Goal: Task Accomplishment & Management: Use online tool/utility

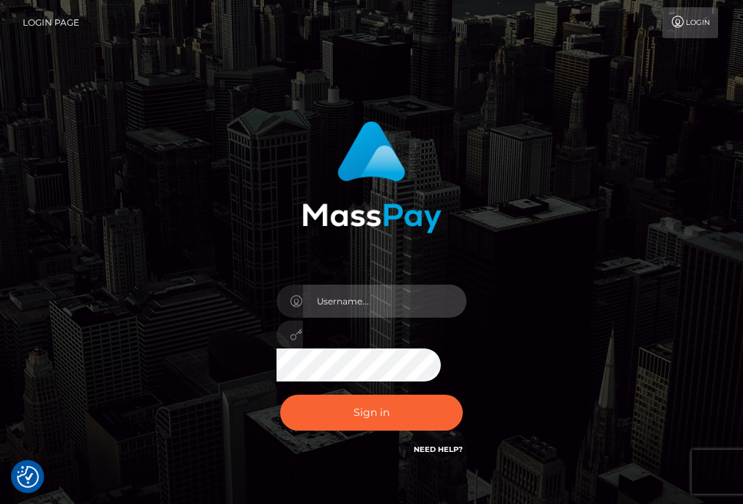
type input "aluasupport"
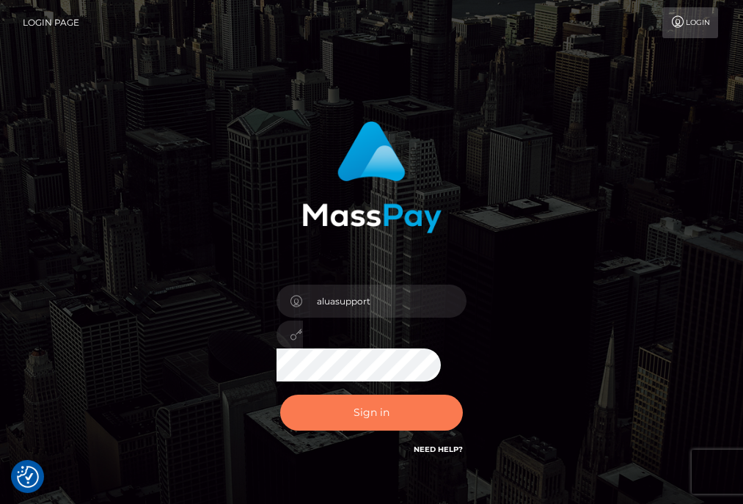
click at [357, 428] on button "Sign in" at bounding box center [371, 413] width 183 height 36
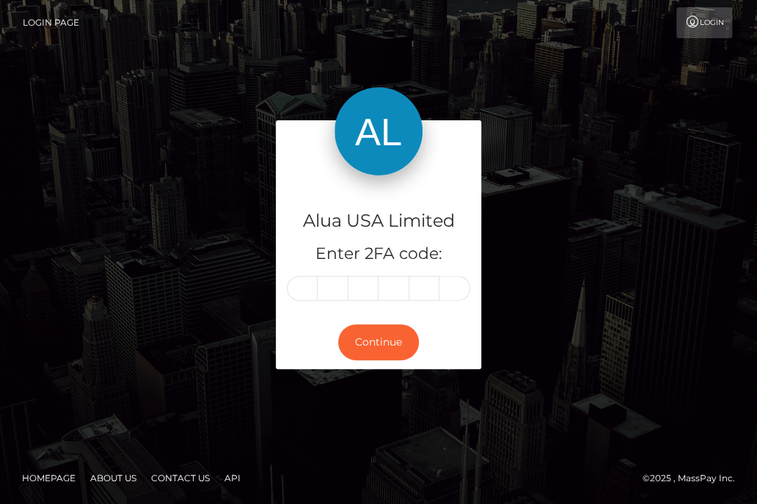
click at [306, 288] on input "text" at bounding box center [302, 288] width 31 height 25
type input "7"
type input "6"
type input "7"
type input "9"
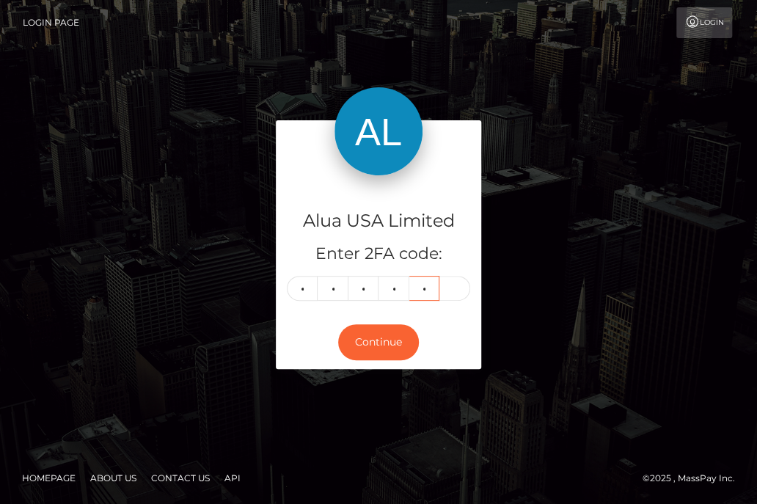
type input "4"
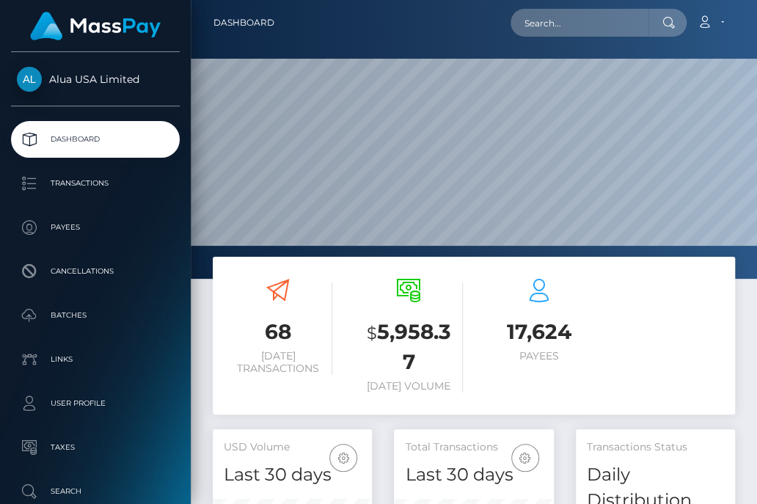
scroll to position [285, 158]
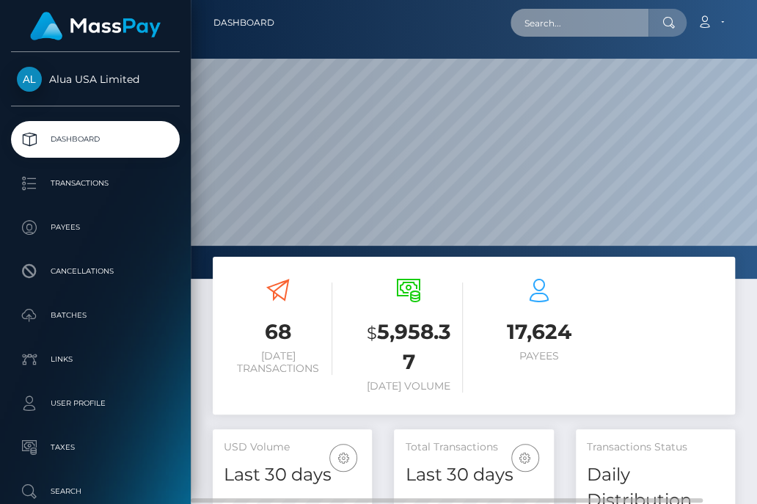
click at [564, 20] on input "text" at bounding box center [580, 23] width 138 height 28
paste input "5f3b5e1185b3724047694f5d"
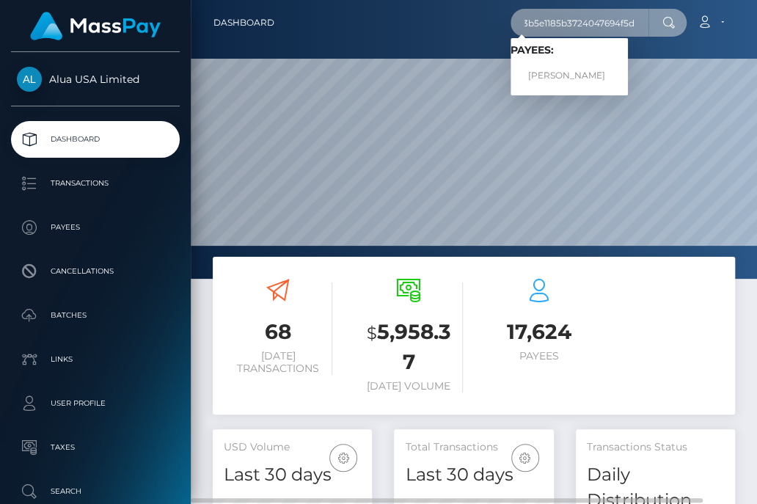
type input "5f3b5e1185b3724047694f5d"
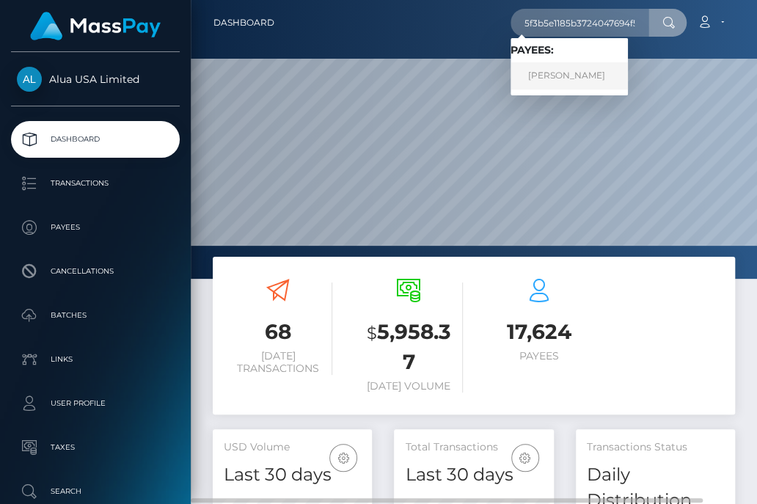
click at [557, 77] on link "Naomi Garcia" at bounding box center [569, 75] width 117 height 27
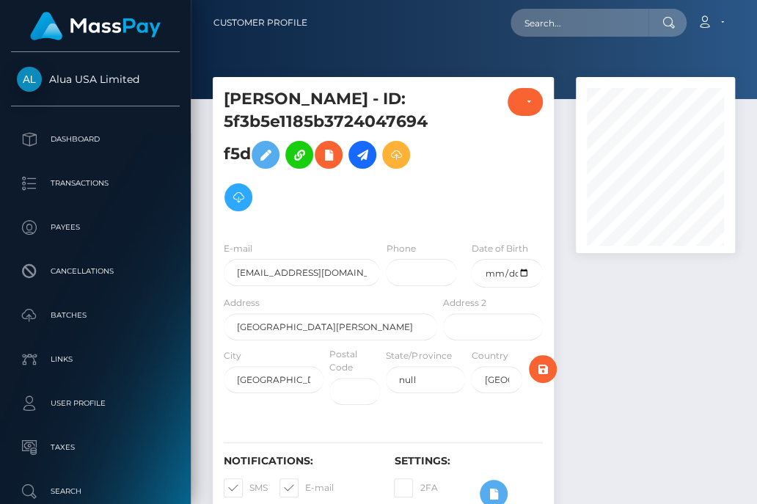
scroll to position [175, 158]
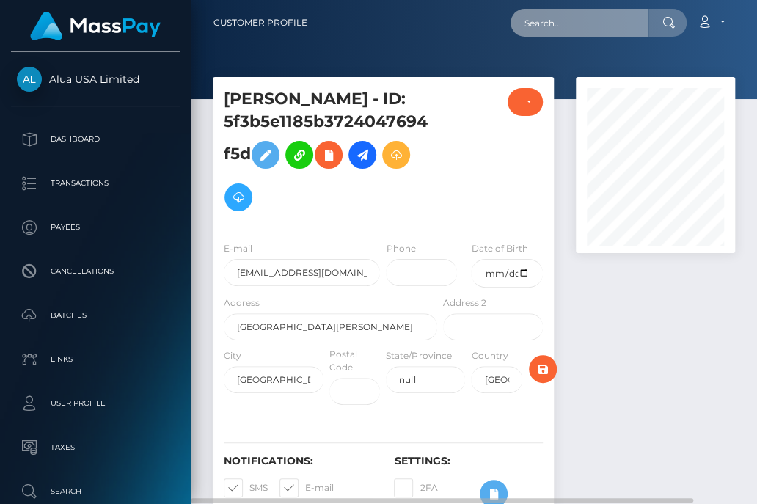
click at [588, 25] on input "text" at bounding box center [580, 23] width 138 height 28
paste input "6116b9b71334ab1dc20d4c25"
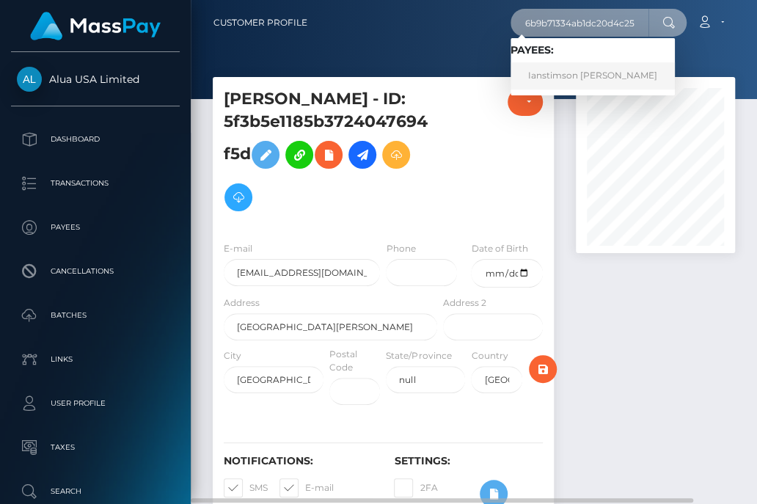
type input "6116b9b71334ab1dc20d4c25"
drag, startPoint x: 569, startPoint y: 74, endPoint x: 544, endPoint y: 54, distance: 31.9
click at [569, 73] on link "Ianstimson Viado" at bounding box center [593, 75] width 164 height 27
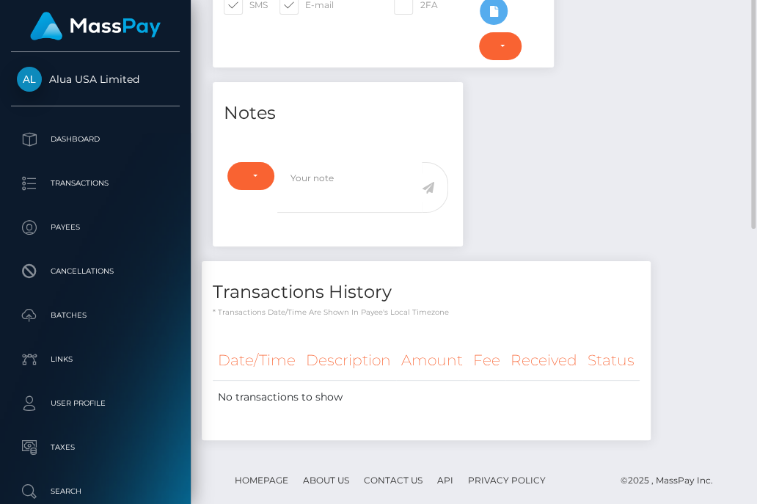
scroll to position [322, 0]
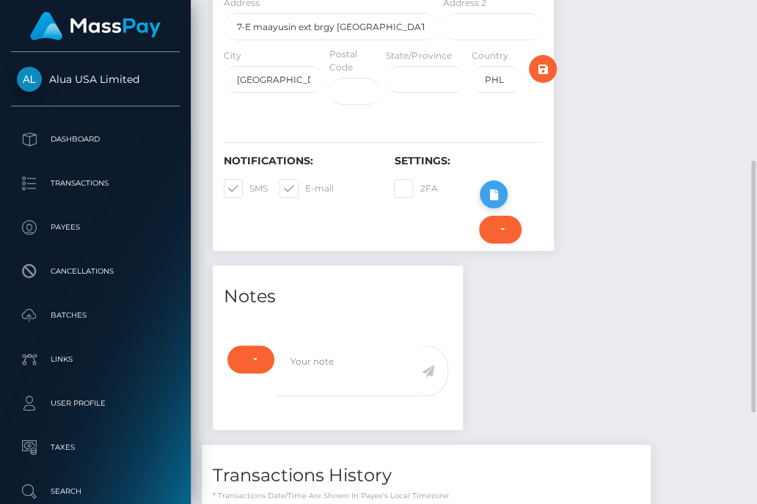
click at [493, 186] on icon at bounding box center [494, 195] width 18 height 18
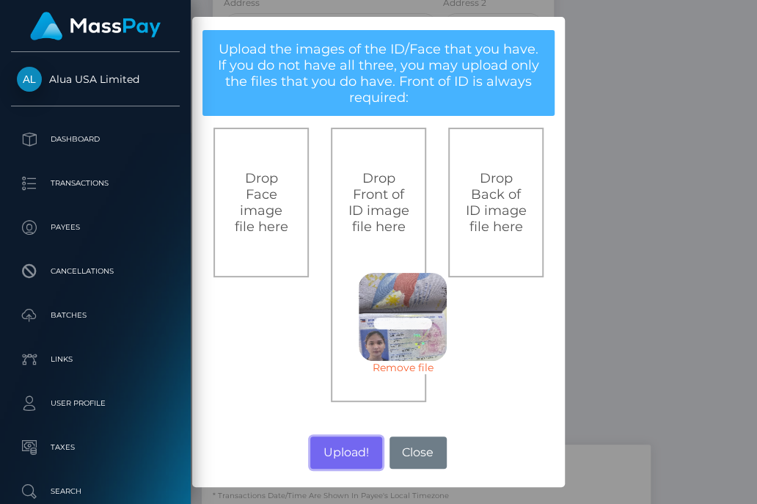
drag, startPoint x: 359, startPoint y: 442, endPoint x: 752, endPoint y: 425, distance: 393.6
click at [359, 442] on button "Upload!" at bounding box center [345, 453] width 71 height 32
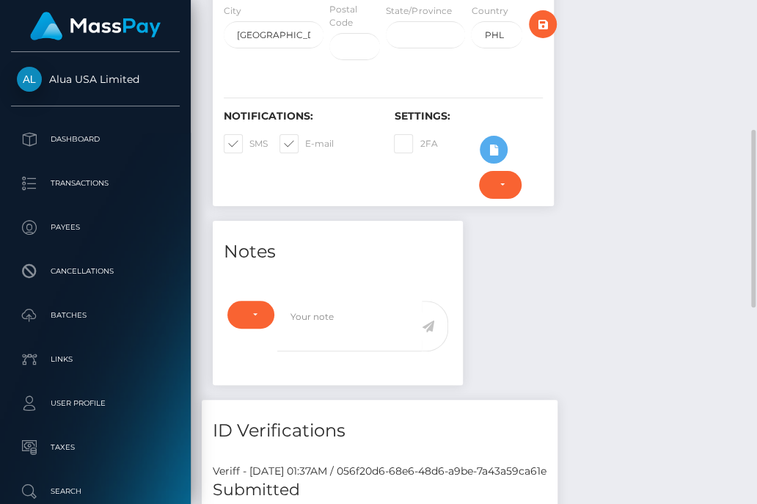
scroll to position [734, 0]
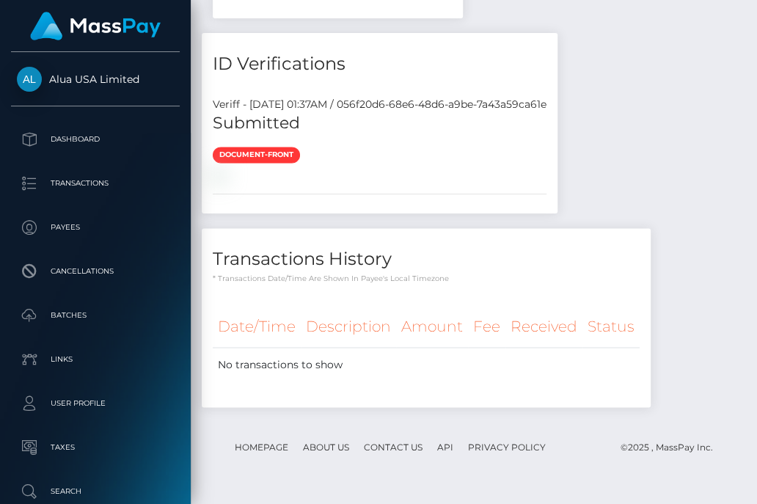
scroll to position [923, 0]
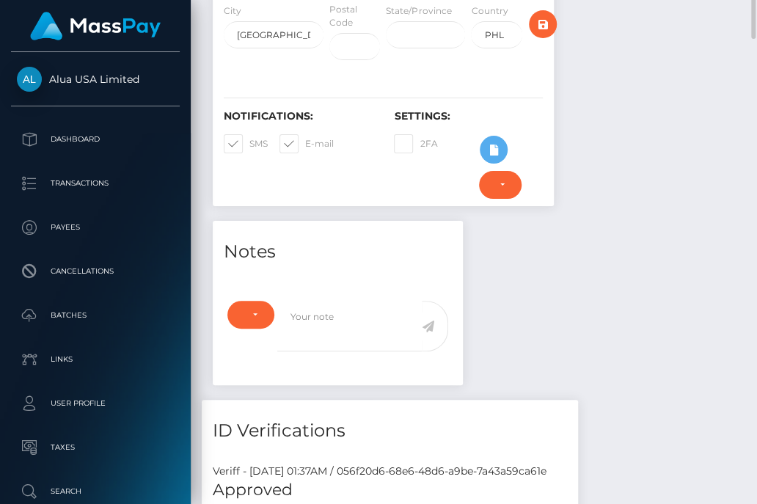
scroll to position [183, 0]
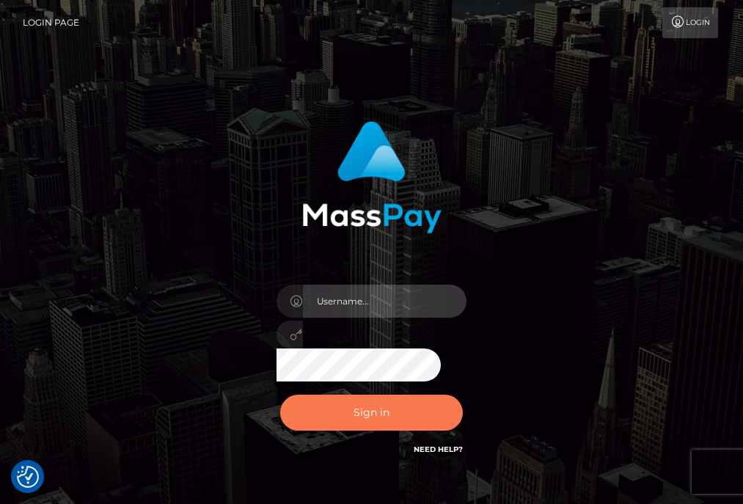
type input "aluasupport"
click at [382, 415] on button "Sign in" at bounding box center [371, 413] width 183 height 36
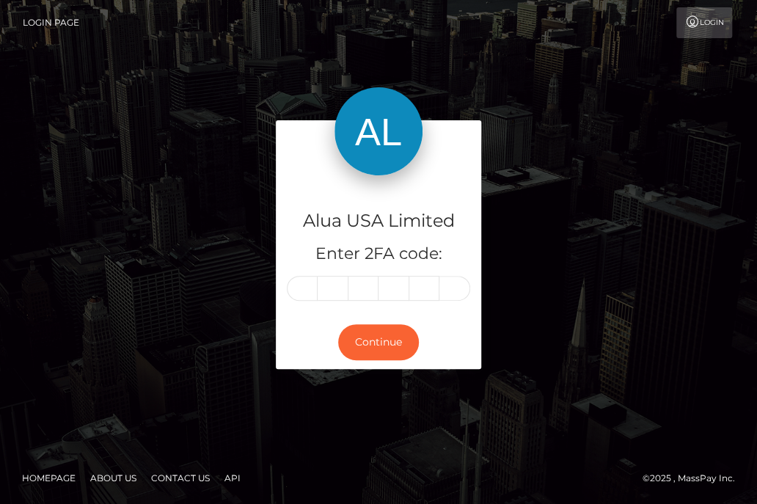
click at [297, 291] on input "text" at bounding box center [302, 288] width 31 height 25
type input "6"
type input "0"
type input "1"
type input "2"
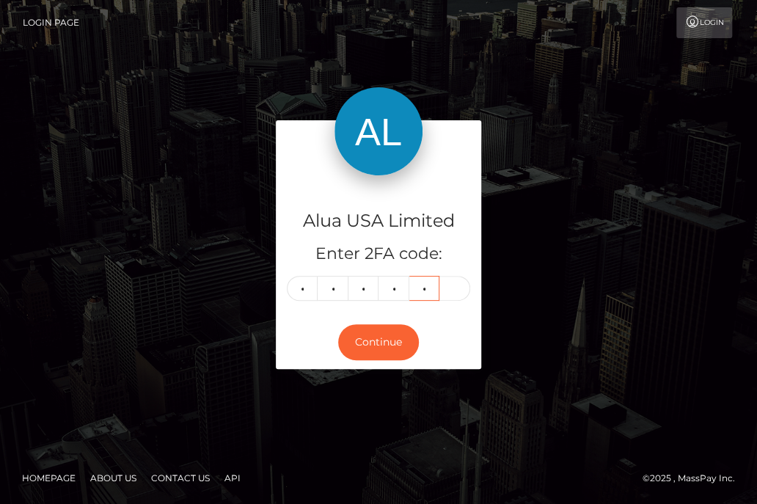
type input "1"
type input "0"
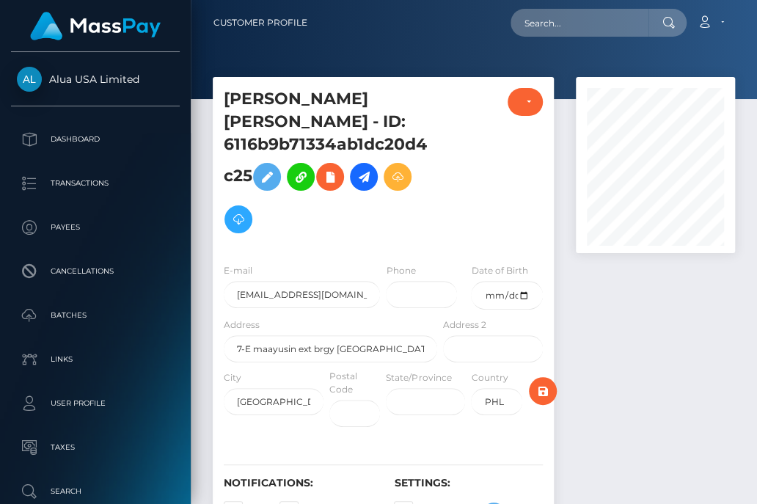
scroll to position [175, 158]
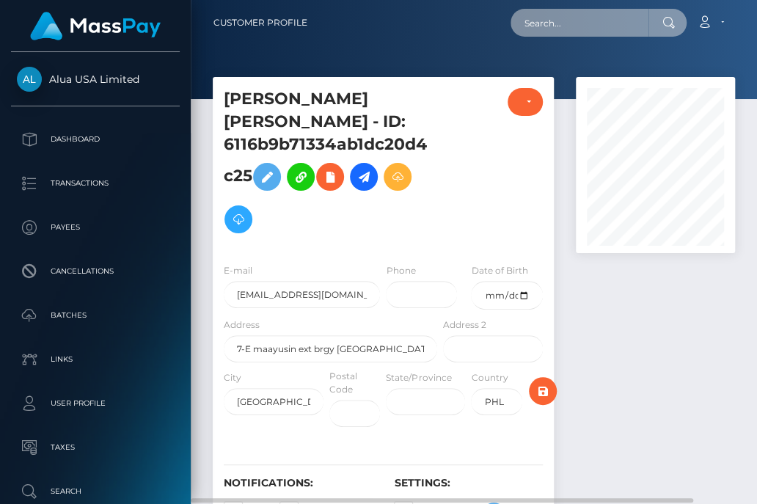
click at [553, 21] on input "text" at bounding box center [580, 23] width 138 height 28
paste input "648778a883491335340987aa"
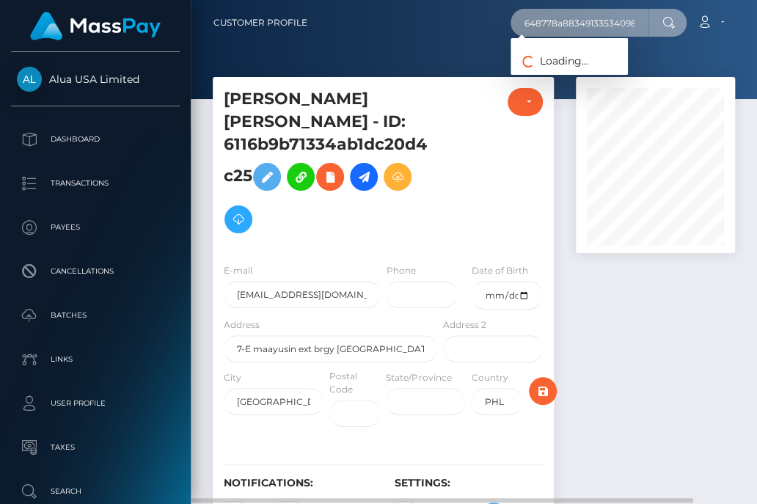
scroll to position [0, 17]
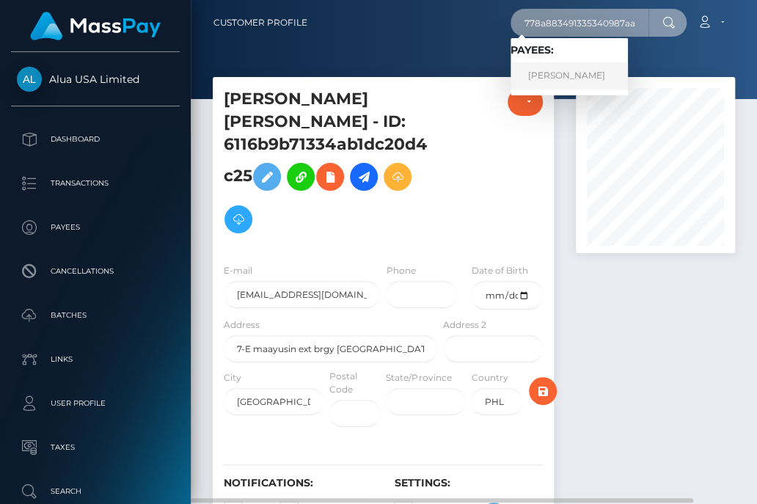
type input "648778a883491335340987aa"
click at [560, 75] on link "Ioana Iulia" at bounding box center [569, 75] width 117 height 27
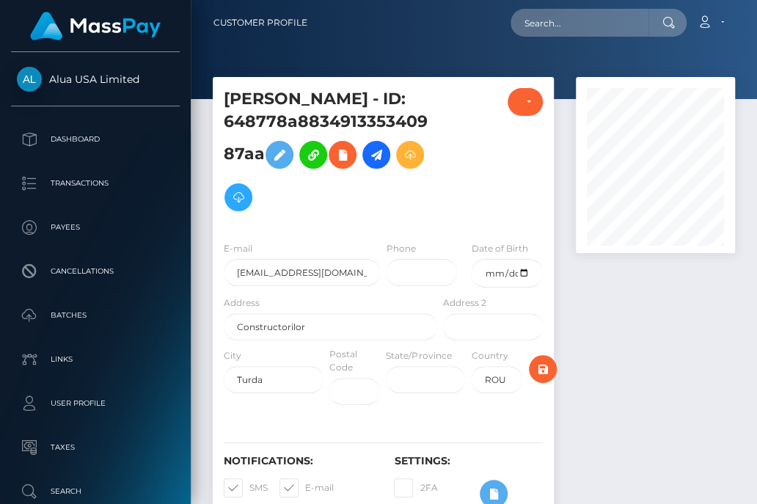
scroll to position [175, 158]
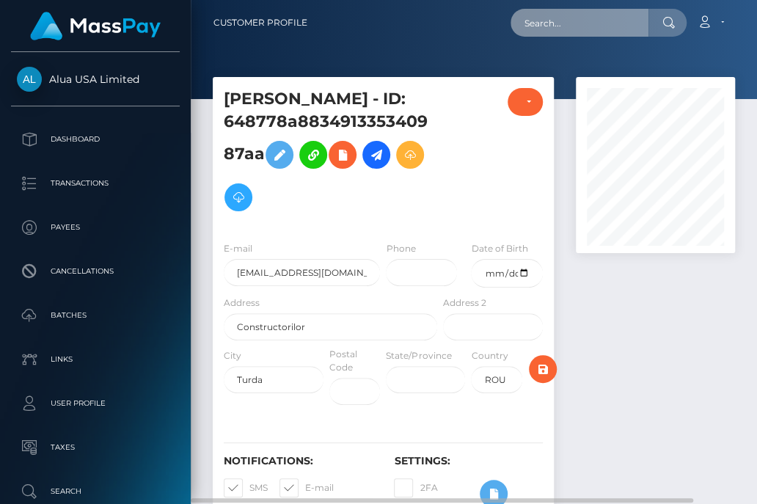
click at [585, 26] on input "text" at bounding box center [580, 23] width 138 height 28
paste input "62cfd2ca8c7ce7fd960a4c3a"
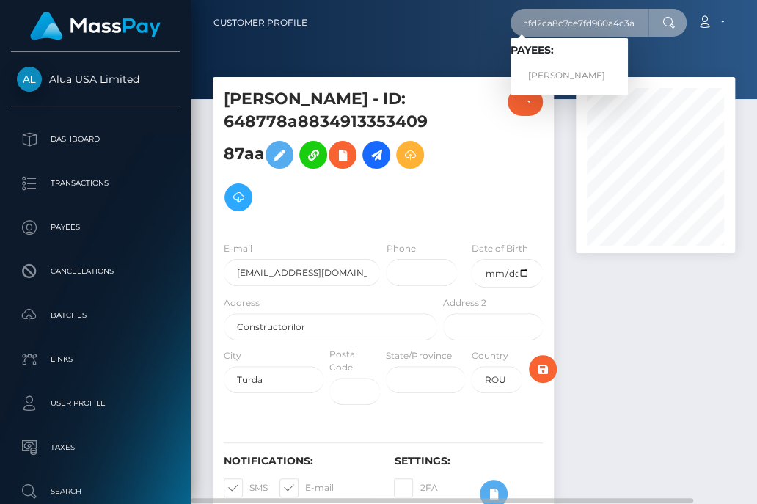
type input "62cfd2ca8c7ce7fd960a4c3a"
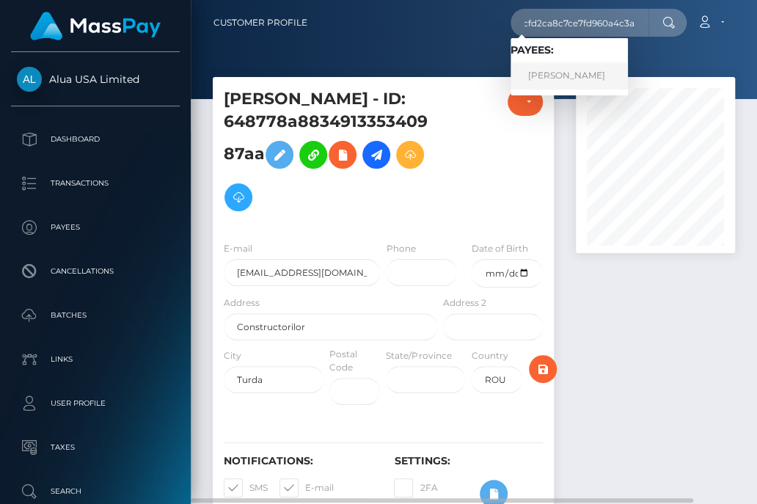
scroll to position [0, 0]
click at [577, 69] on link "Neriza Batan" at bounding box center [569, 75] width 117 height 27
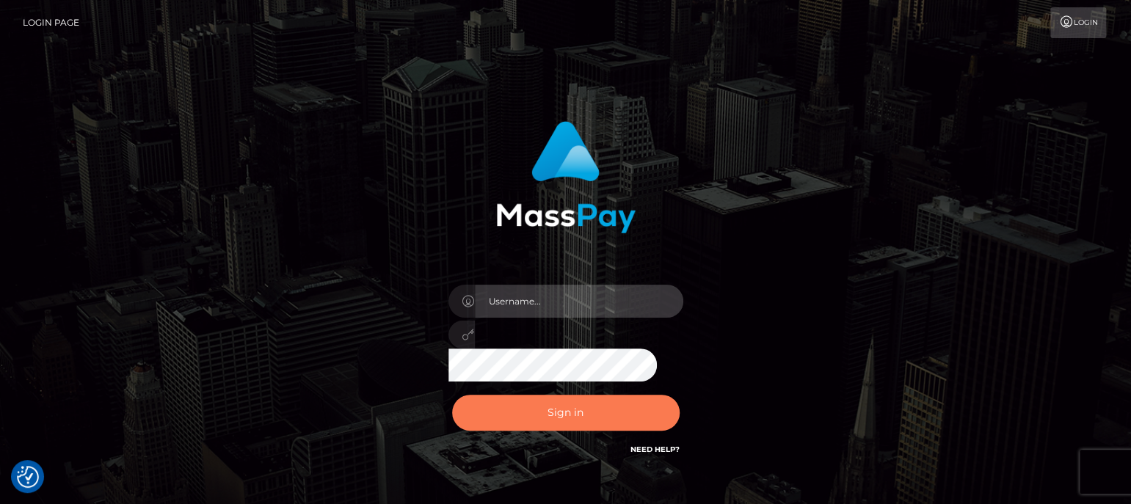
type input "aluasupport"
click at [565, 410] on button "Sign in" at bounding box center [565, 413] width 227 height 36
type input "aluasupport"
click at [552, 416] on button "Sign in" at bounding box center [565, 413] width 227 height 36
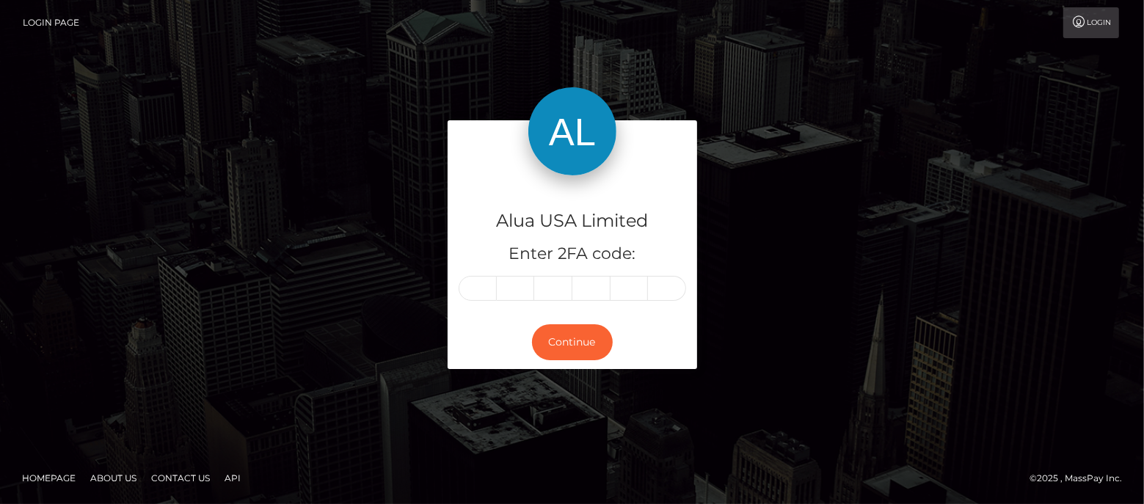
click at [482, 295] on input "text" at bounding box center [478, 288] width 38 height 25
type input "8"
type input "7"
type input "0"
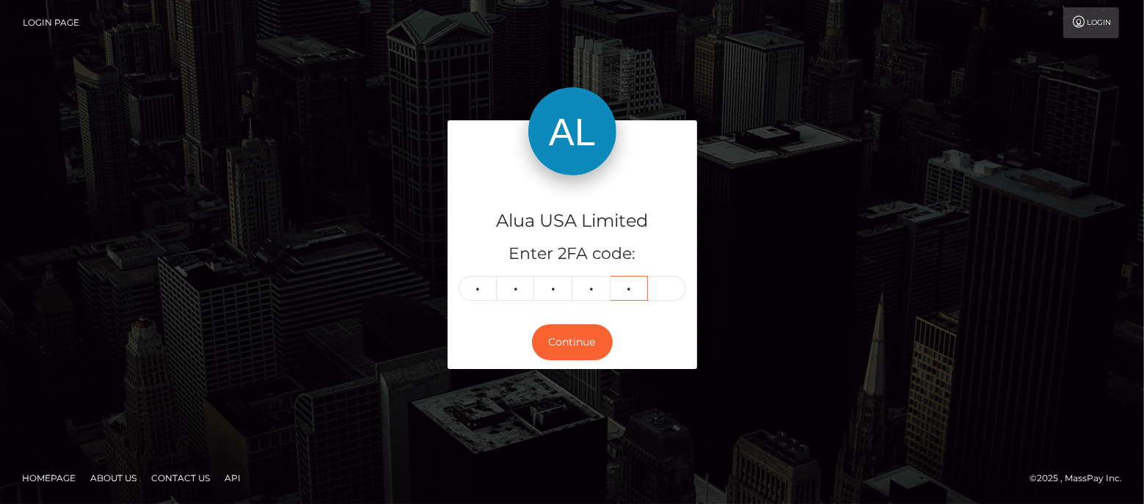
type input "3"
type input "4"
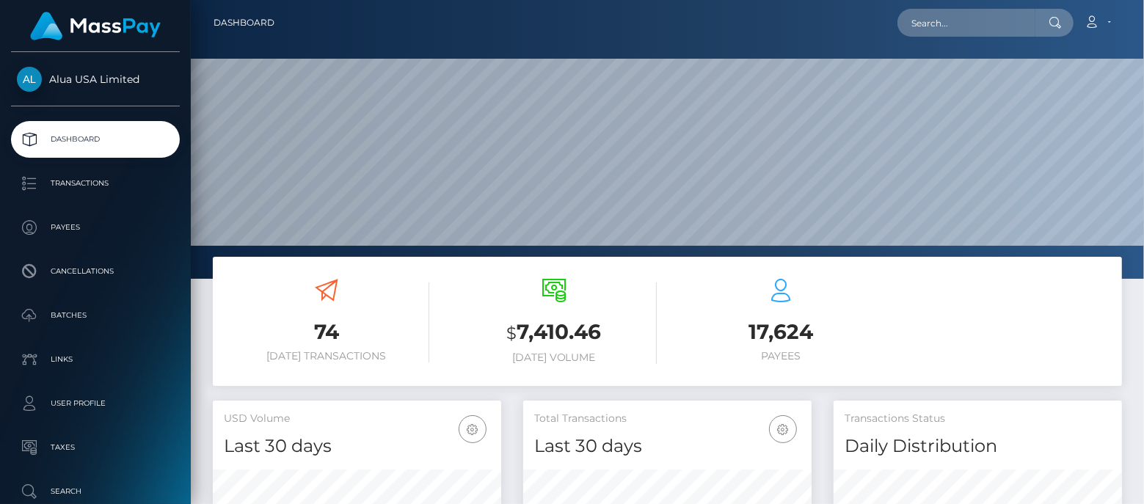
scroll to position [259, 288]
click at [945, 23] on input "text" at bounding box center [966, 23] width 138 height 28
paste input "5f3b5e1185b3724047694f5d"
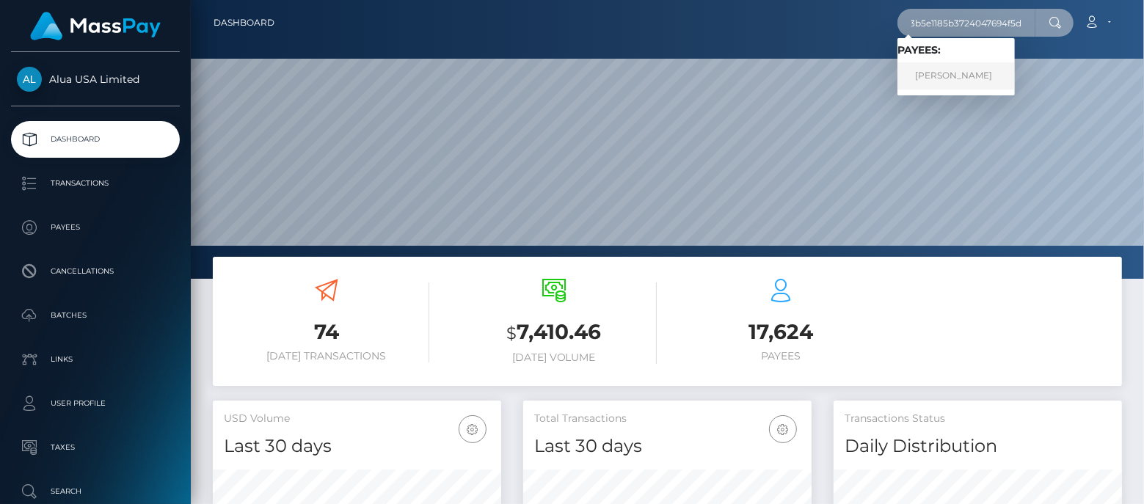
type input "5f3b5e1185b3724047694f5d"
drag, startPoint x: 949, startPoint y: 79, endPoint x: 809, endPoint y: 27, distance: 149.5
click at [949, 79] on link "Naomi Garcia" at bounding box center [955, 75] width 117 height 27
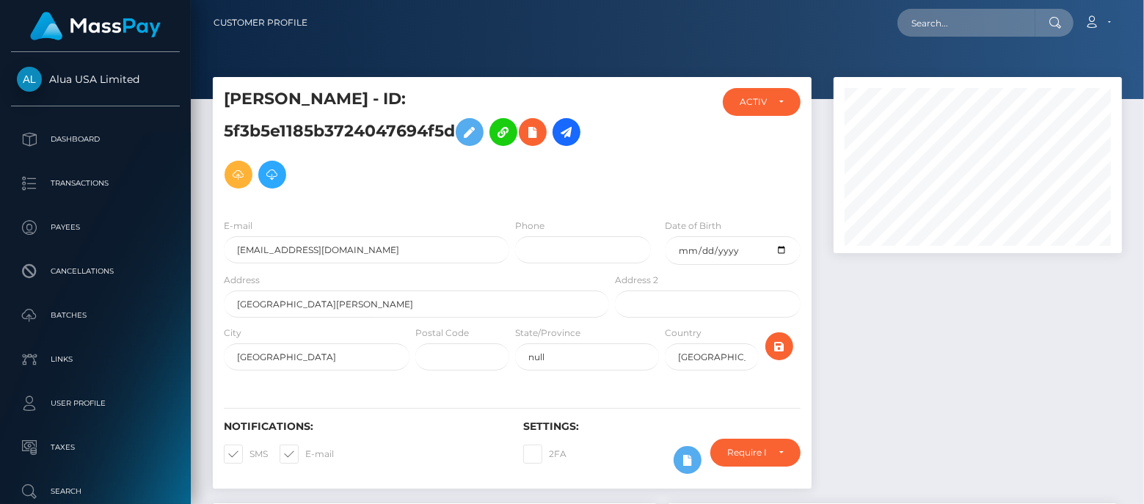
scroll to position [264, 0]
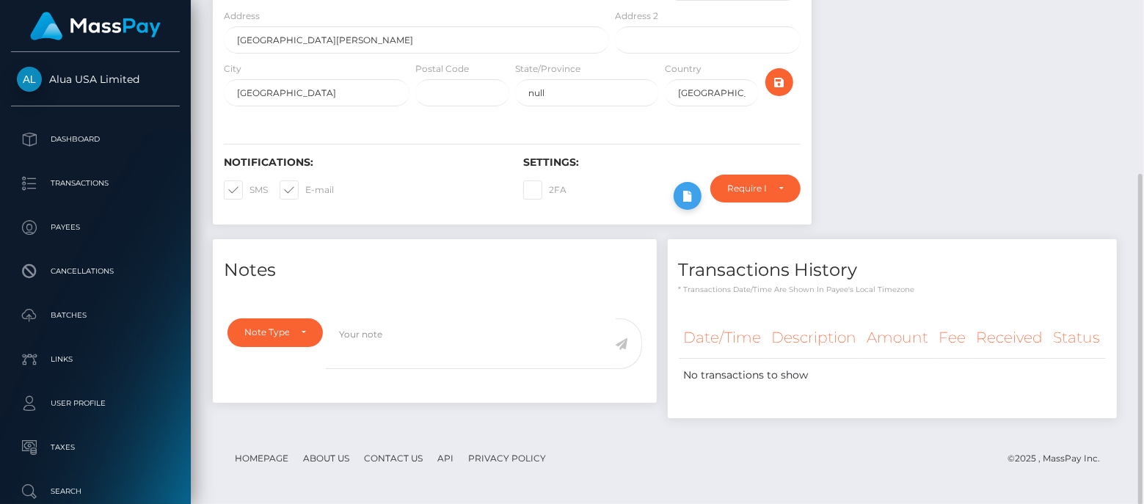
click at [691, 194] on icon at bounding box center [688, 196] width 18 height 18
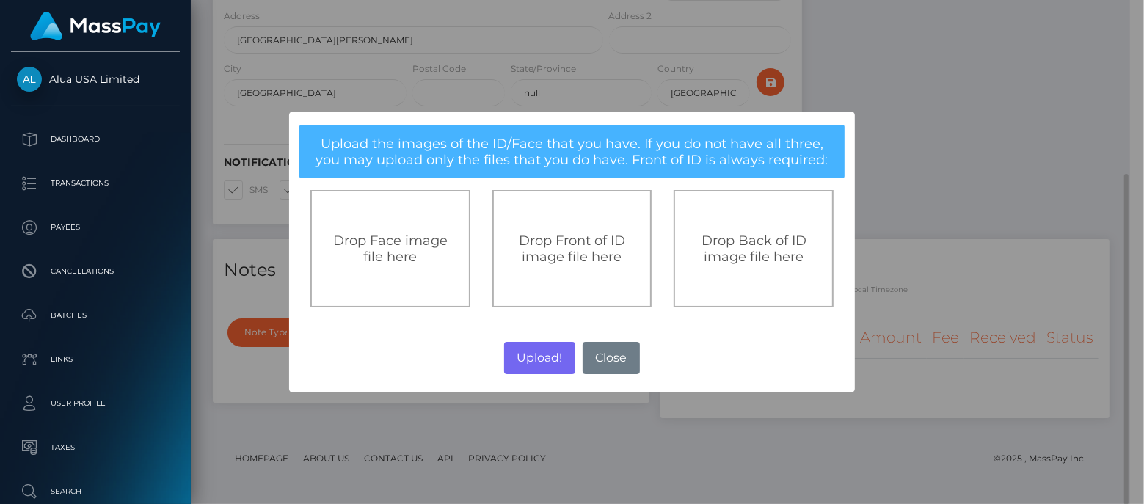
scroll to position [733528, 733421]
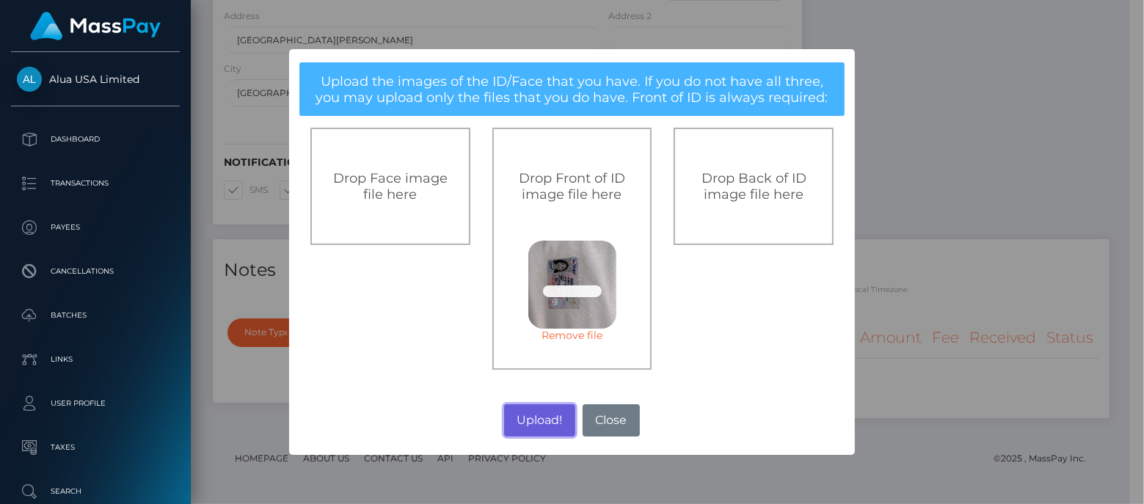
click at [537, 424] on button "Upload!" at bounding box center [539, 420] width 71 height 32
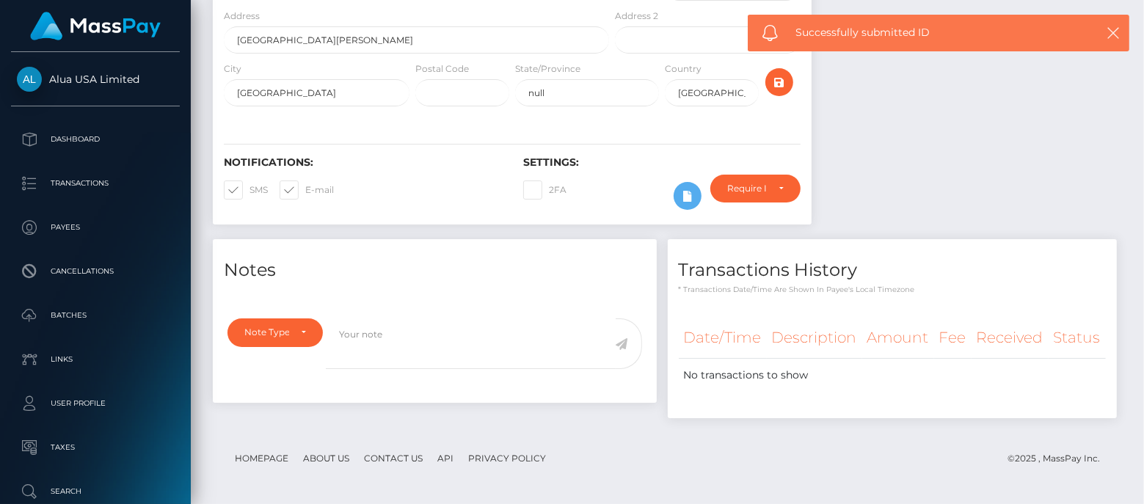
scroll to position [175, 288]
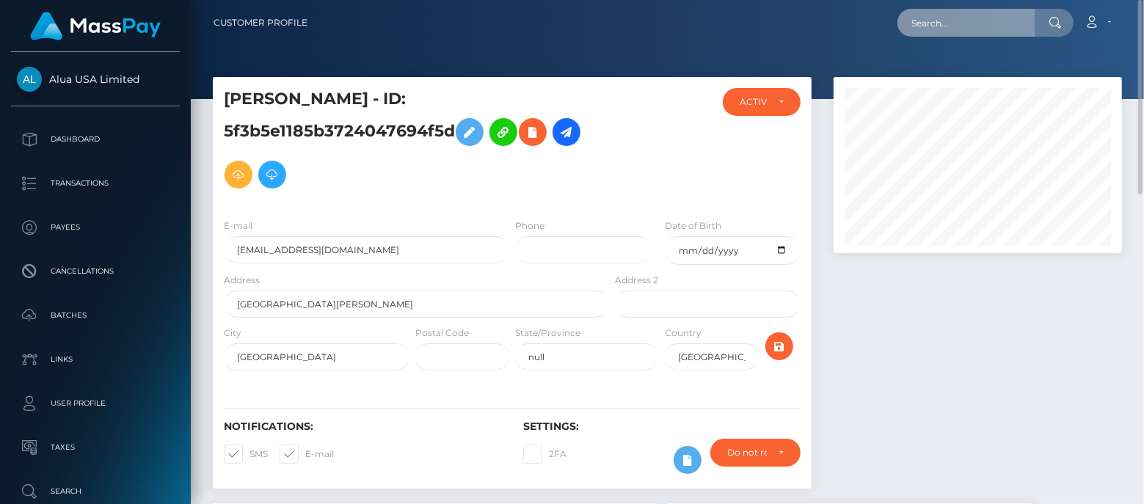
click at [956, 22] on input "text" at bounding box center [966, 23] width 138 height 28
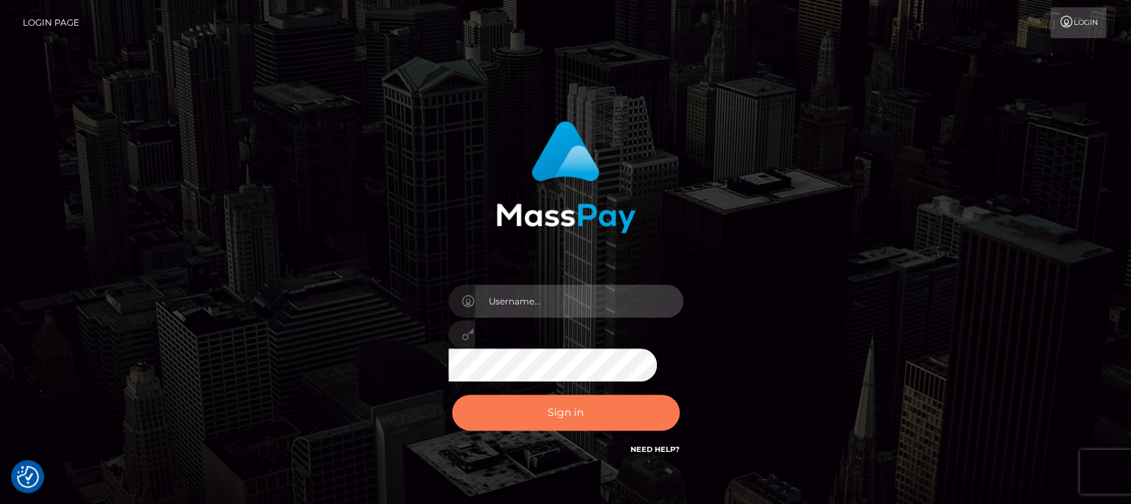
type input "aluasupport"
click at [547, 416] on button "Sign in" at bounding box center [565, 413] width 227 height 36
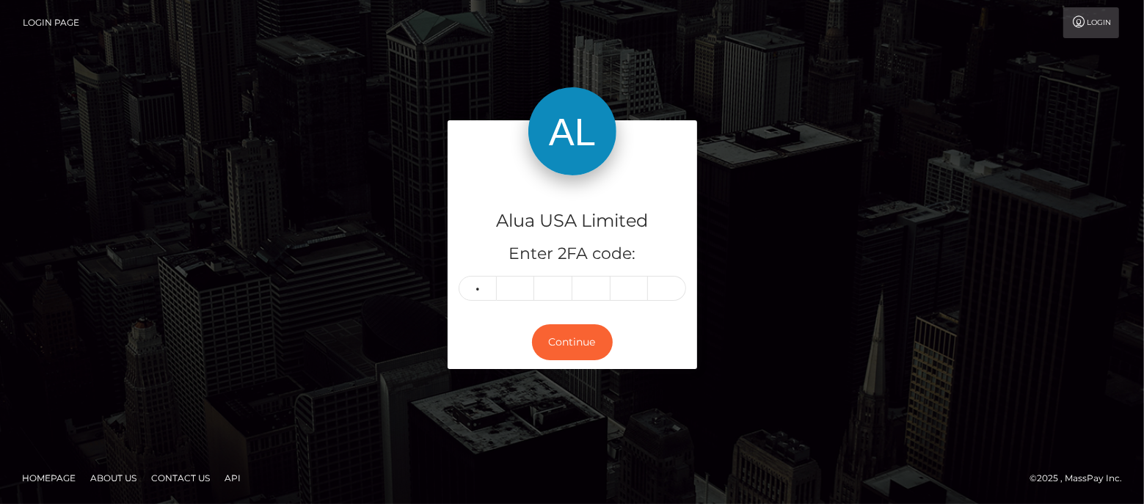
type input "1"
type input "0"
type input "6"
type input "4"
type input "0"
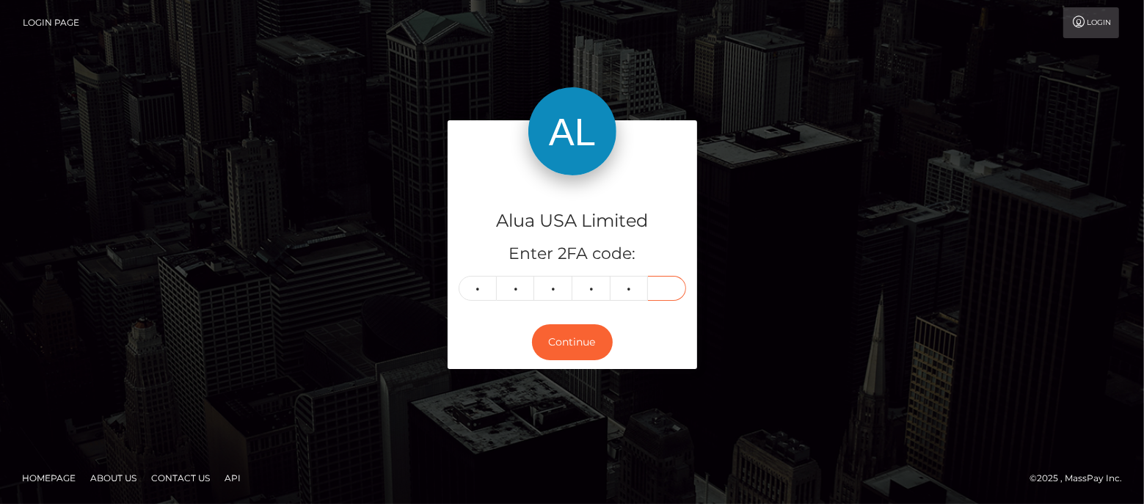
type input "1"
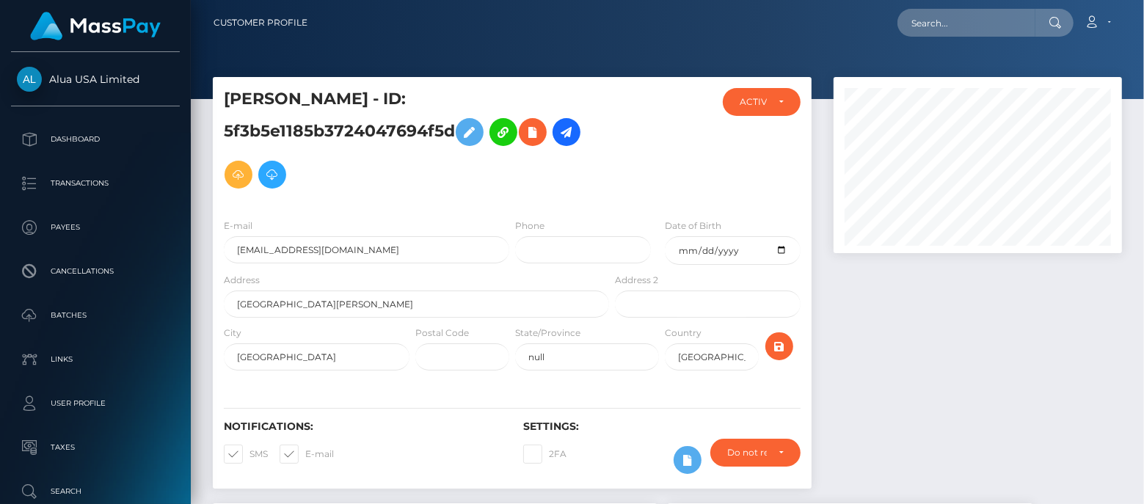
scroll to position [175, 288]
click at [983, 24] on input "text" at bounding box center [966, 23] width 138 height 28
paste input "689c295cb22e82e2f40574f2"
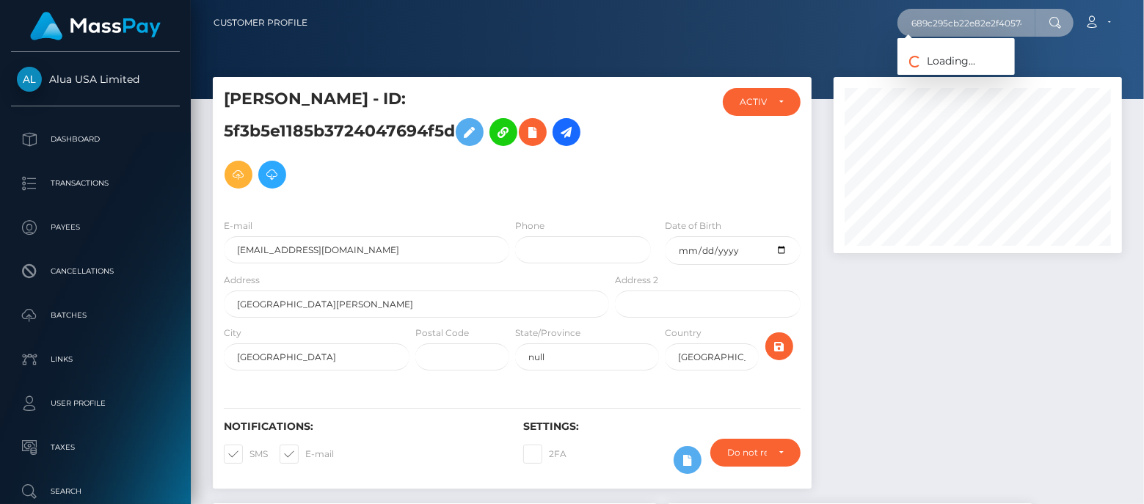
scroll to position [0, 12]
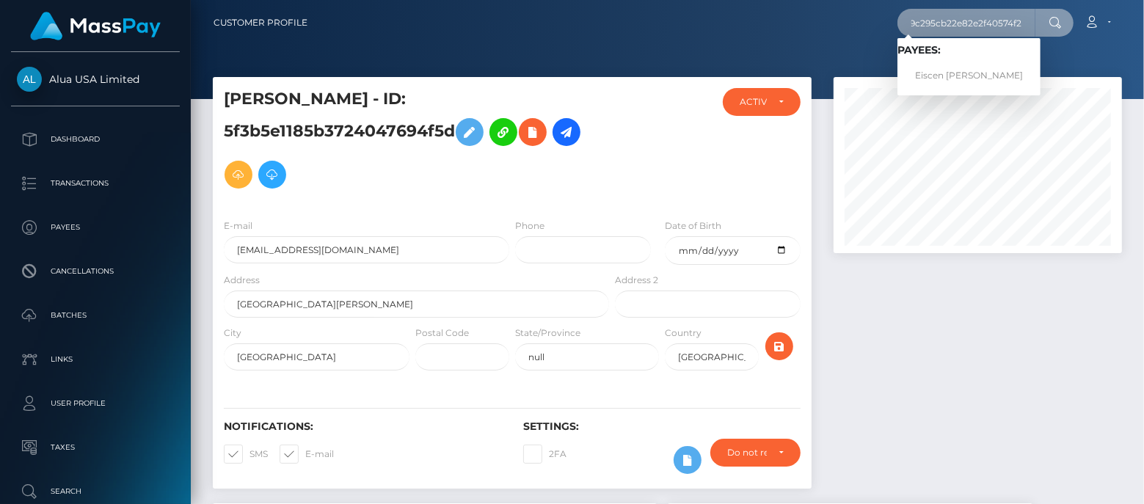
type input "689c295cb22e82e2f40574f2"
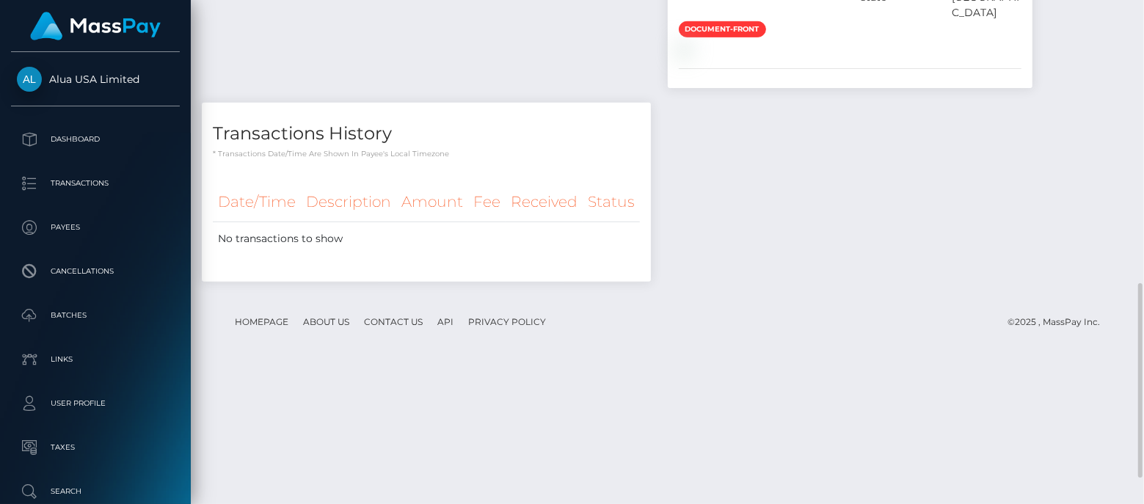
scroll to position [0, 0]
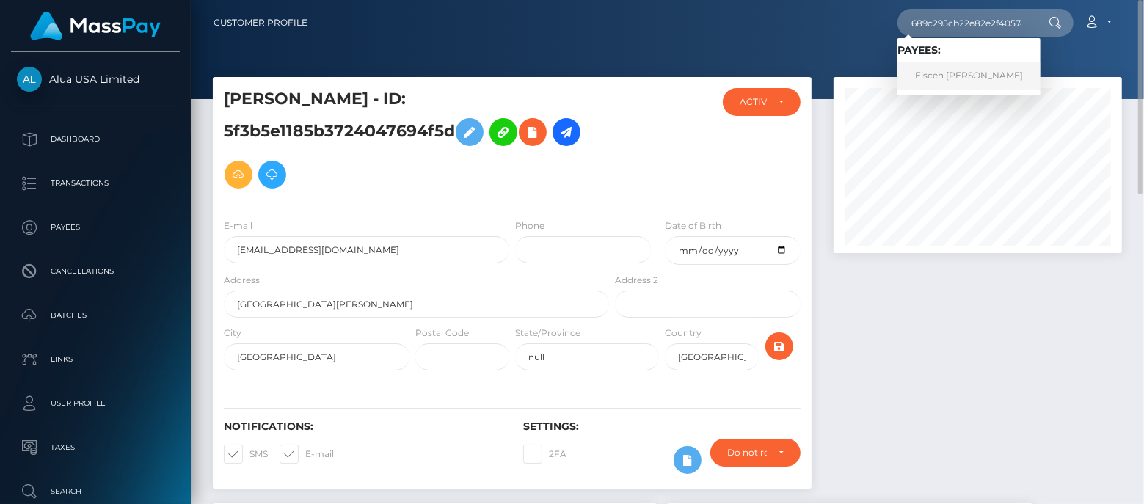
click at [944, 71] on link "Eiscen [PERSON_NAME]" at bounding box center [968, 75] width 143 height 27
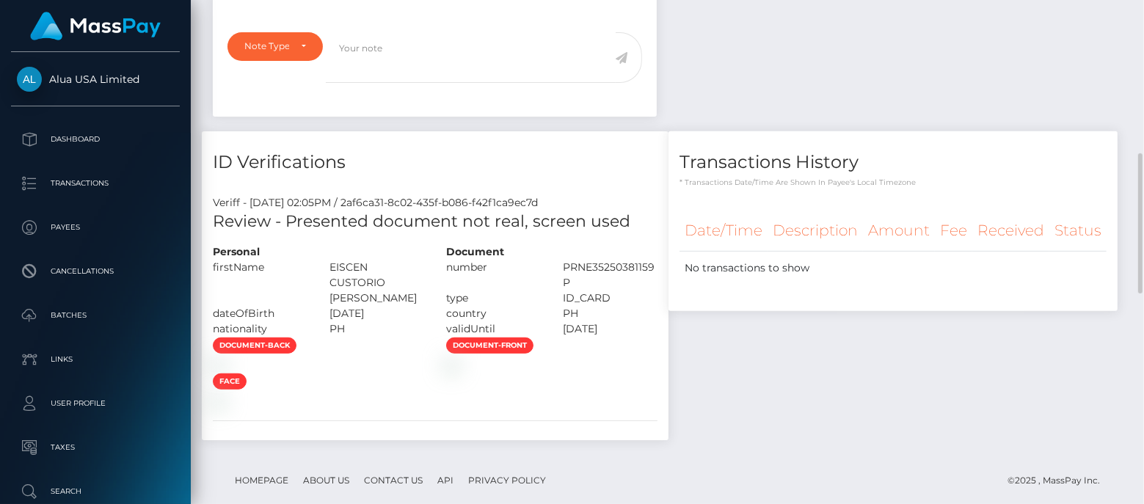
scroll to position [183, 0]
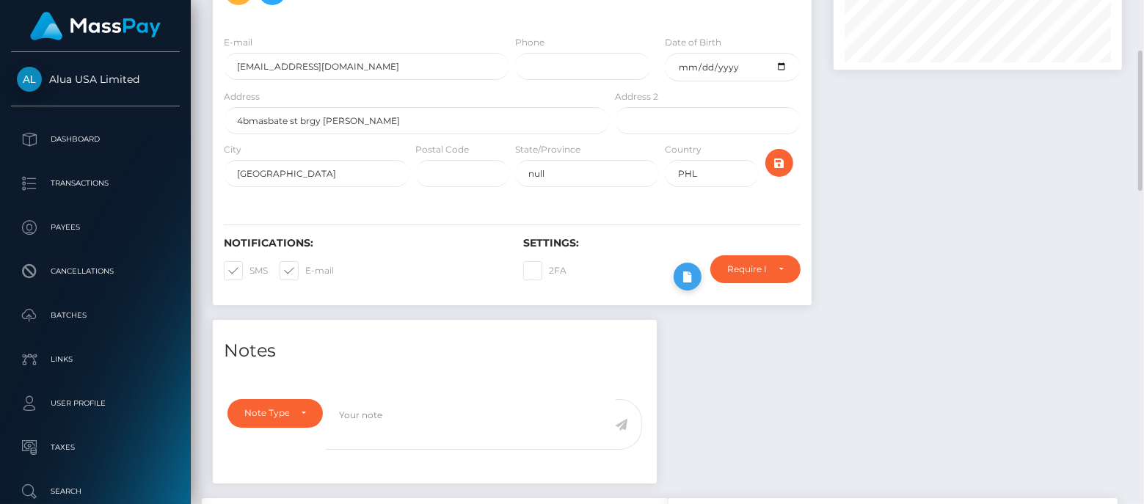
click at [687, 280] on icon at bounding box center [688, 277] width 18 height 18
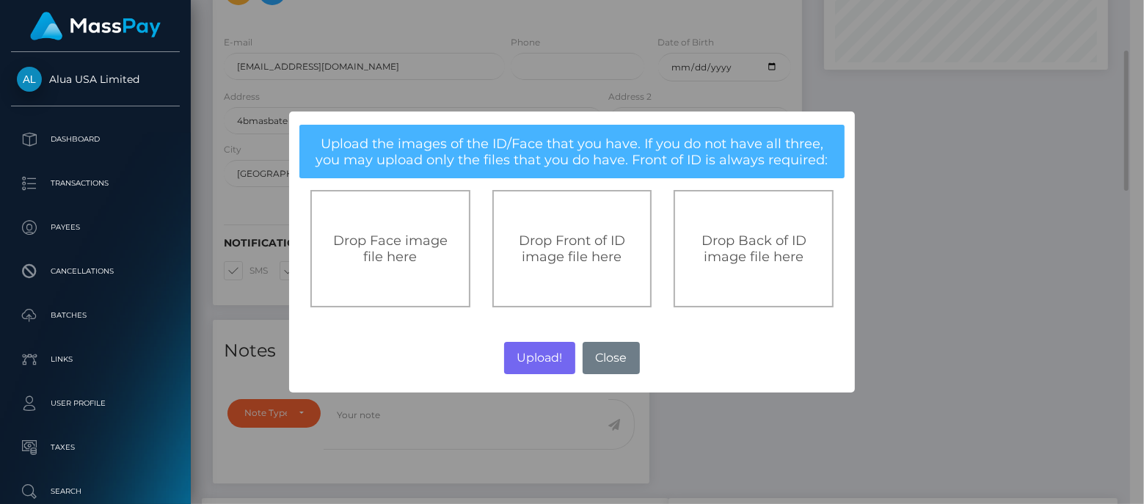
scroll to position [733528, 733421]
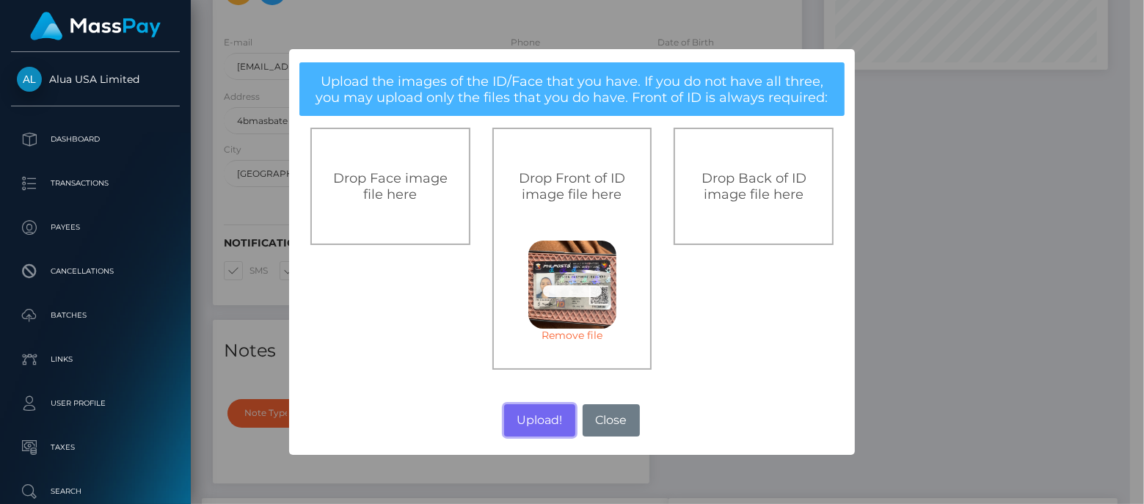
drag, startPoint x: 528, startPoint y: 423, endPoint x: 1009, endPoint y: 342, distance: 488.2
click at [528, 424] on button "Upload!" at bounding box center [539, 420] width 71 height 32
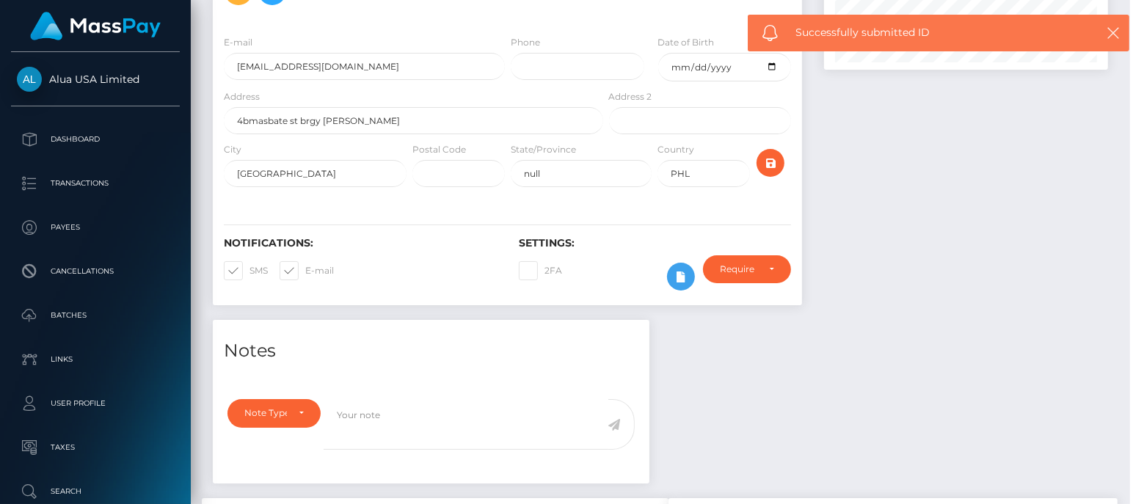
scroll to position [175, 288]
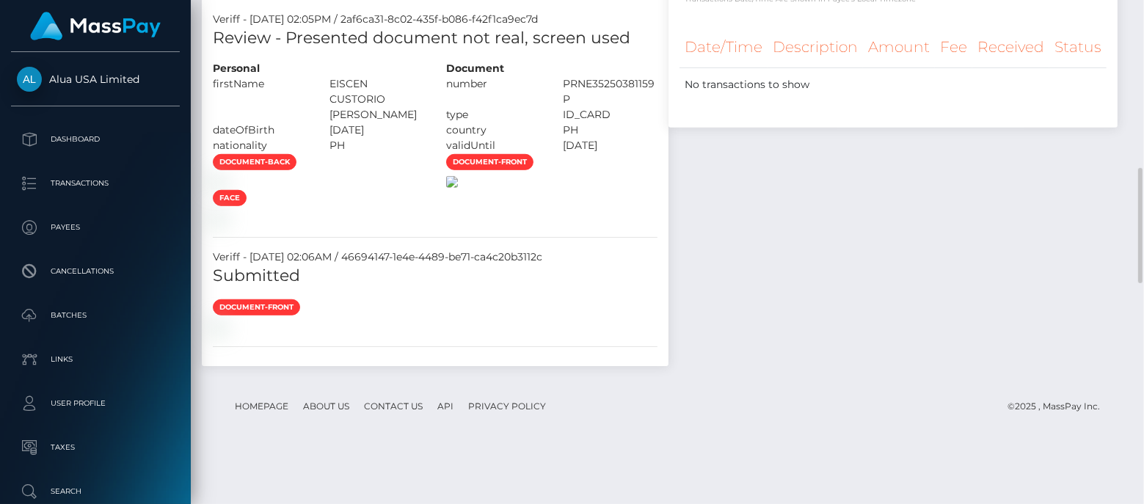
scroll to position [1284, 0]
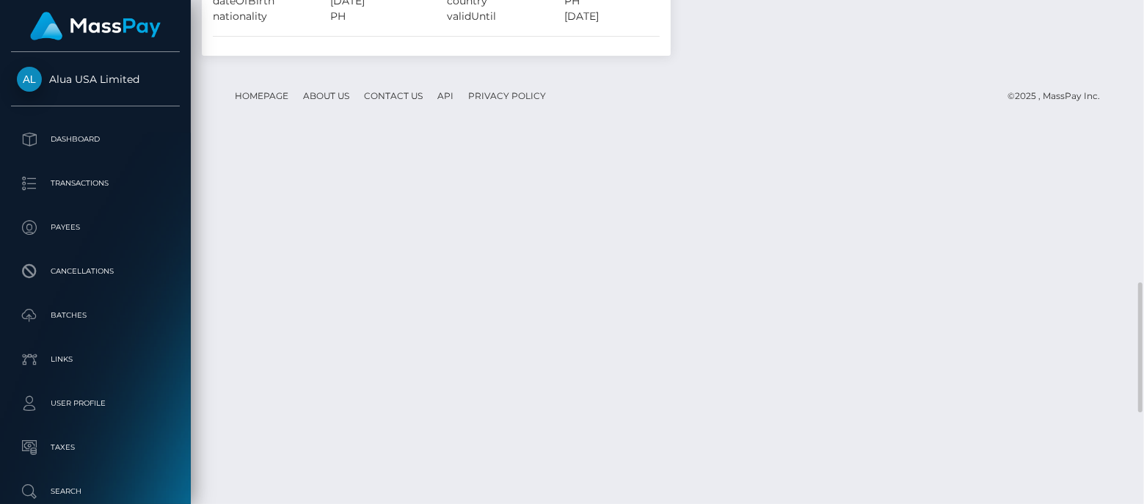
scroll to position [1284, 0]
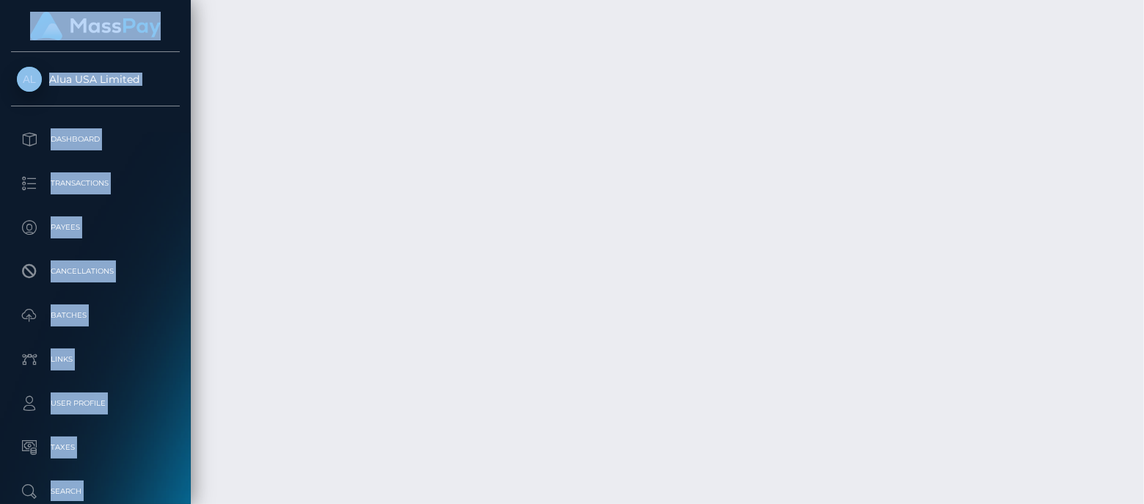
drag, startPoint x: 648, startPoint y: 267, endPoint x: 70, endPoint y: -88, distance: 677.9
click at [70, 0] on html "Alua USA Limited Dashboard Transactions Payees Cancellations Batches Links Taxes" at bounding box center [572, 252] width 1144 height 504
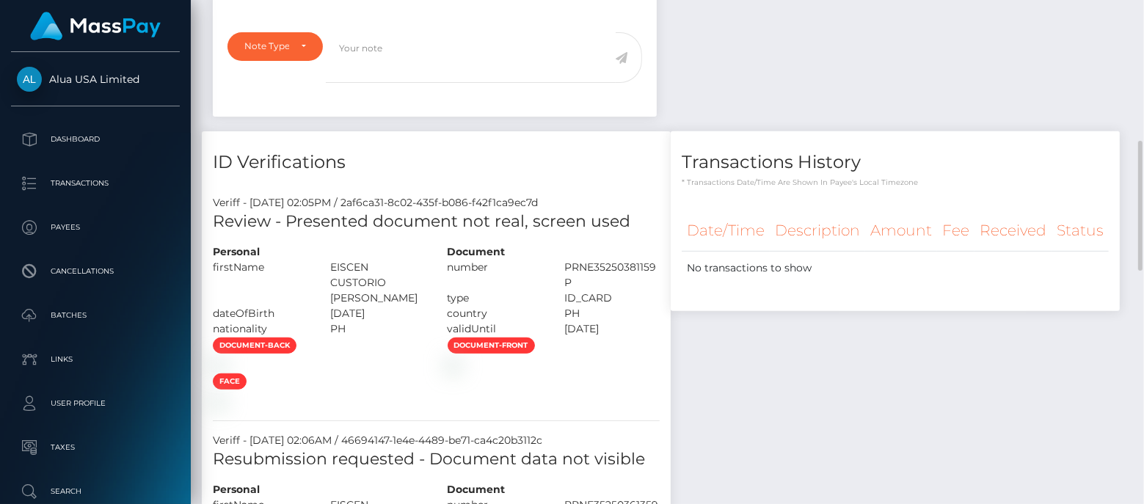
scroll to position [0, 0]
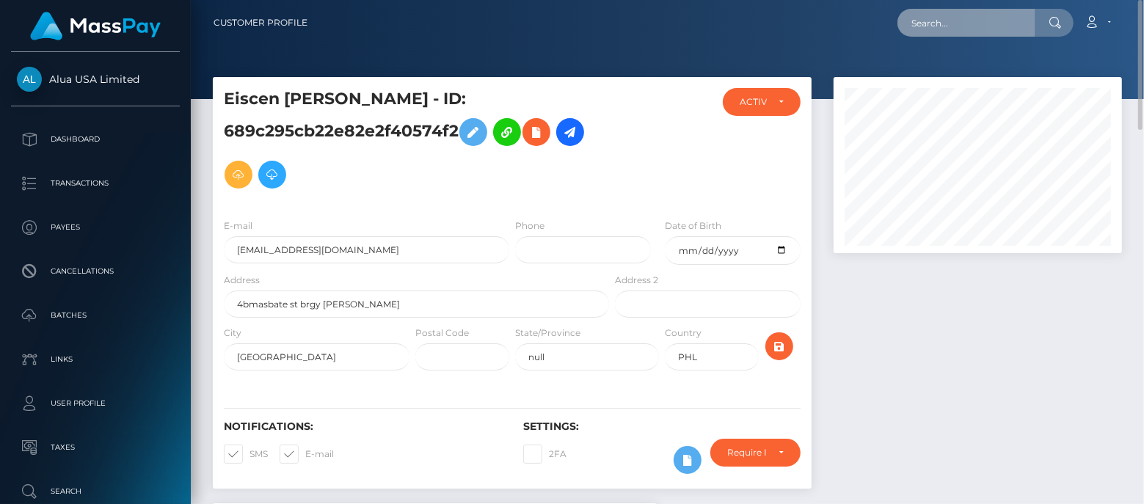
click at [959, 24] on input "text" at bounding box center [966, 23] width 138 height 28
paste input "685c5a98ddc126e0680fa5b1"
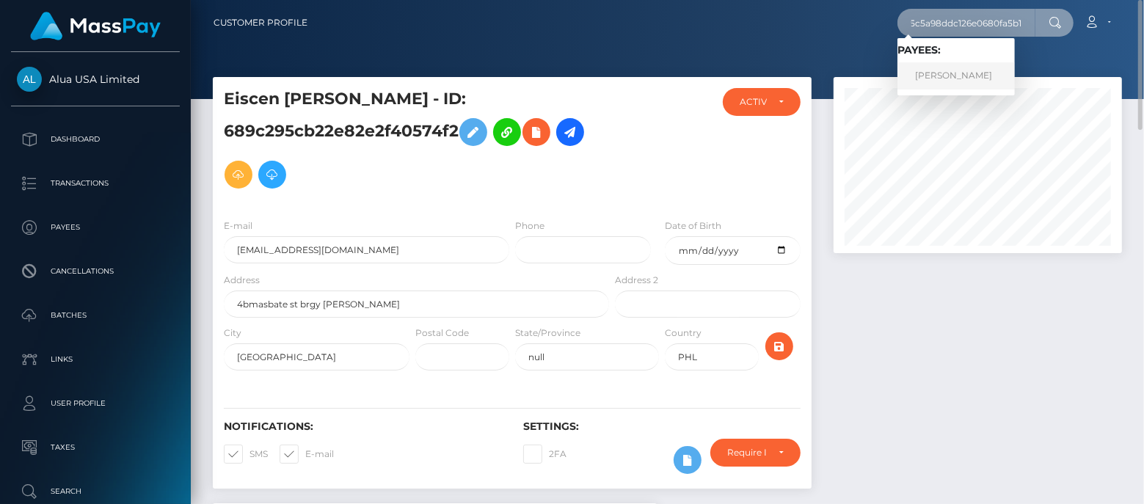
type input "685c5a98ddc126e0680fa5b1"
click at [965, 80] on link "[PERSON_NAME]" at bounding box center [955, 75] width 117 height 27
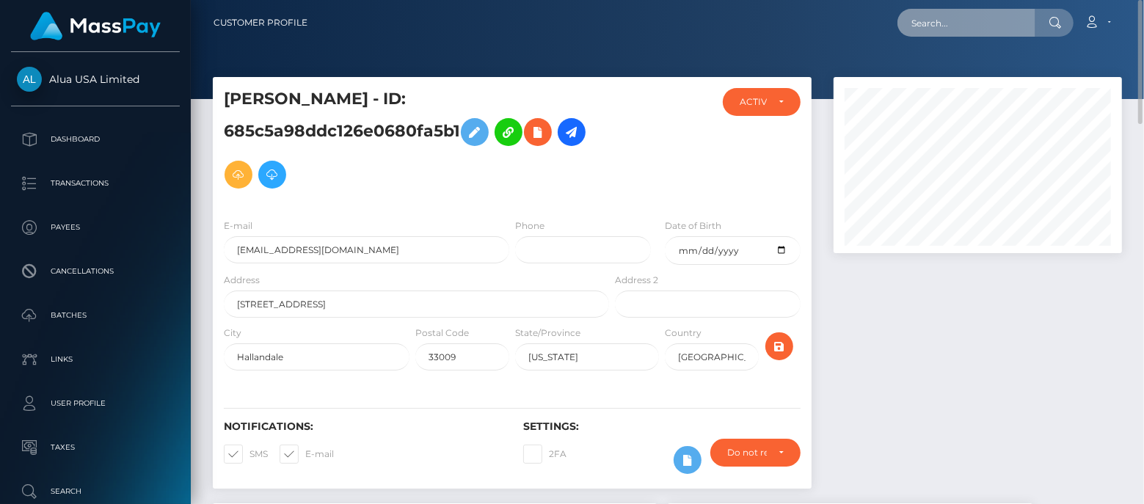
click at [952, 11] on input "text" at bounding box center [966, 23] width 138 height 28
paste input "65e2e92e6e7829d1d602503c"
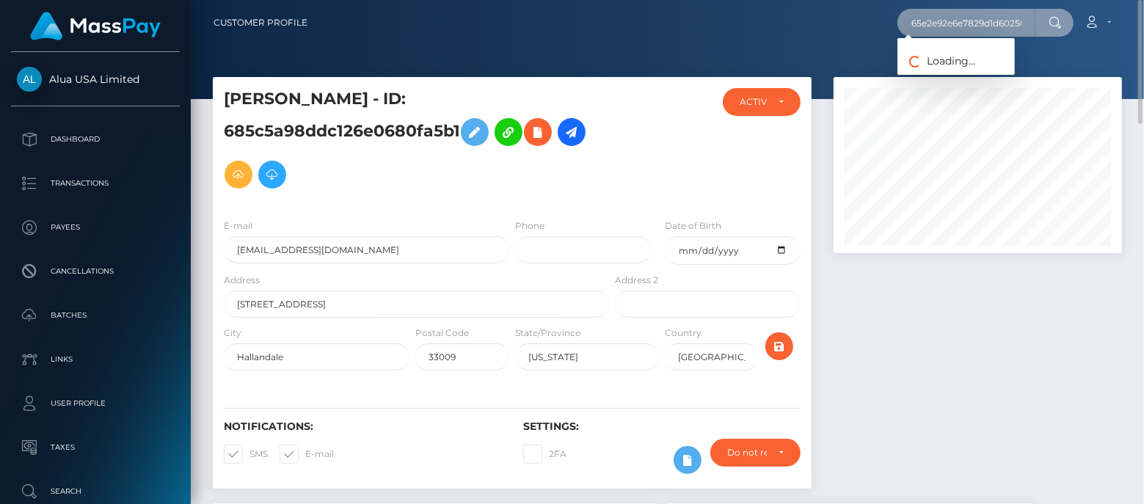
scroll to position [0, 15]
type input "65e2e92e6e7829d1d602503c"
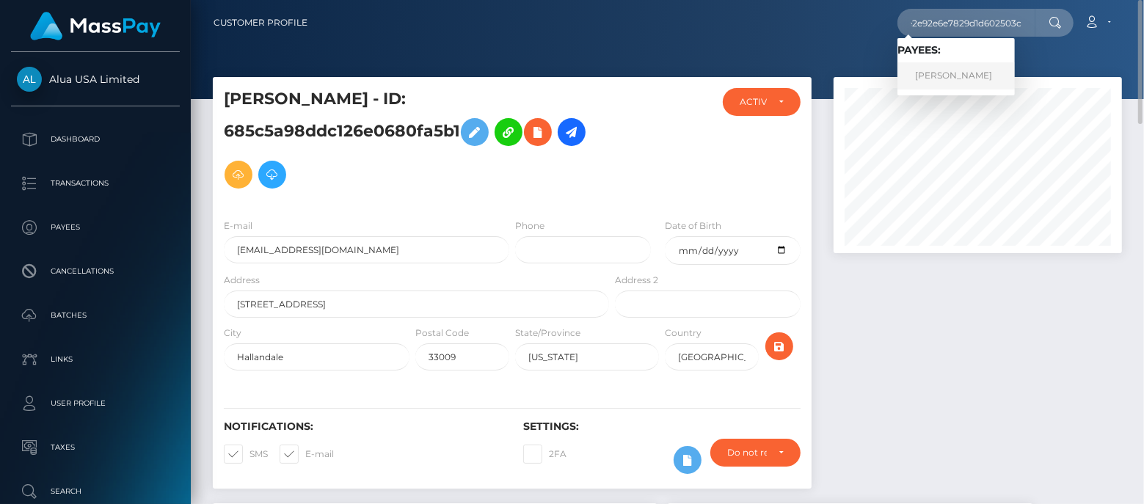
click at [949, 65] on link "Charlotte Marshalsey" at bounding box center [955, 75] width 117 height 27
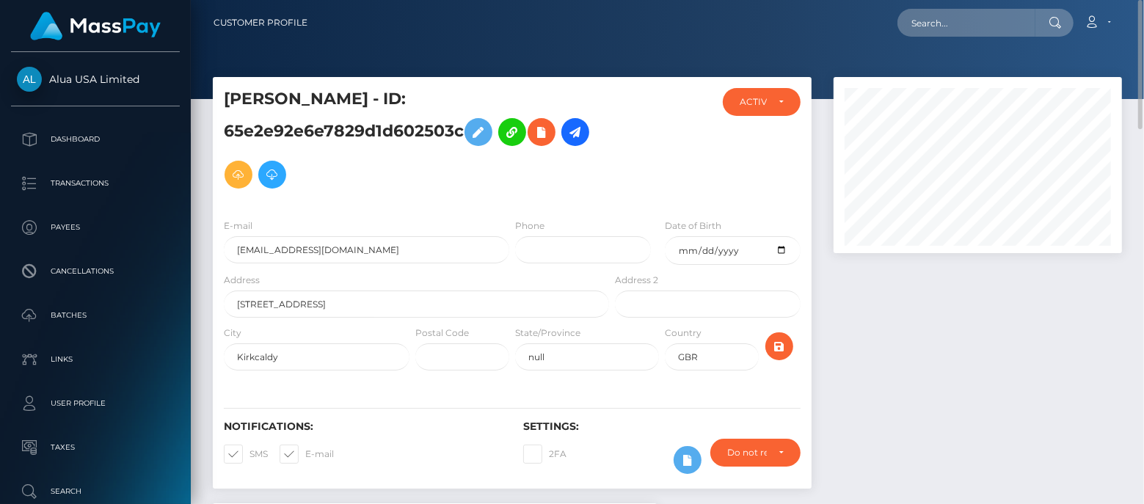
scroll to position [550, 0]
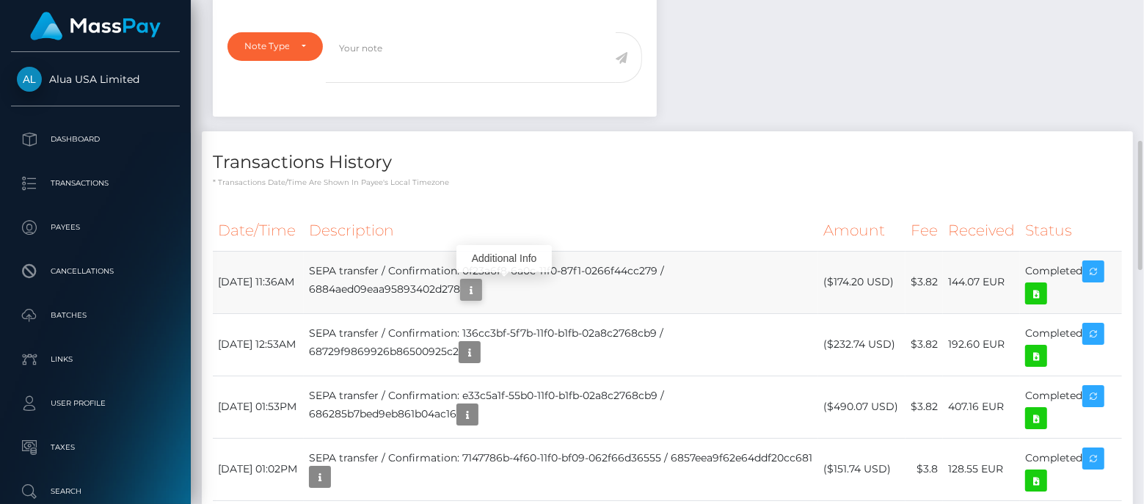
click at [480, 291] on icon "button" at bounding box center [471, 290] width 18 height 18
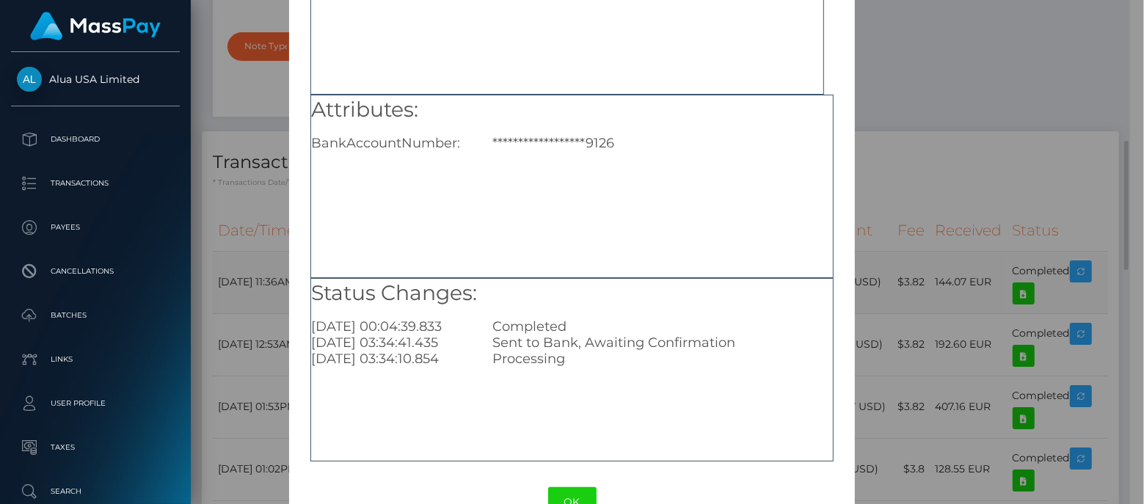
scroll to position [193, 0]
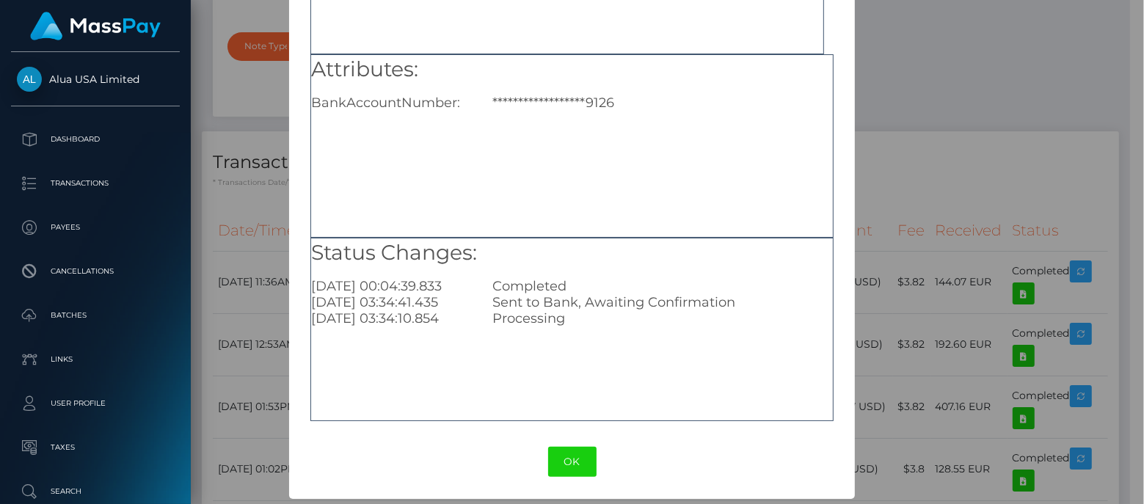
click at [964, 98] on div "**********" at bounding box center [572, 252] width 1144 height 504
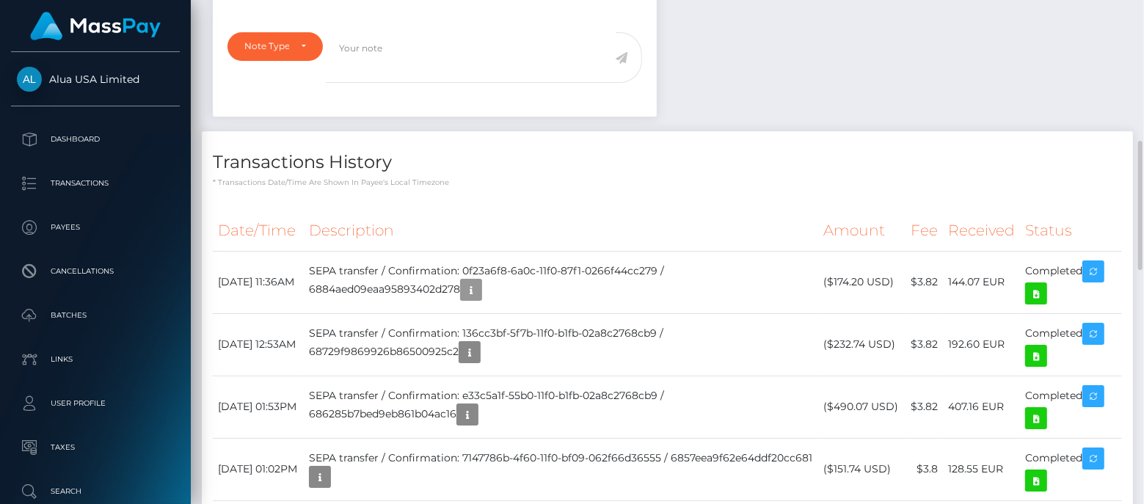
scroll to position [175, 288]
drag, startPoint x: 828, startPoint y: 119, endPoint x: 822, endPoint y: 161, distance: 43.0
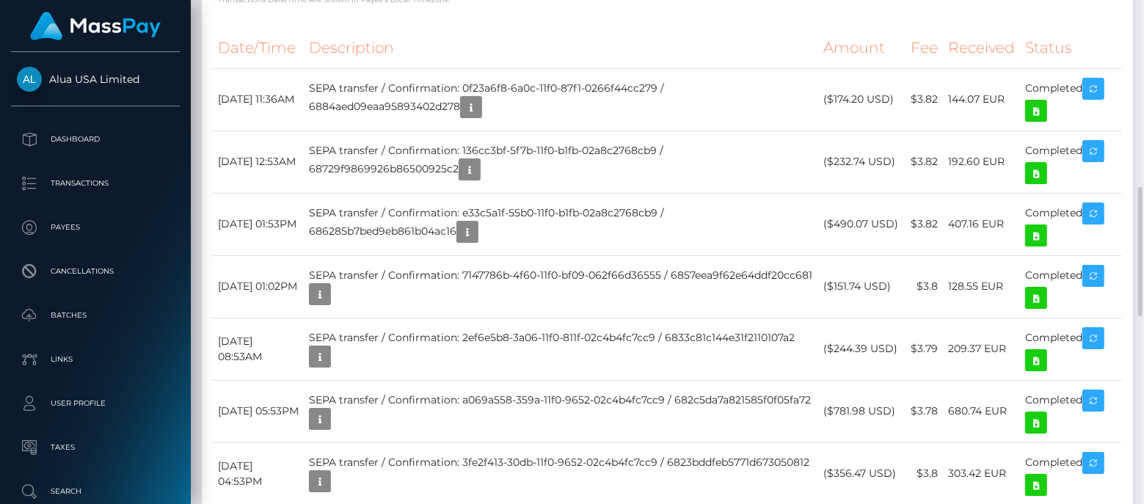
scroll to position [0, 0]
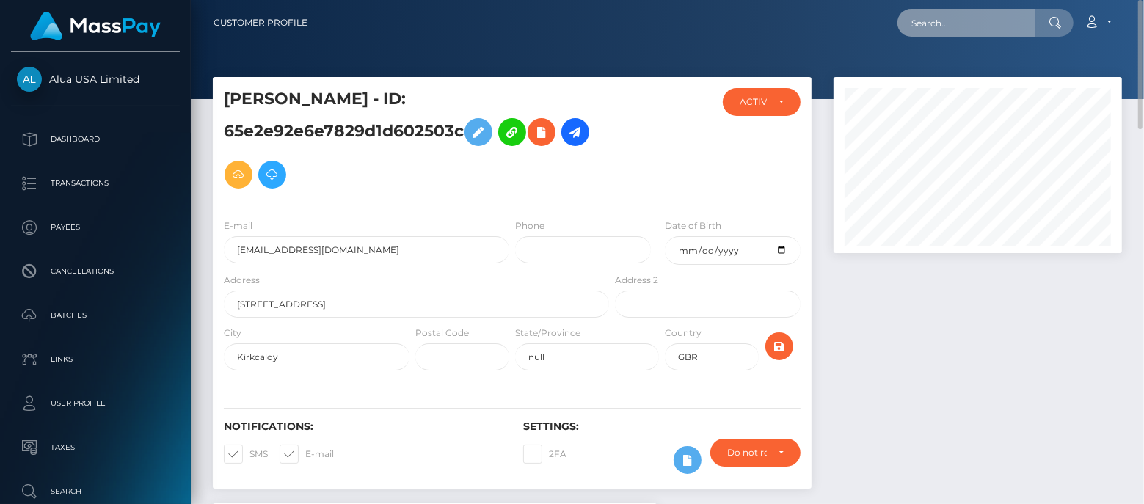
click at [939, 25] on input "text" at bounding box center [966, 23] width 138 height 28
paste input "5ff1085d10cdd957a47bce51"
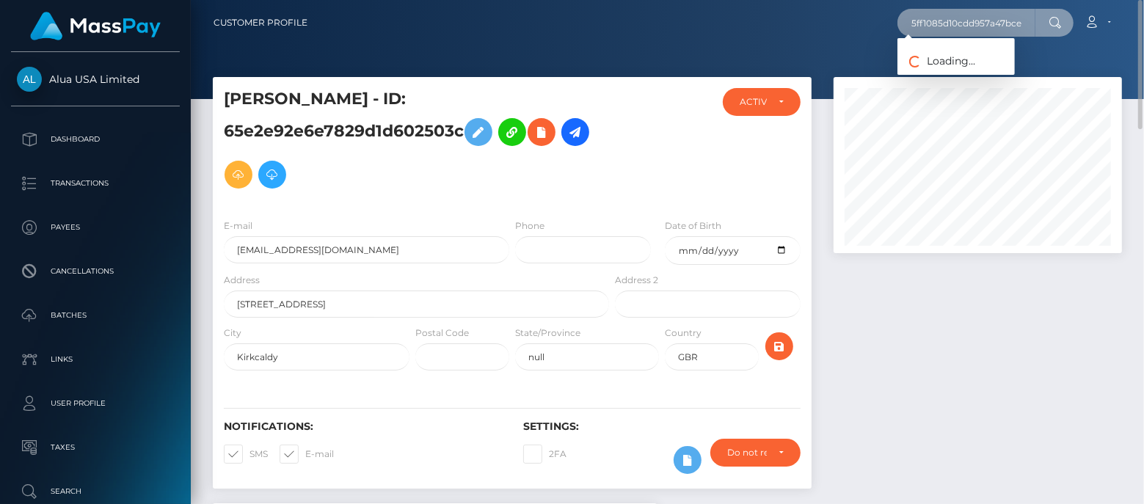
scroll to position [0, 9]
type input "5ff1085d10cdd957a47bce51"
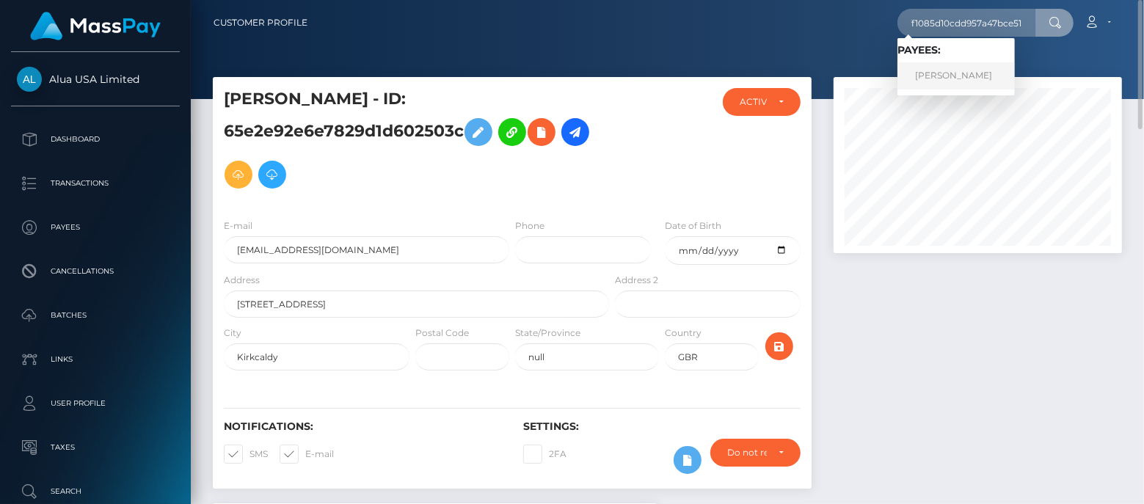
click at [952, 70] on link "Arielle Romano" at bounding box center [955, 75] width 117 height 27
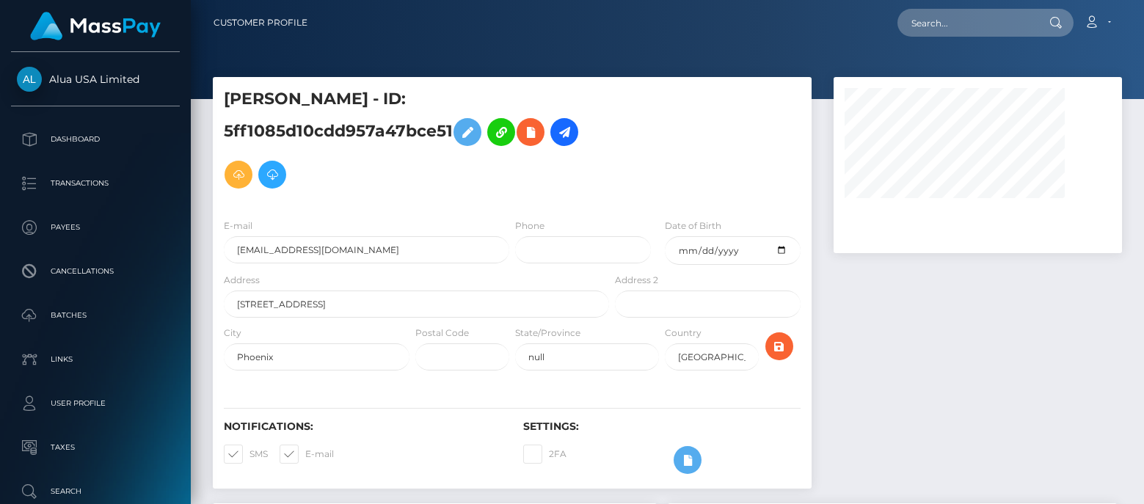
select select
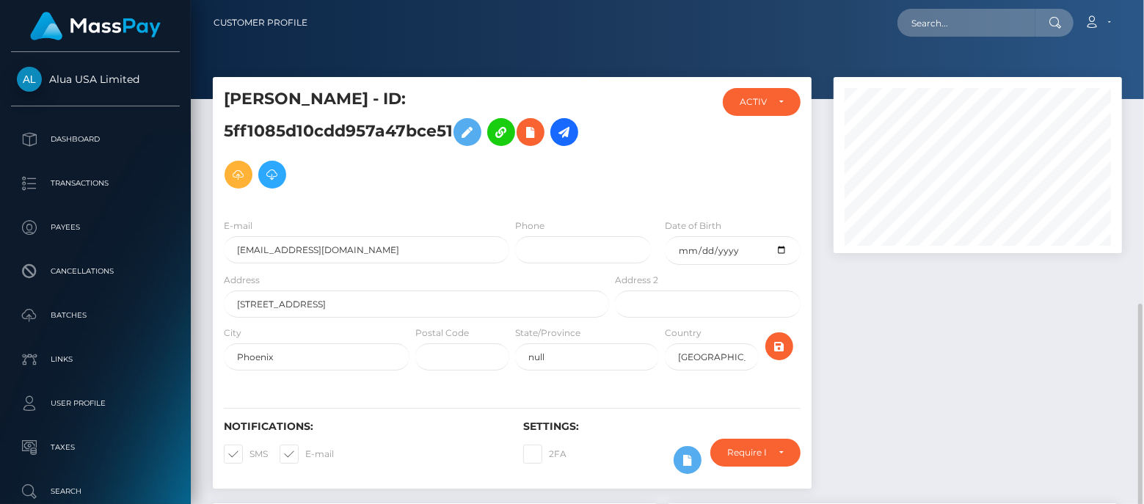
scroll to position [183, 0]
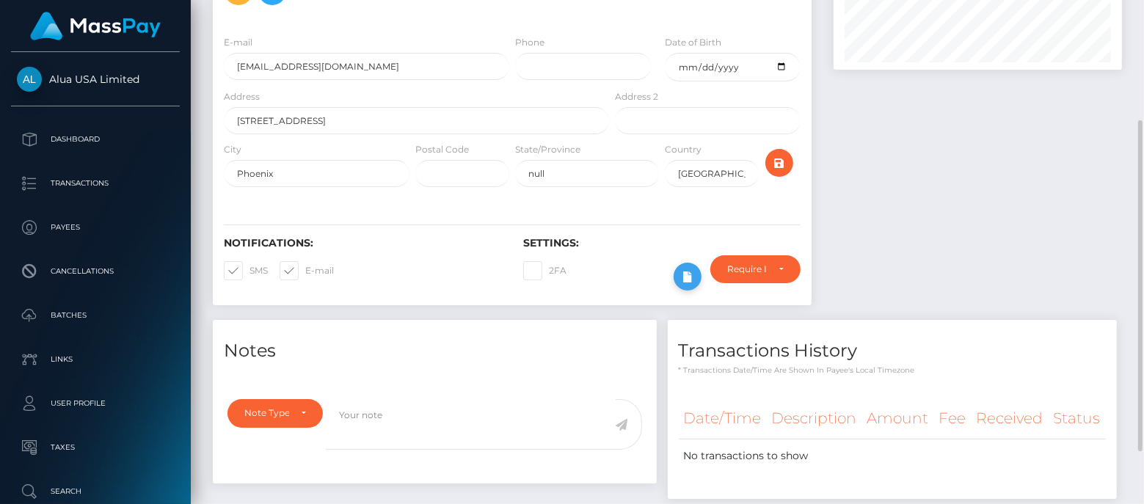
click at [690, 269] on icon at bounding box center [688, 277] width 18 height 18
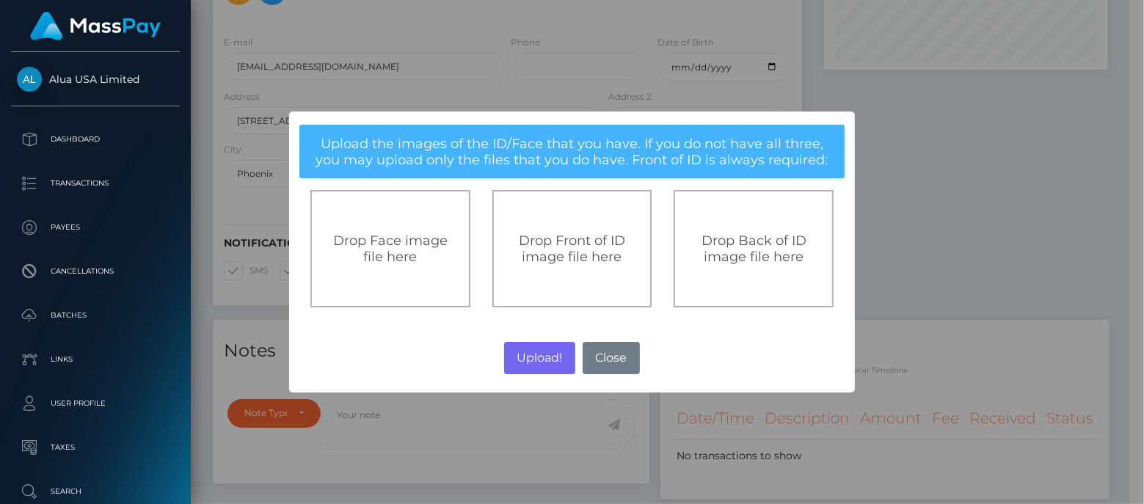
scroll to position [733528, 733421]
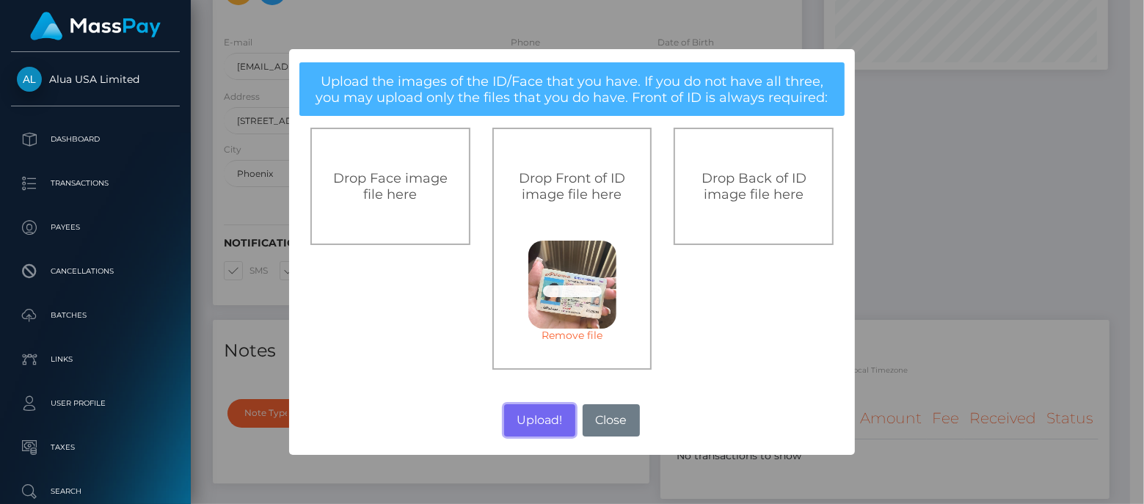
click at [515, 415] on button "Upload!" at bounding box center [539, 420] width 71 height 32
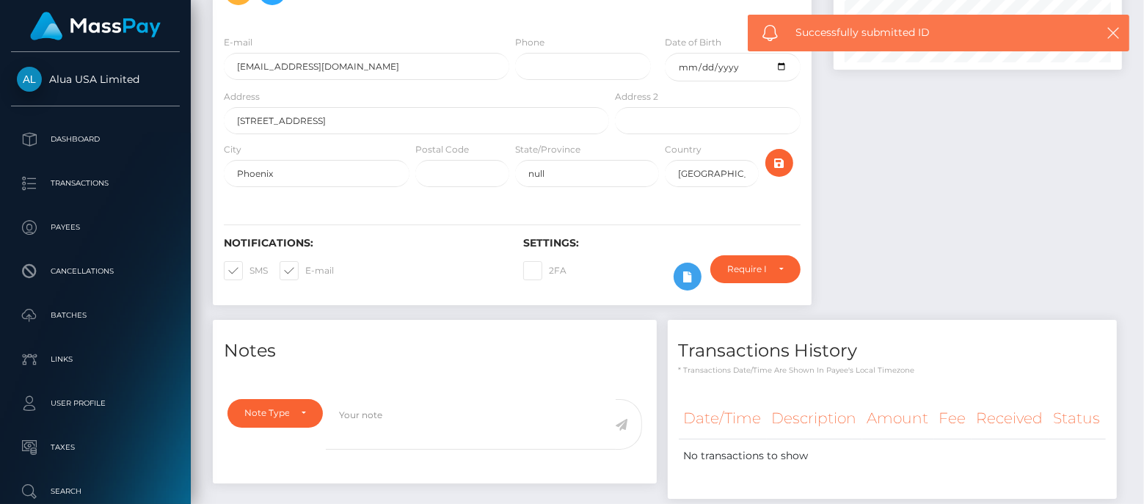
scroll to position [175, 288]
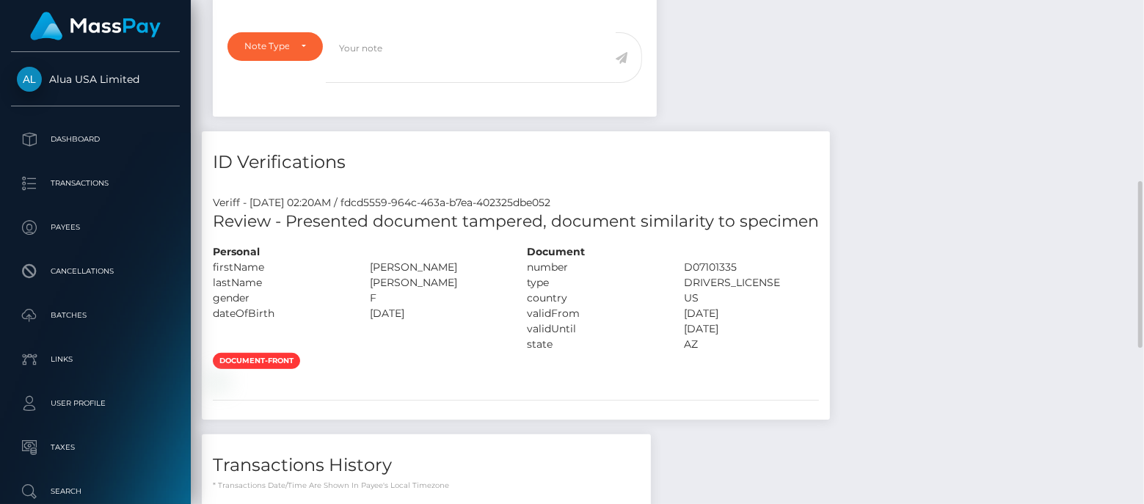
scroll to position [183, 0]
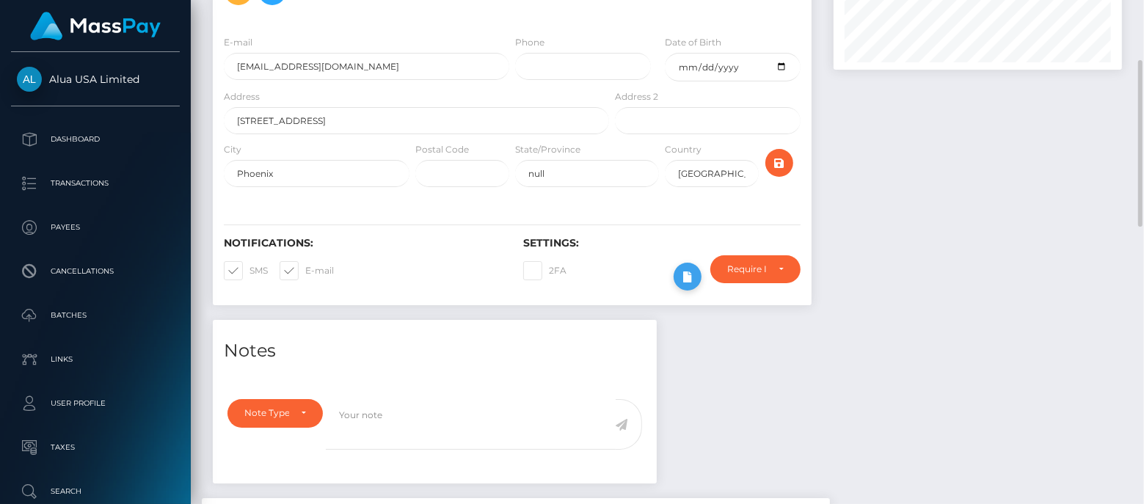
click at [680, 274] on icon at bounding box center [688, 277] width 18 height 18
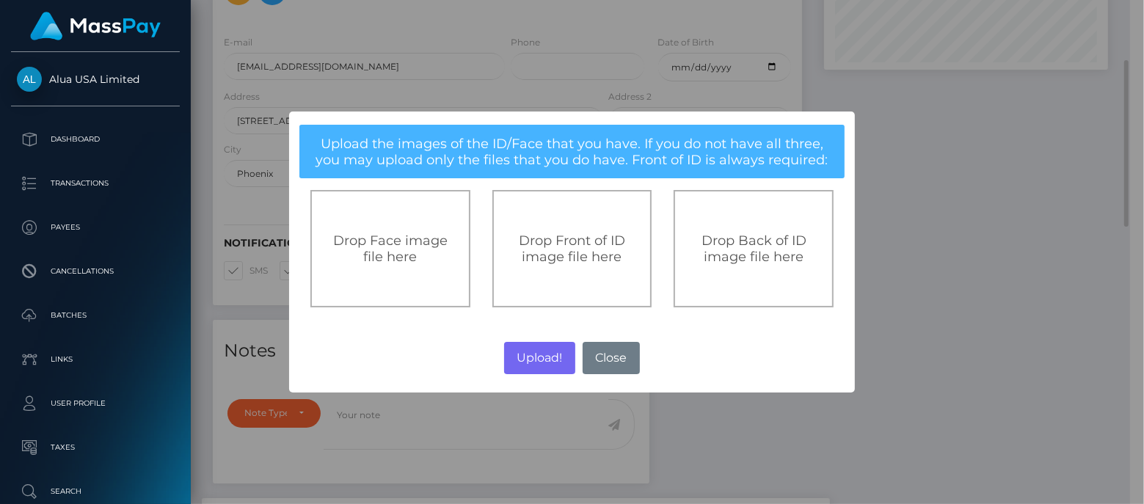
scroll to position [733528, 733421]
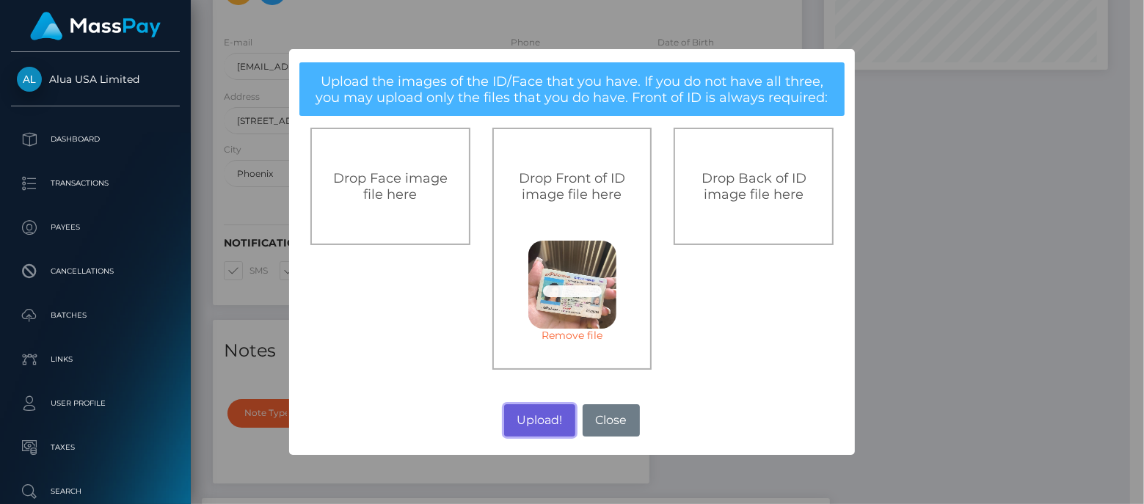
drag, startPoint x: 530, startPoint y: 411, endPoint x: 1137, endPoint y: 308, distance: 614.7
click at [530, 410] on button "Upload!" at bounding box center [539, 420] width 71 height 32
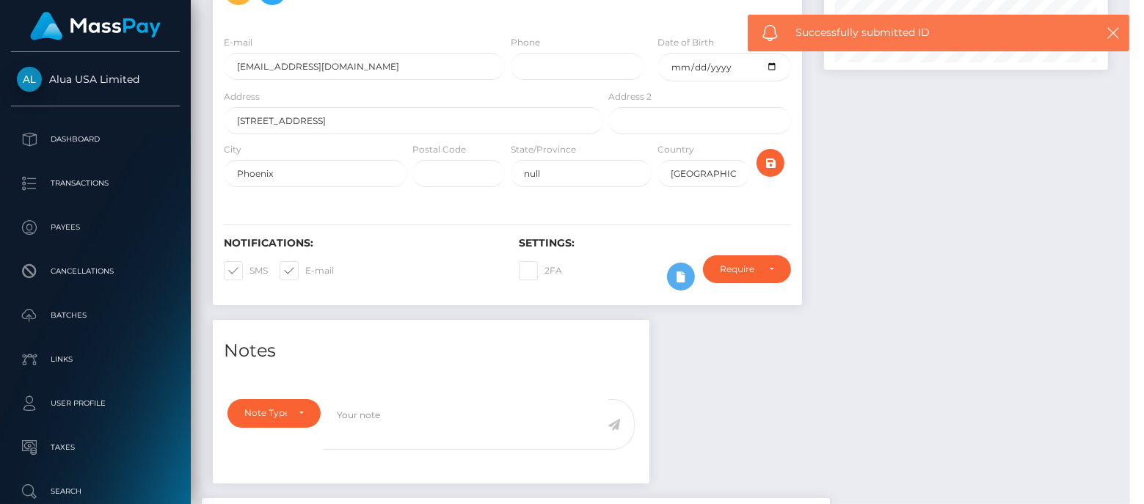
scroll to position [175, 288]
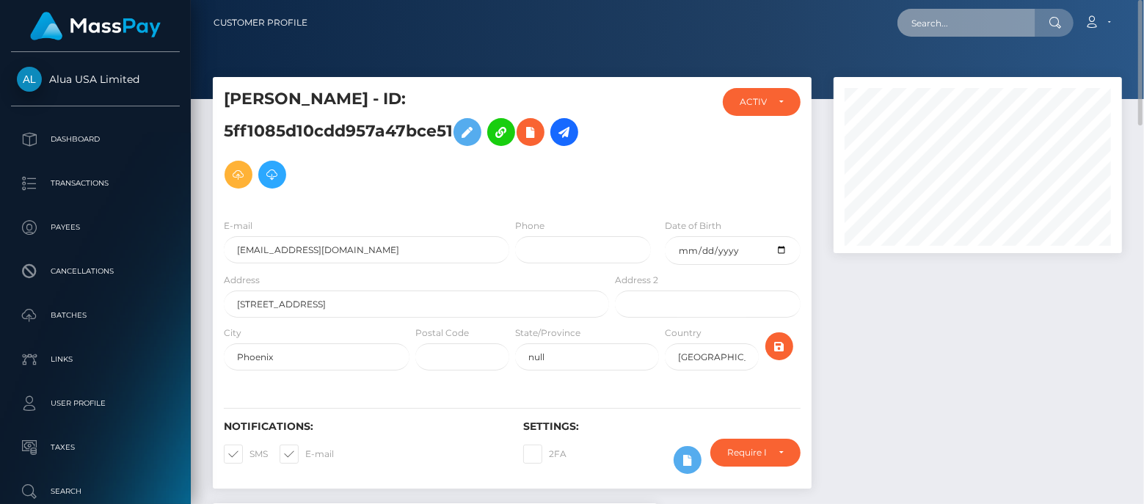
click at [939, 12] on input "text" at bounding box center [966, 23] width 138 height 28
paste input "659a16210a3d5264dc0a2e73"
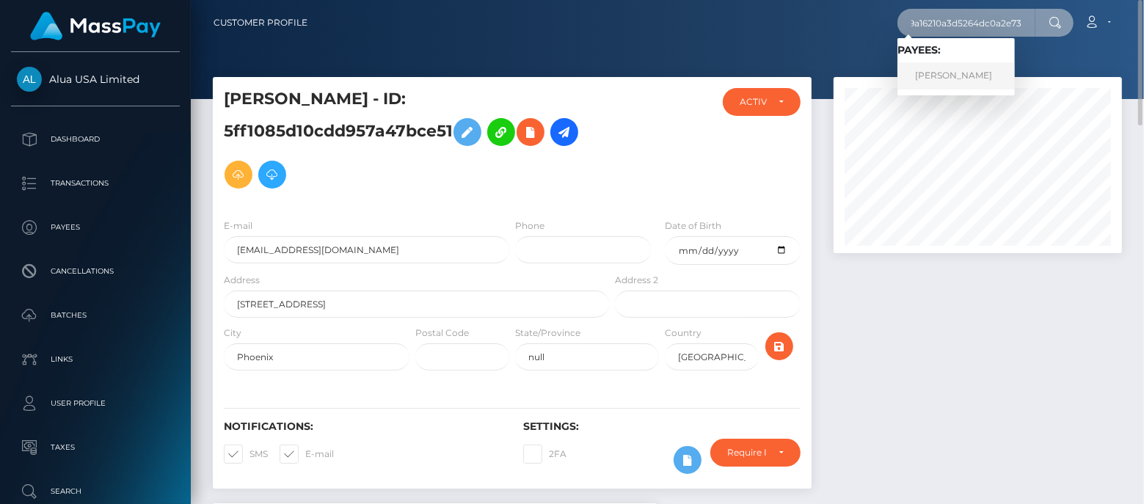
type input "659a16210a3d5264dc0a2e73"
click at [941, 76] on link "Clariza Lopez" at bounding box center [955, 75] width 117 height 27
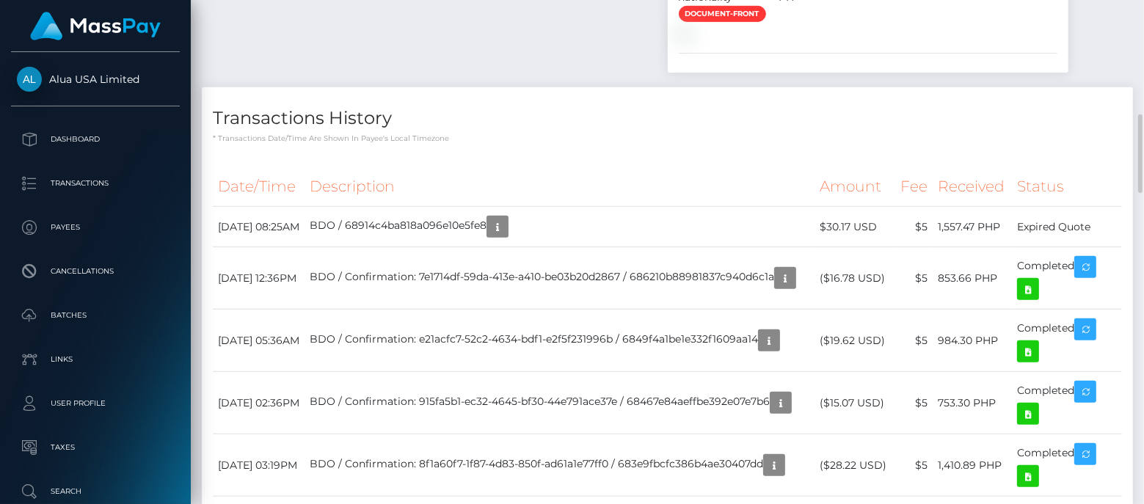
scroll to position [917, 0]
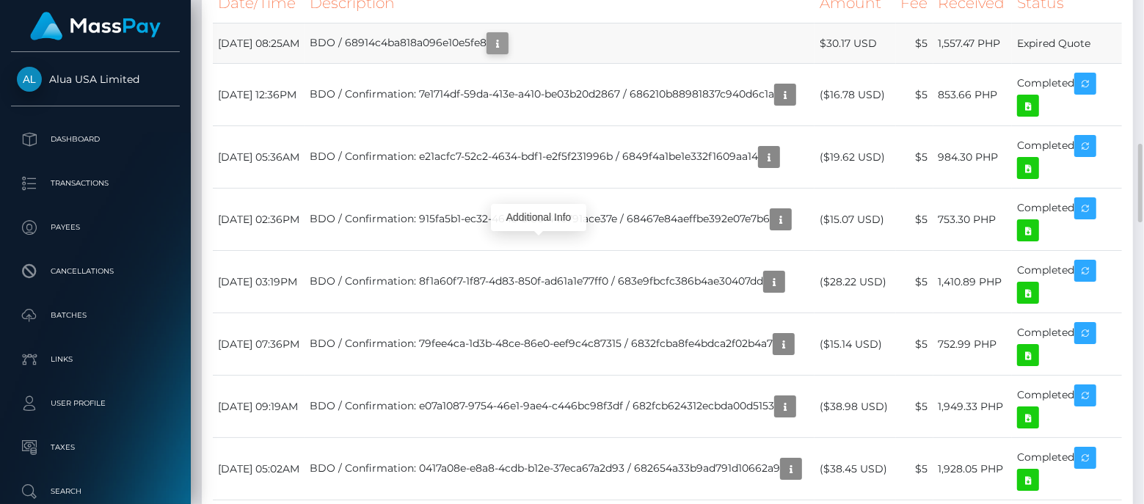
click at [506, 53] on icon "button" at bounding box center [498, 43] width 18 height 18
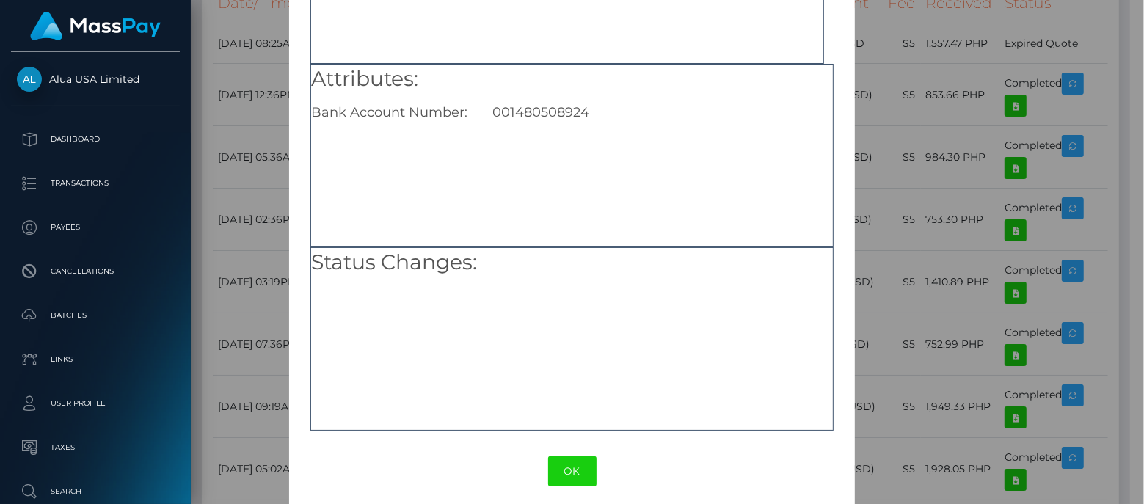
scroll to position [193, 0]
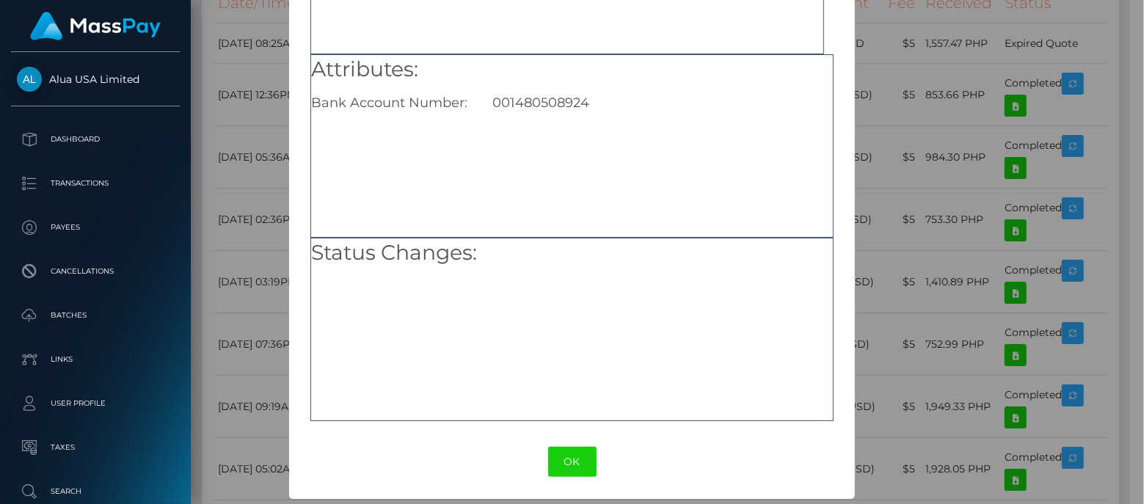
click at [920, 113] on div "× Payout Information Metadata: Array [ 0 ] Attributes: Bank Account Number: [FI…" at bounding box center [572, 252] width 1144 height 504
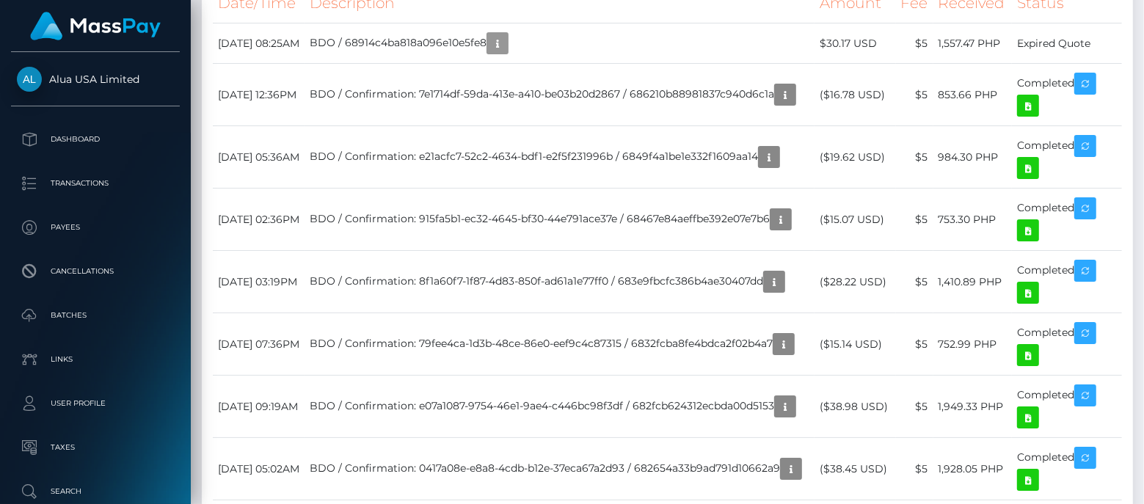
scroll to position [175, 288]
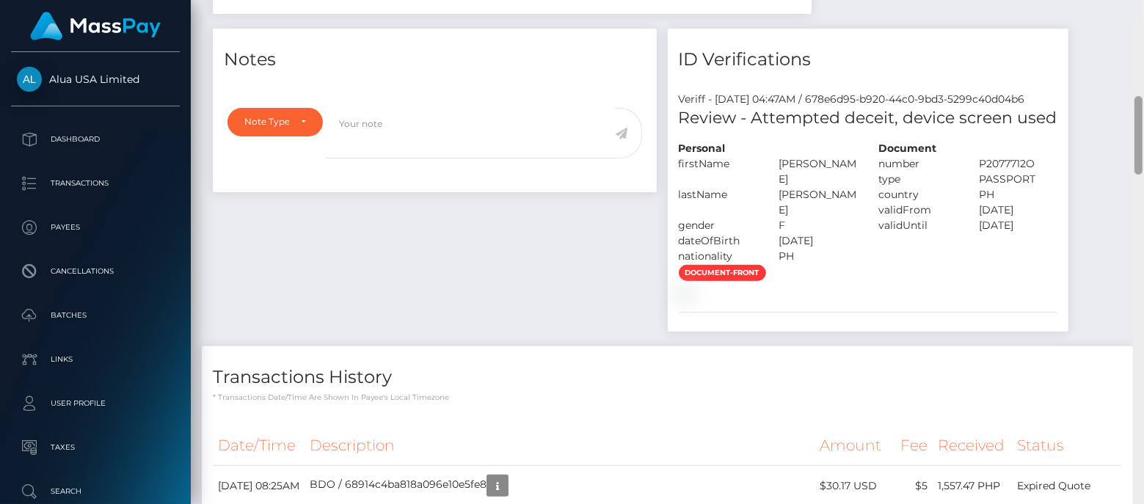
scroll to position [470, 0]
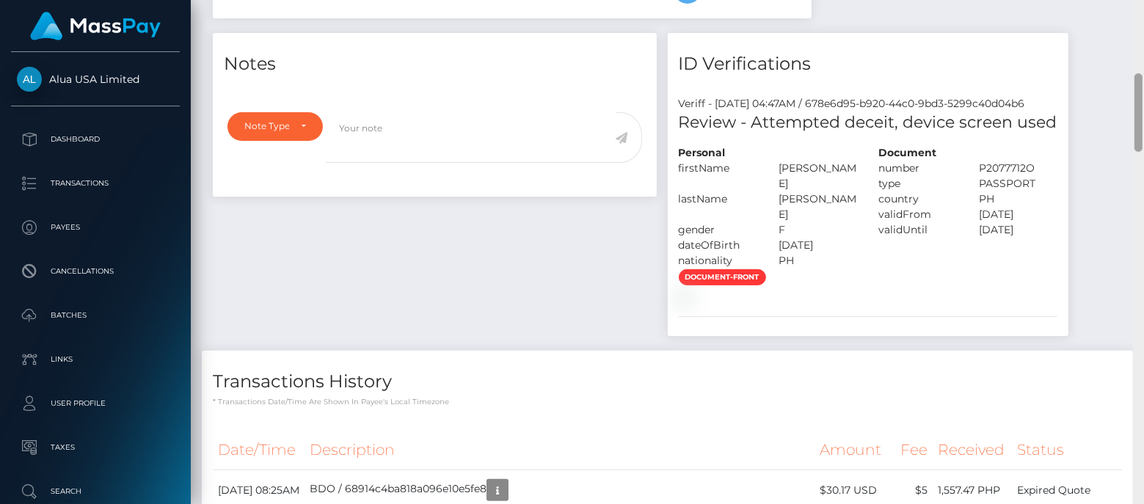
drag, startPoint x: 1137, startPoint y: 136, endPoint x: 1137, endPoint y: 124, distance: 12.5
click at [1137, 124] on div at bounding box center [1138, 112] width 8 height 79
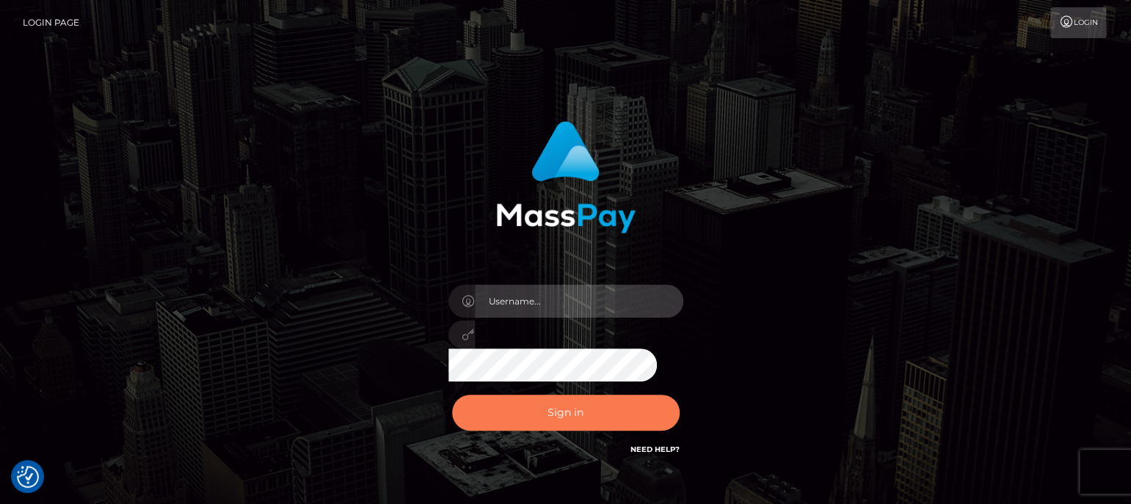
type input "aluasupport"
click at [560, 405] on button "Sign in" at bounding box center [565, 413] width 227 height 36
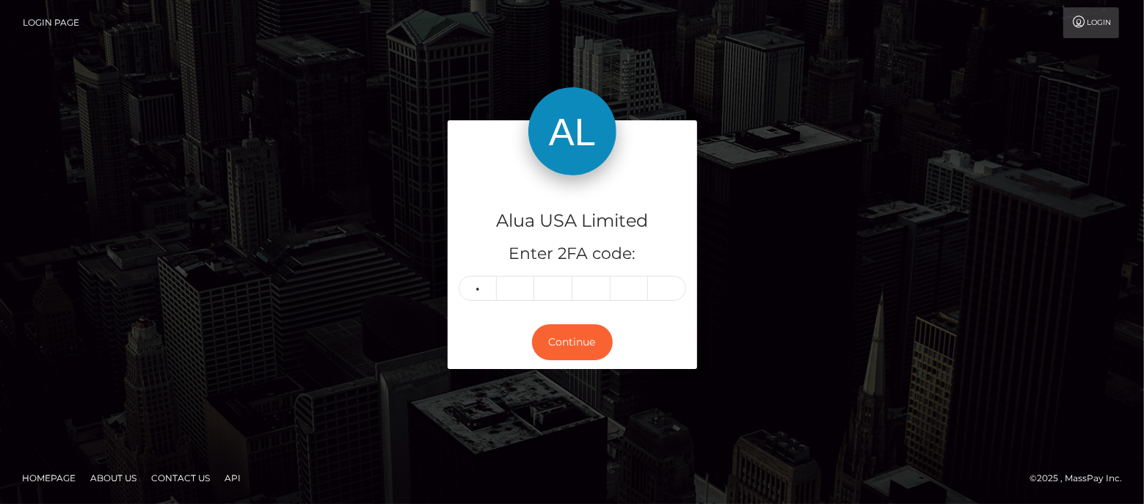
type input "0"
type input "1"
type input "3"
type input "4"
type input "1"
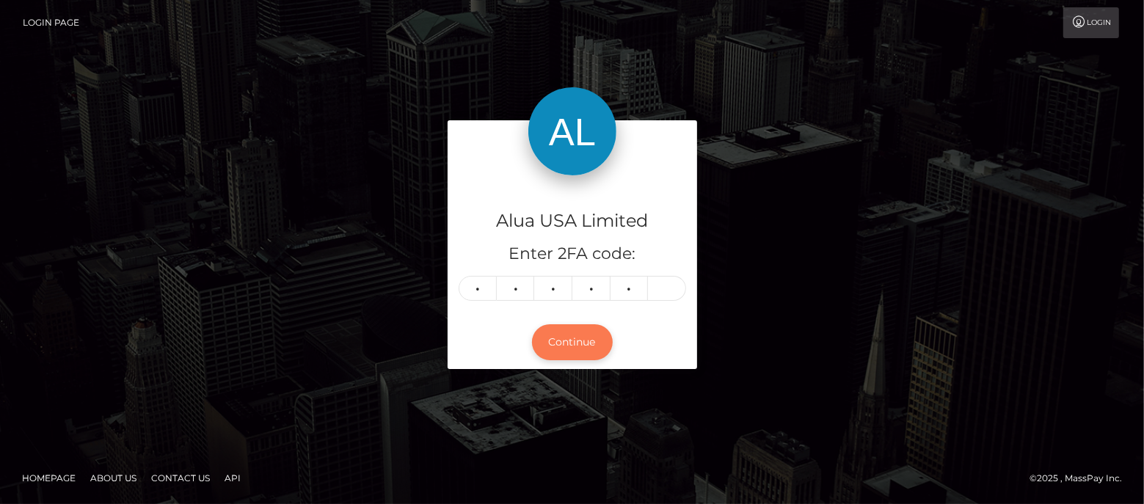
click at [569, 346] on button "Continue" at bounding box center [572, 342] width 81 height 36
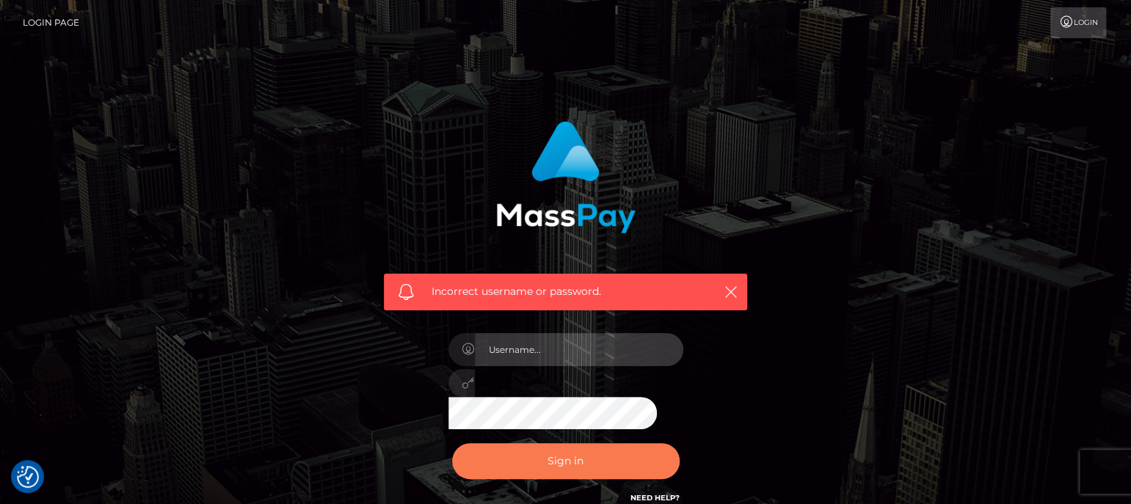
type input "aluasupport"
click at [566, 456] on button "Sign in" at bounding box center [565, 461] width 227 height 36
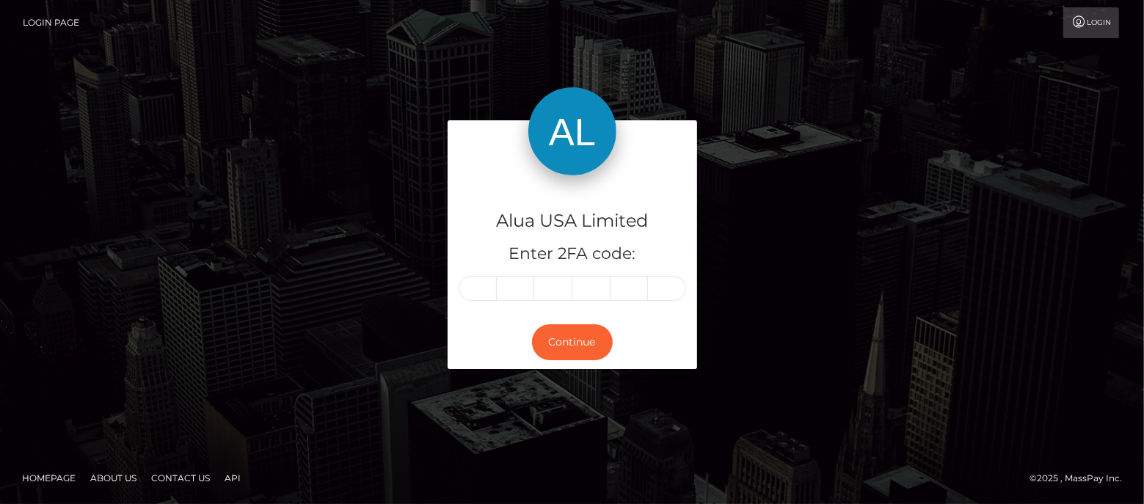
click at [477, 288] on input "text" at bounding box center [478, 288] width 38 height 25
type input "7"
type input "3"
type input "4"
type input "6"
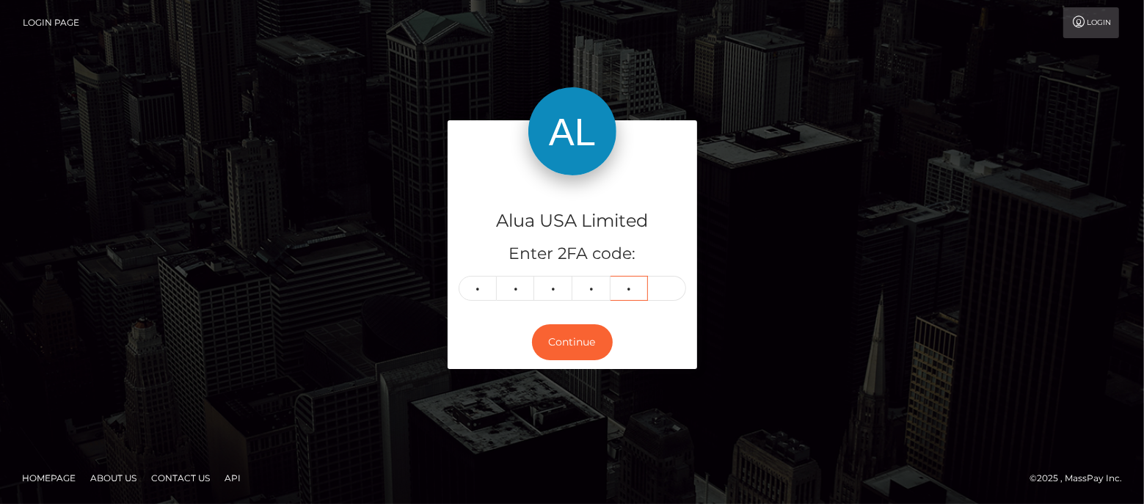
type input "8"
type input "9"
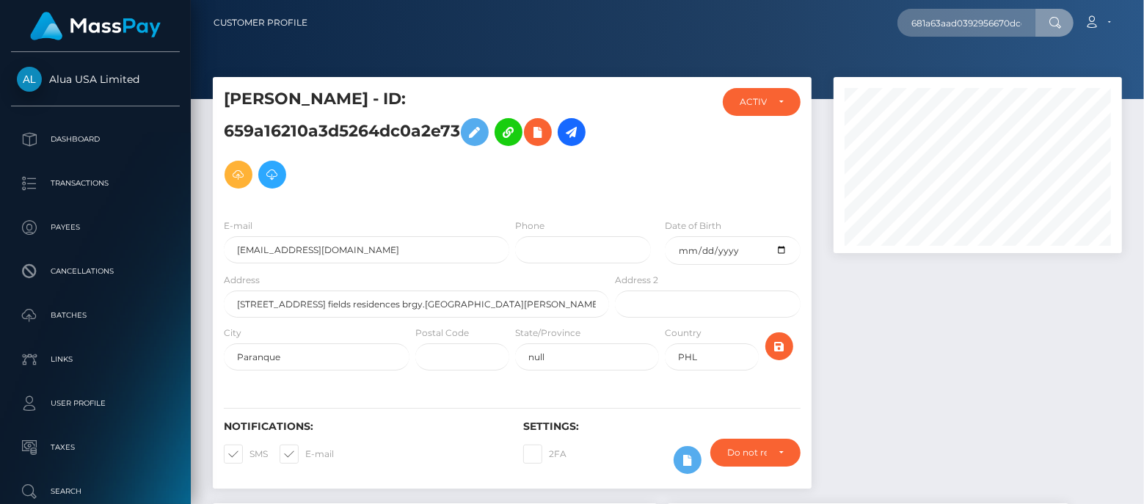
scroll to position [0, 17]
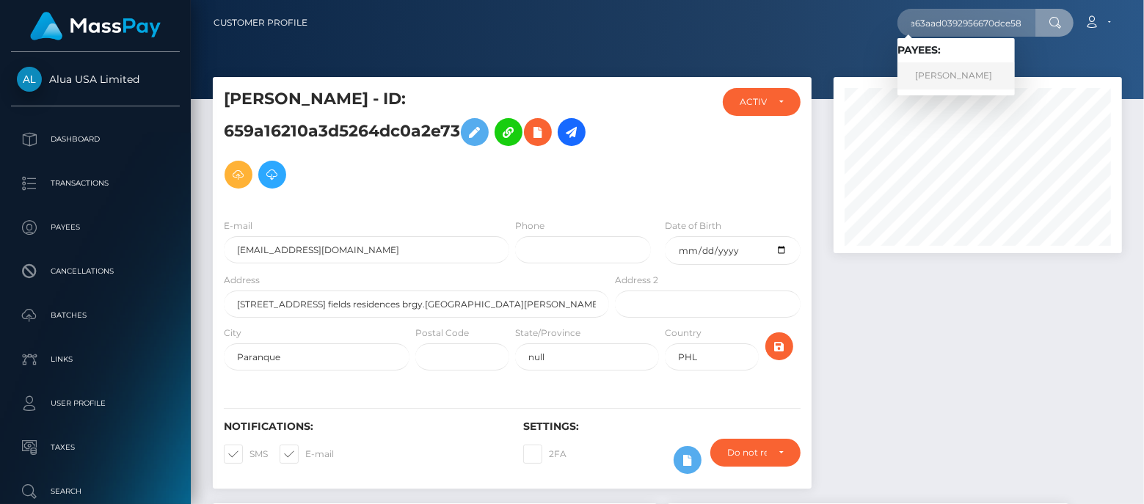
type input "681a63aad0392956670dce58"
click at [953, 73] on link "[PERSON_NAME]" at bounding box center [955, 75] width 117 height 27
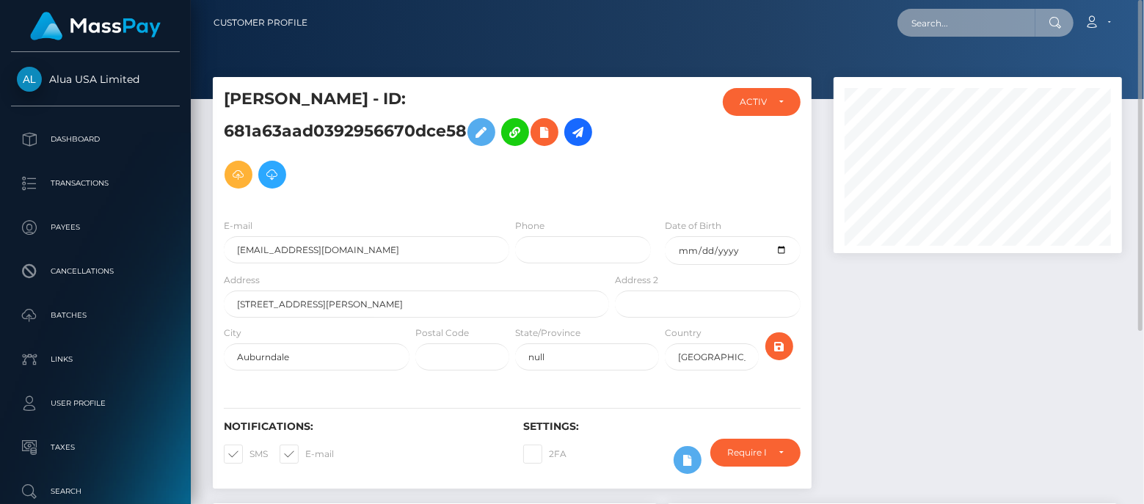
click at [942, 21] on input "text" at bounding box center [966, 23] width 138 height 28
paste input "6838904d8da5fa9c4f0ae360"
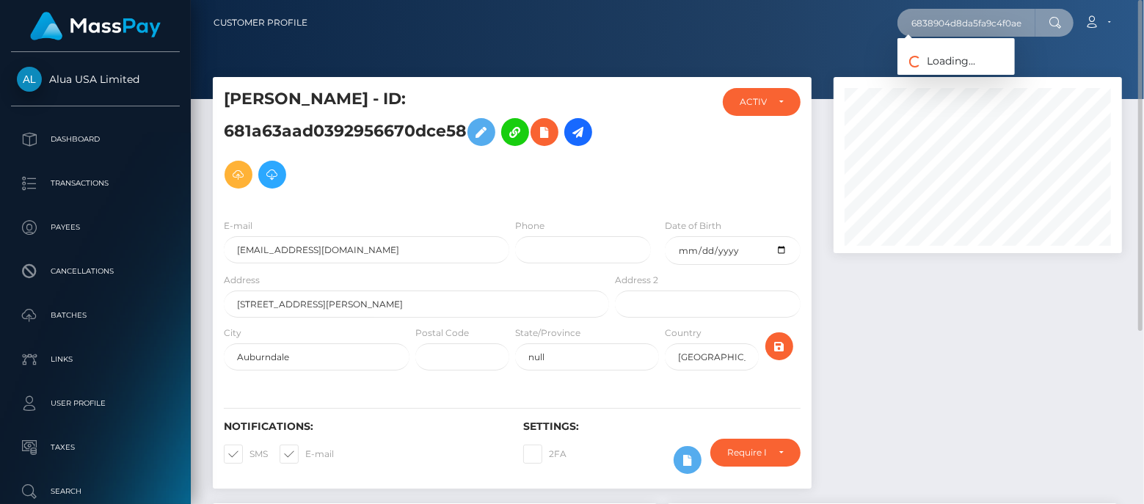
scroll to position [0, 17]
type input "6838904d8da5fa9c4f0ae360"
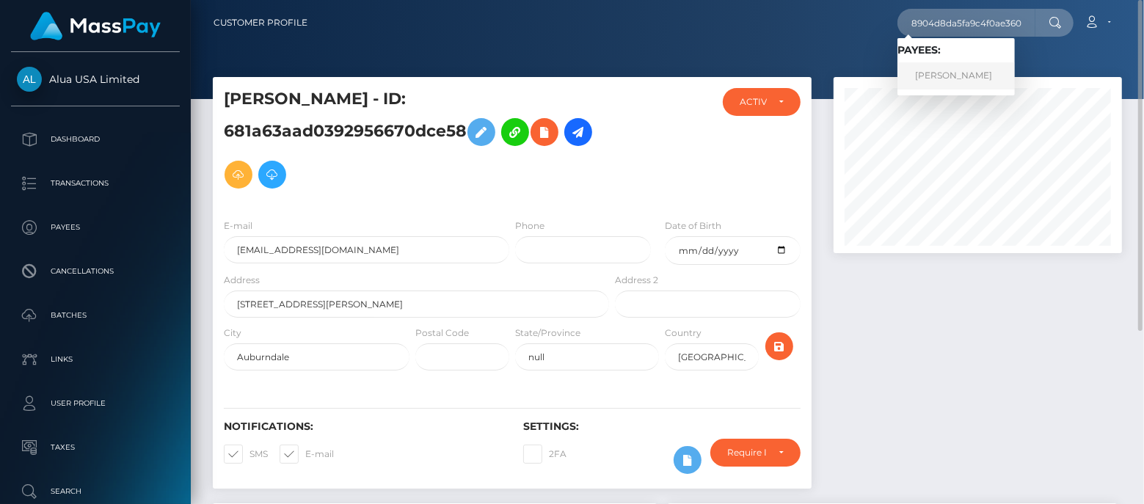
click at [948, 76] on link "Madeleine Mathis" at bounding box center [955, 75] width 117 height 27
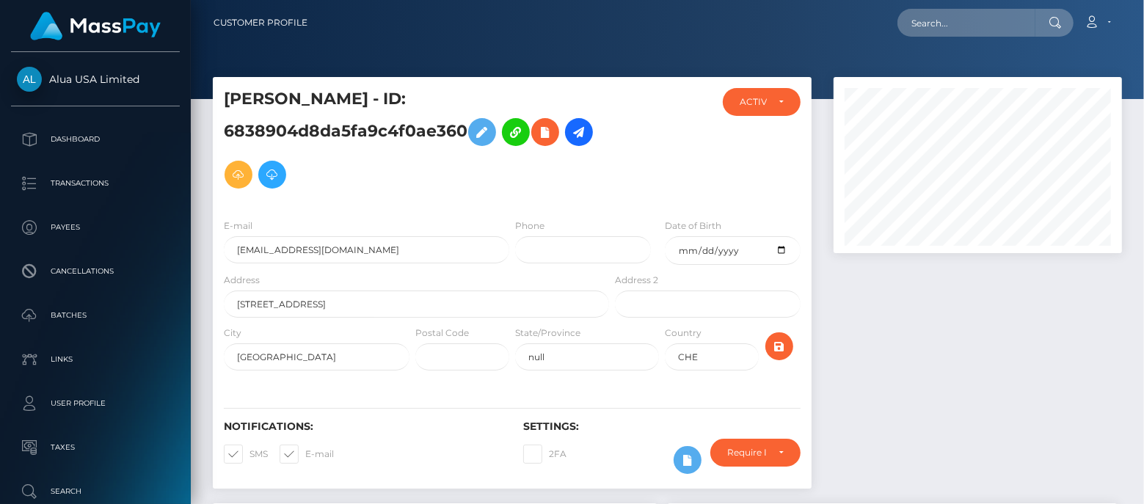
scroll to position [264, 0]
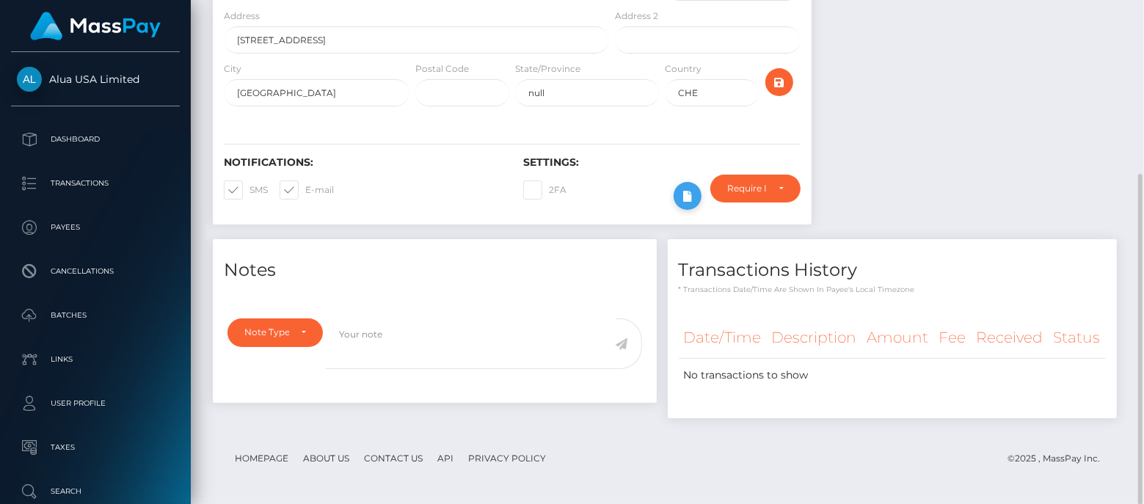
click at [679, 196] on icon at bounding box center [688, 196] width 18 height 18
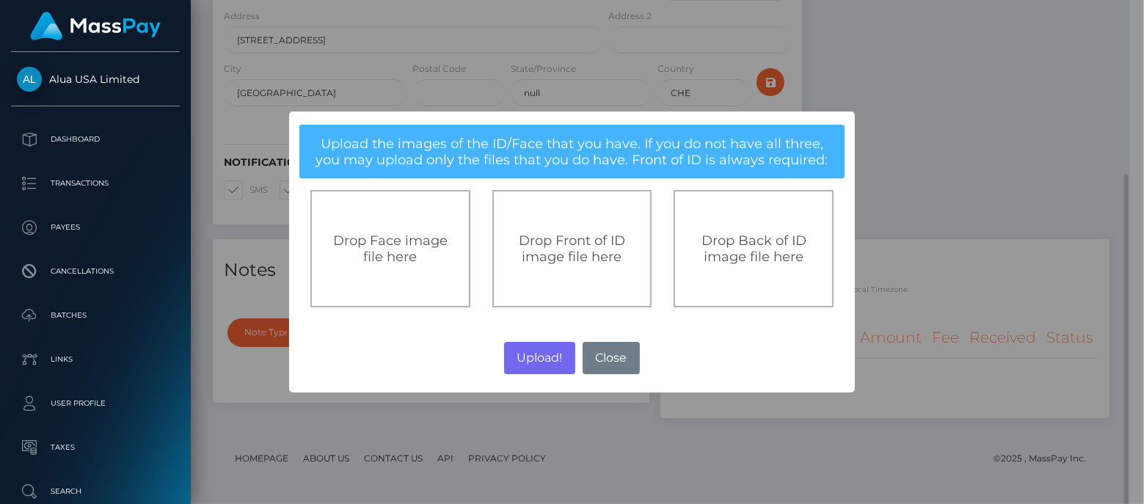
scroll to position [733528, 733421]
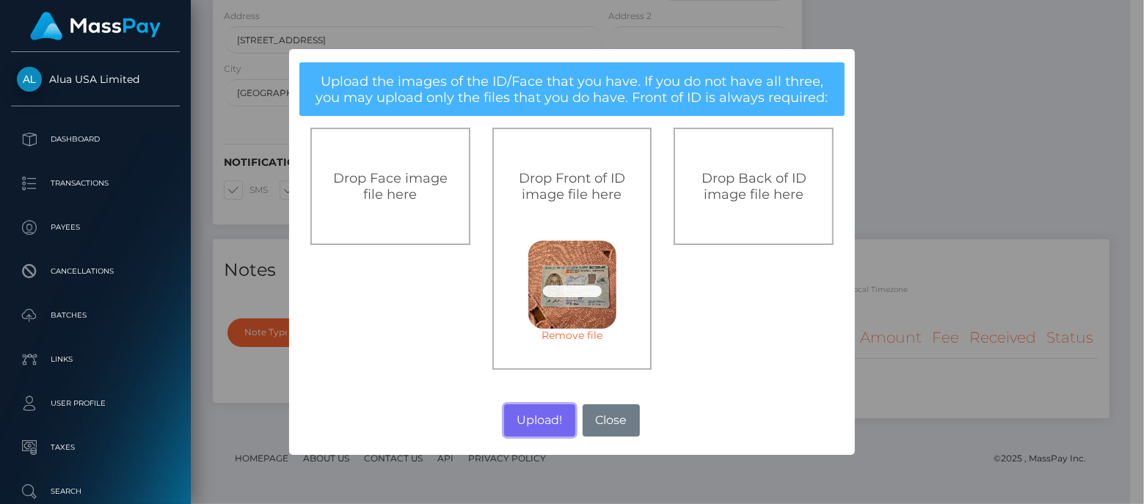
drag, startPoint x: 544, startPoint y: 420, endPoint x: 662, endPoint y: 406, distance: 118.9
click at [543, 421] on button "Upload!" at bounding box center [539, 420] width 71 height 32
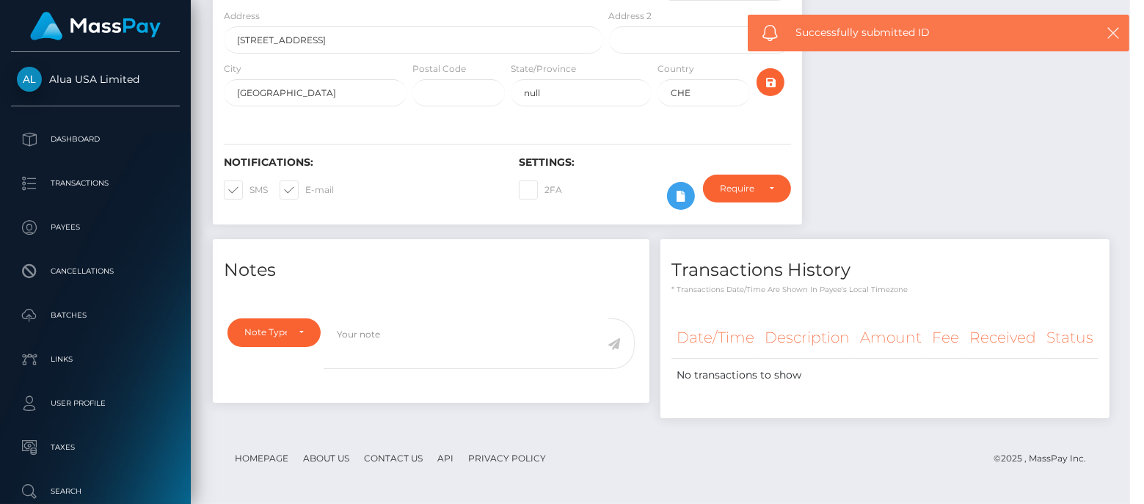
scroll to position [175, 288]
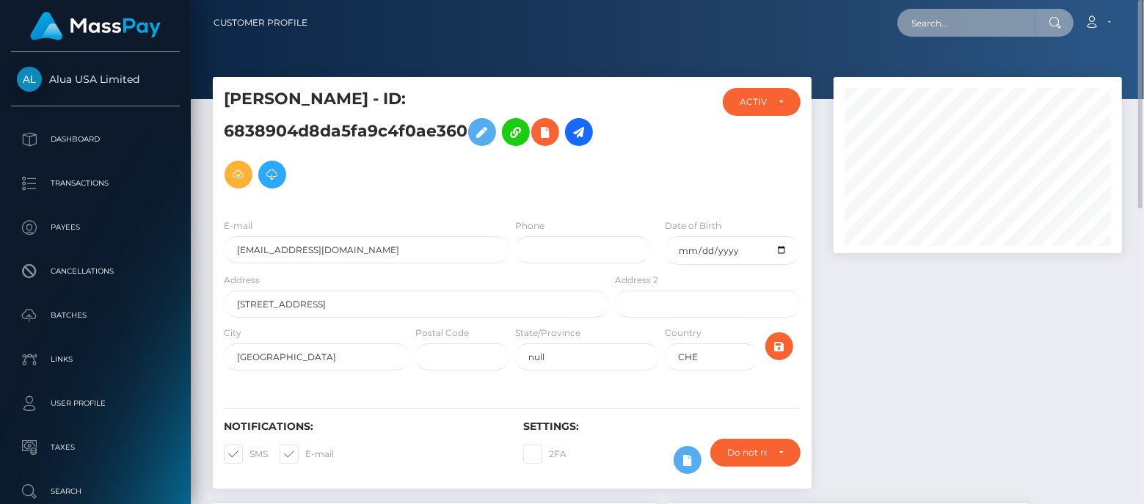
drag, startPoint x: 965, startPoint y: 29, endPoint x: 938, endPoint y: 7, distance: 34.9
click at [965, 30] on input "text" at bounding box center [966, 23] width 138 height 28
paste input "681a63aad0392956670dce58"
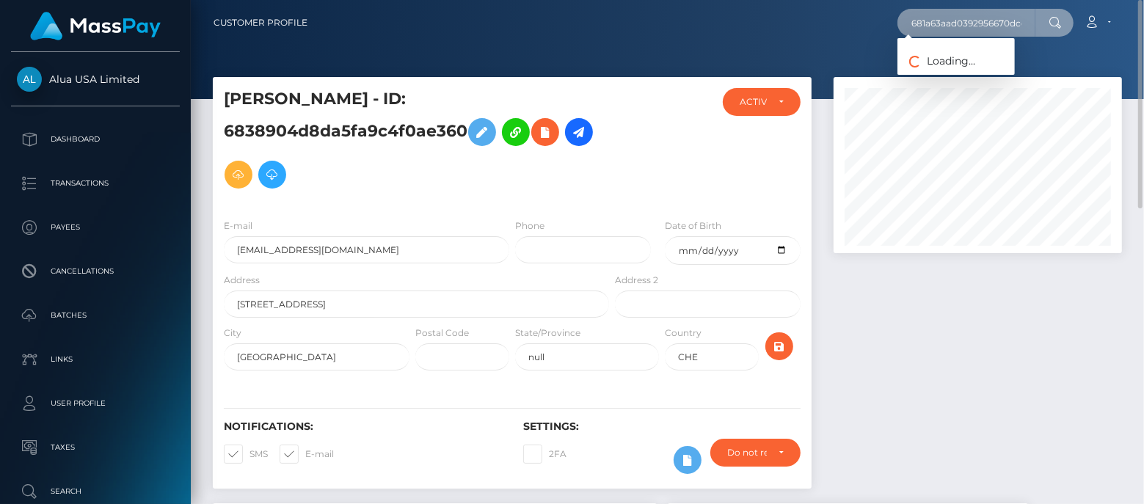
scroll to position [0, 17]
type input "681a63aad0392956670dce58"
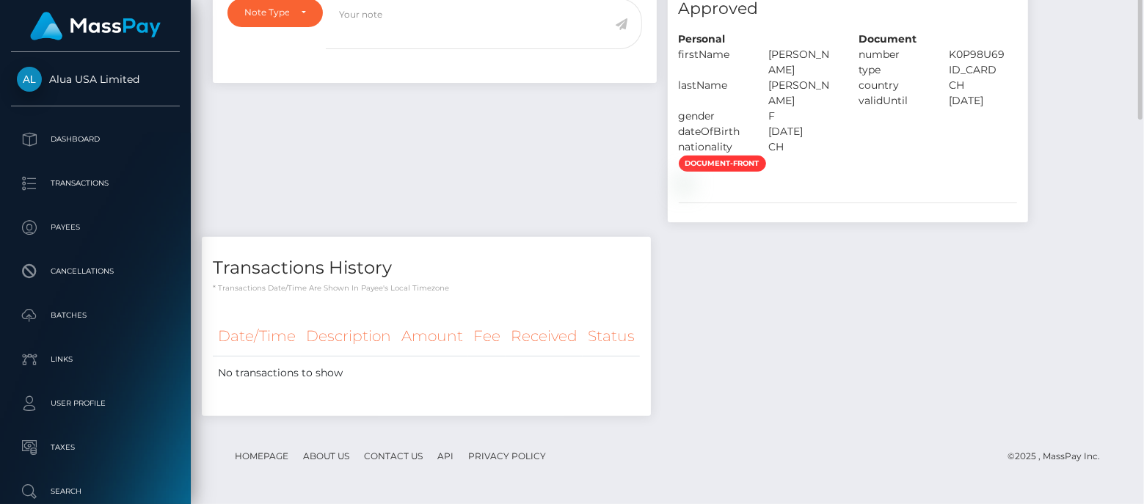
scroll to position [0, 0]
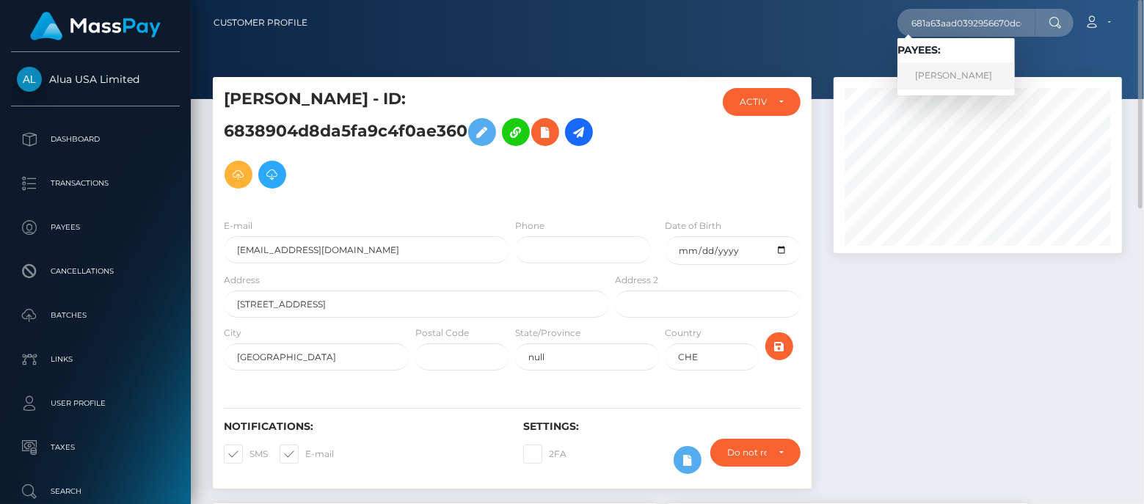
click at [960, 81] on link "Gracie Hardin" at bounding box center [955, 75] width 117 height 27
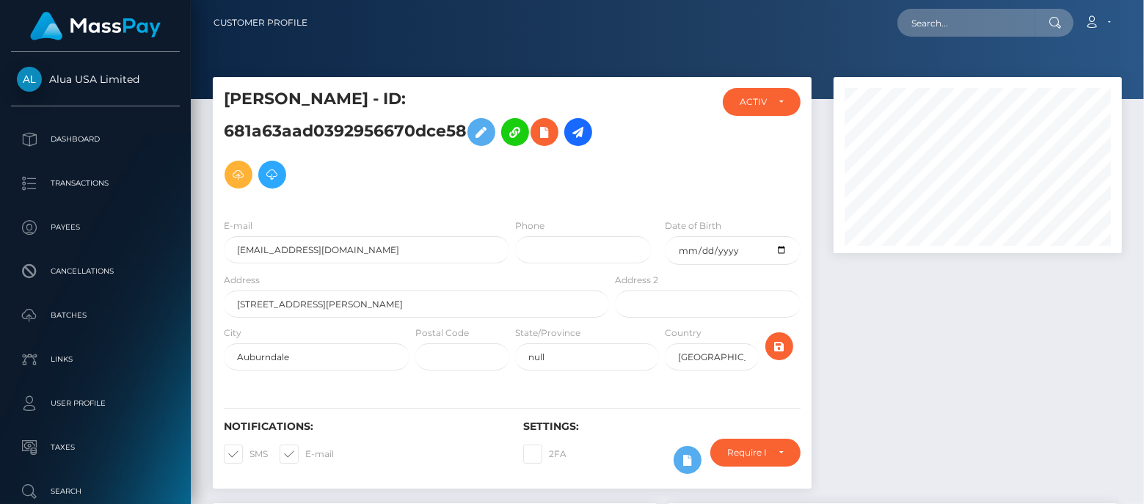
scroll to position [264, 0]
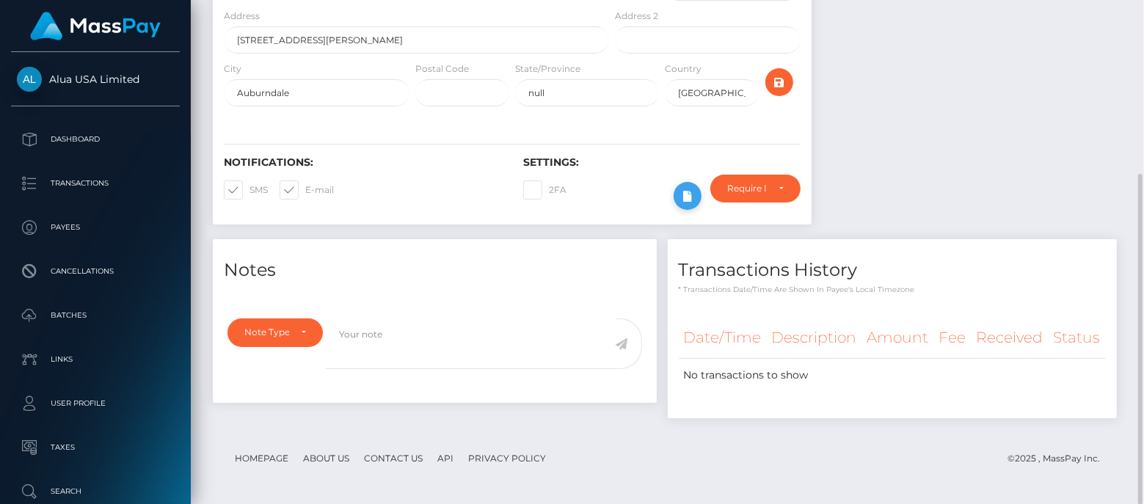
click at [676, 193] on button at bounding box center [688, 196] width 28 height 28
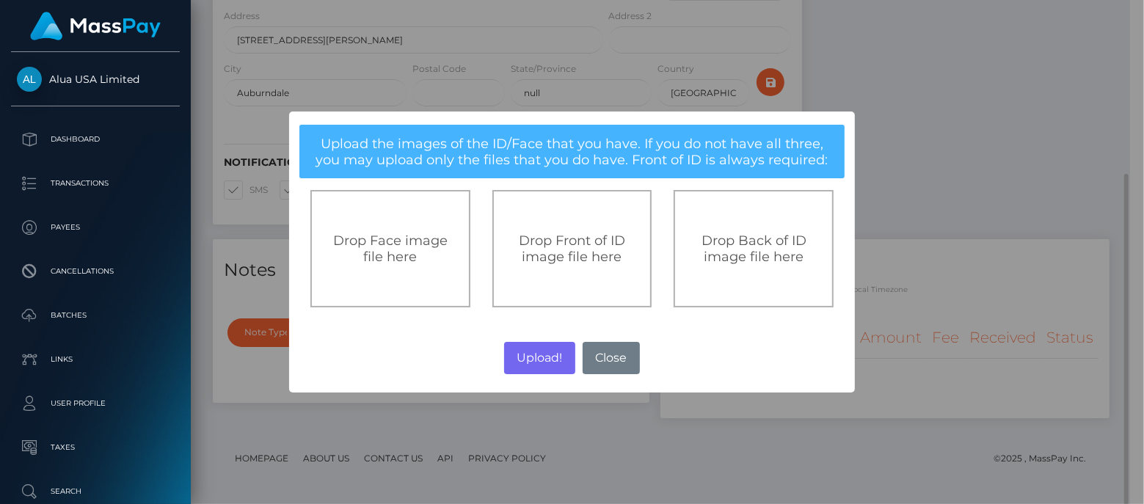
scroll to position [733528, 733421]
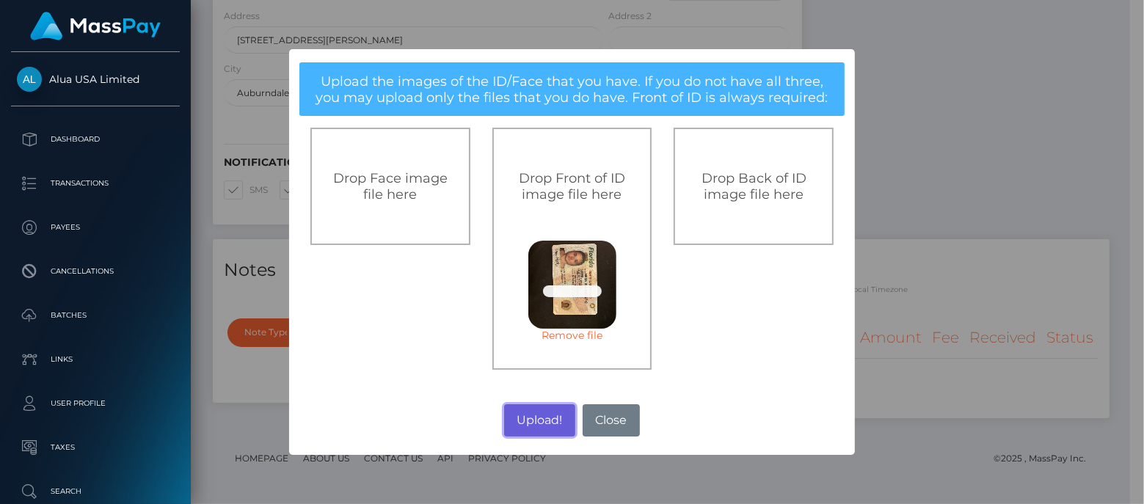
click at [533, 432] on button "Upload!" at bounding box center [539, 420] width 71 height 32
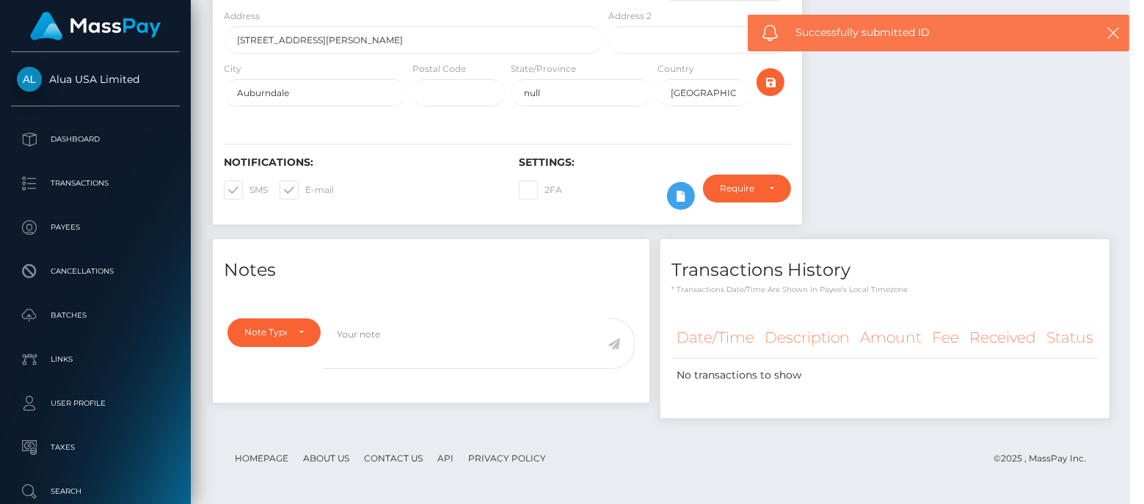
scroll to position [175, 288]
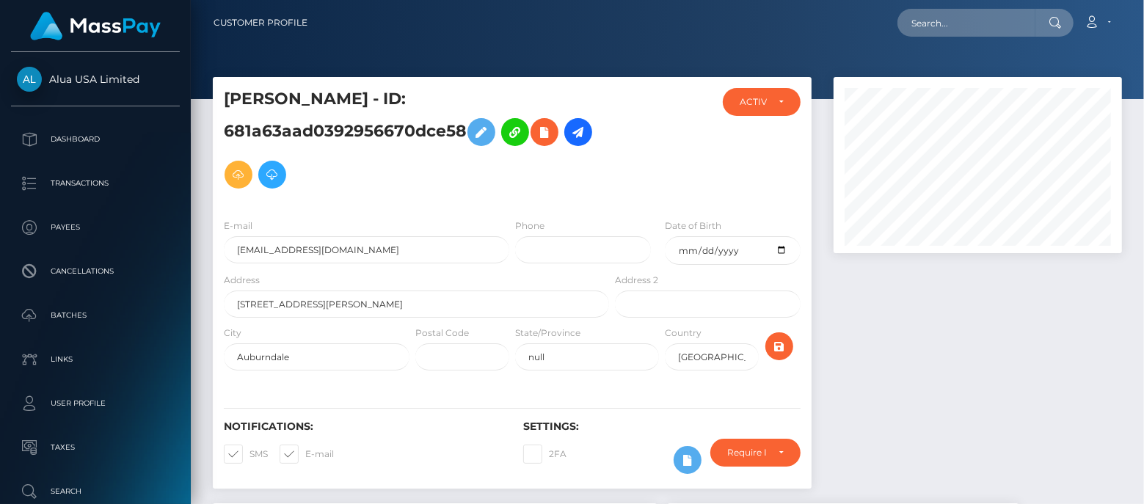
scroll to position [459, 0]
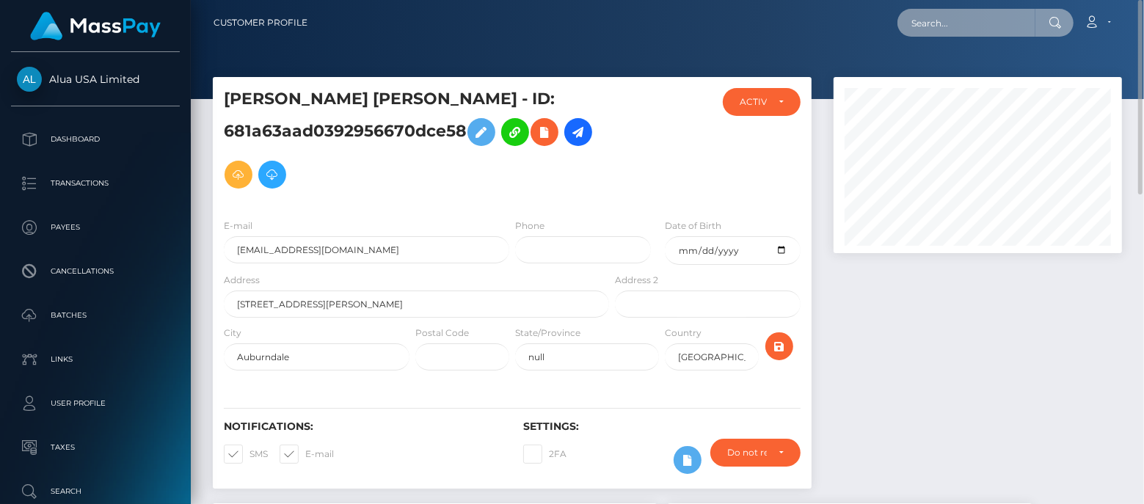
click at [1007, 18] on input "text" at bounding box center [966, 23] width 138 height 28
paste input "66d77acc9b8ae7222b0ba014"
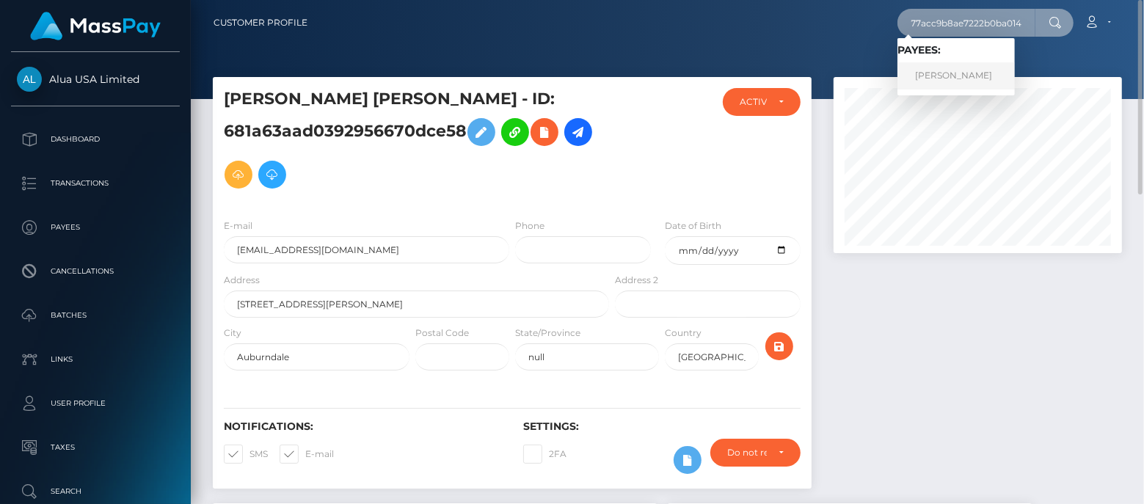
type input "66d77acc9b8ae7222b0ba014"
drag, startPoint x: 952, startPoint y: 79, endPoint x: 849, endPoint y: 35, distance: 111.8
click at [952, 79] on link "[PERSON_NAME]" at bounding box center [955, 75] width 117 height 27
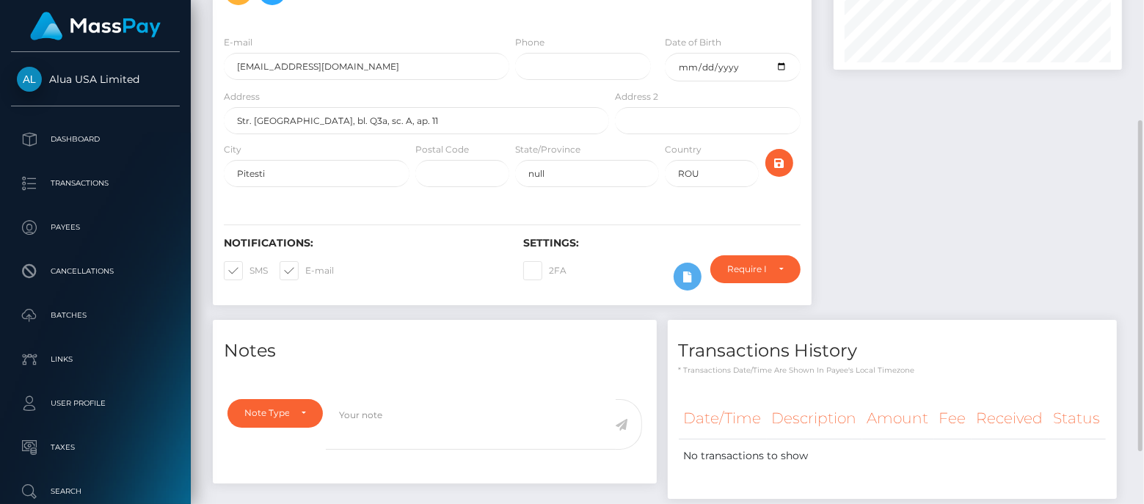
scroll to position [264, 0]
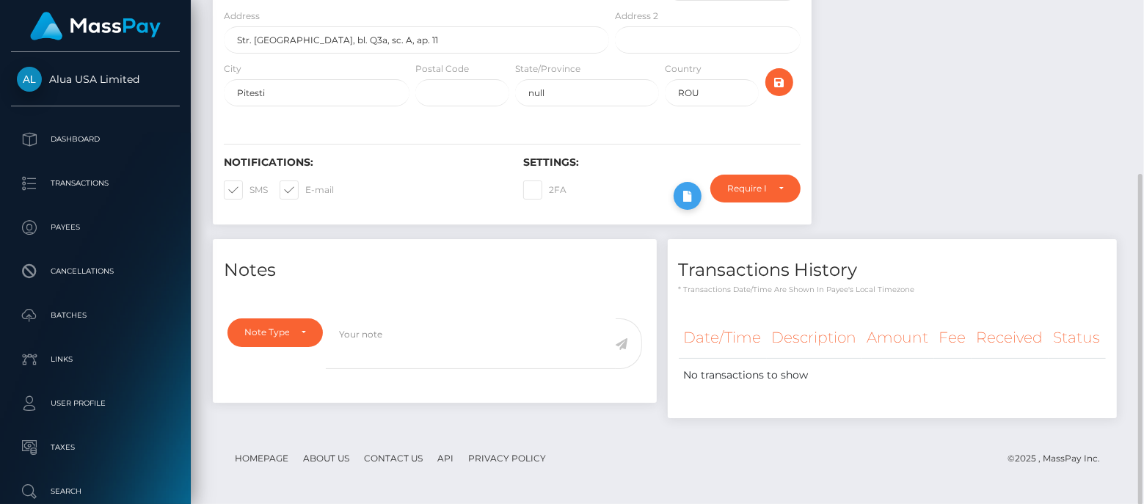
click at [686, 193] on icon at bounding box center [688, 196] width 18 height 18
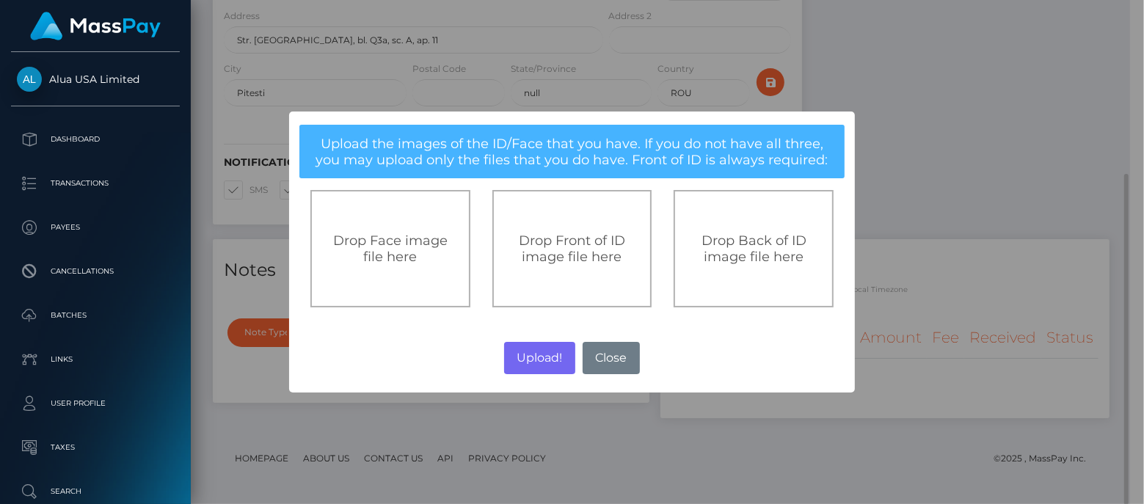
scroll to position [733528, 733421]
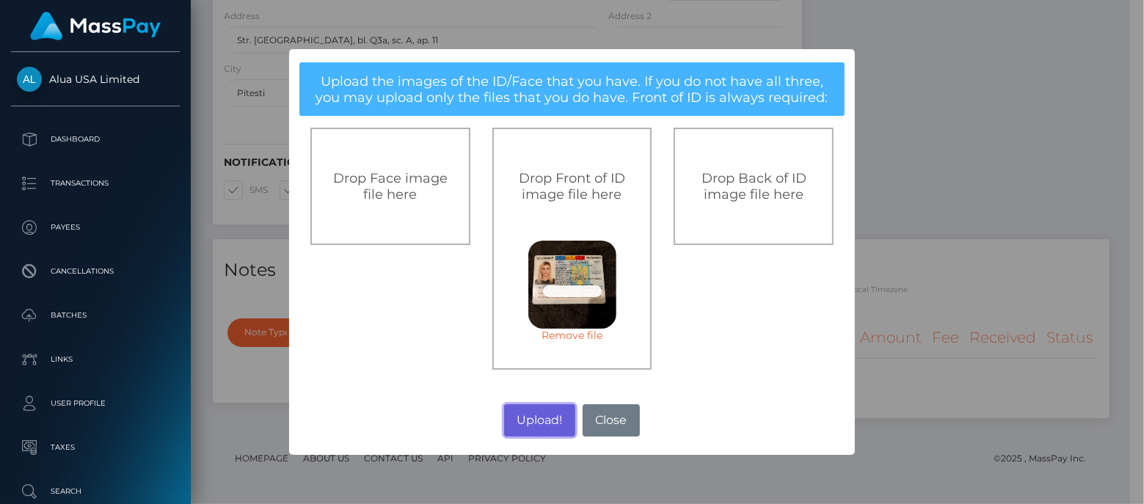
click at [553, 420] on button "Upload!" at bounding box center [539, 420] width 71 height 32
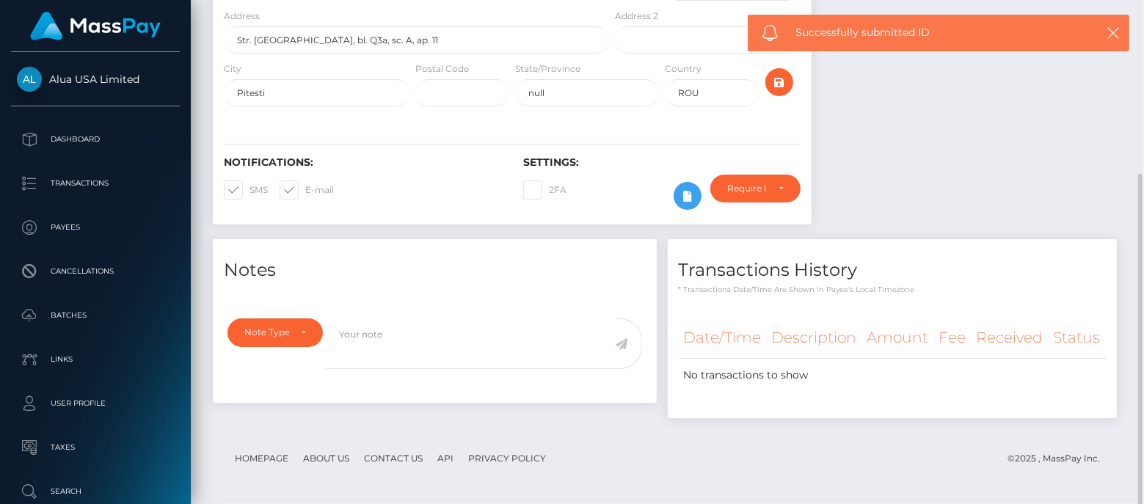
scroll to position [0, 0]
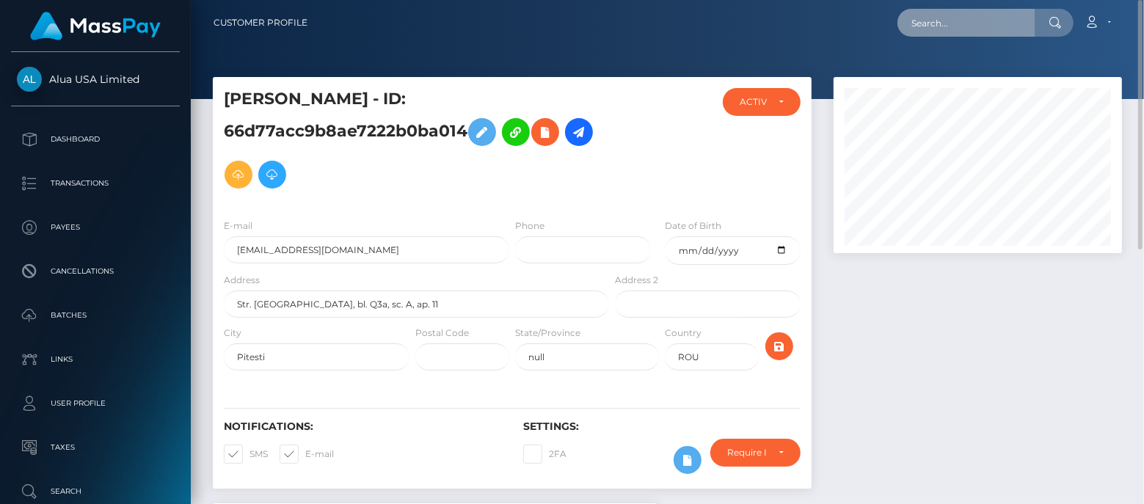
drag, startPoint x: 933, startPoint y: 25, endPoint x: 891, endPoint y: 0, distance: 48.1
click at [930, 23] on input "text" at bounding box center [966, 23] width 138 height 28
paste input "6781c54fa7a15d9ab10af6fb"
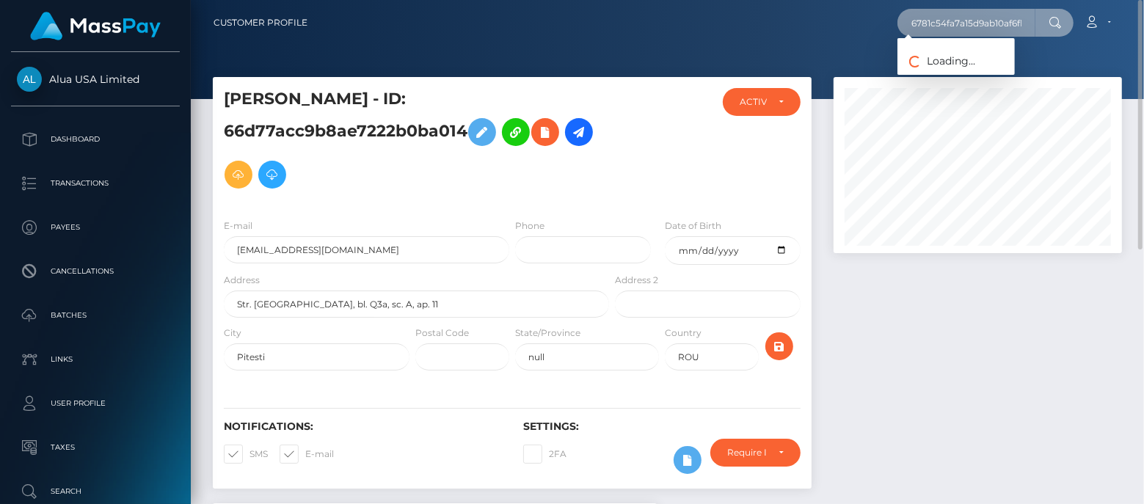
scroll to position [0, 6]
type input "6781c54fa7a15d9ab10af6fb"
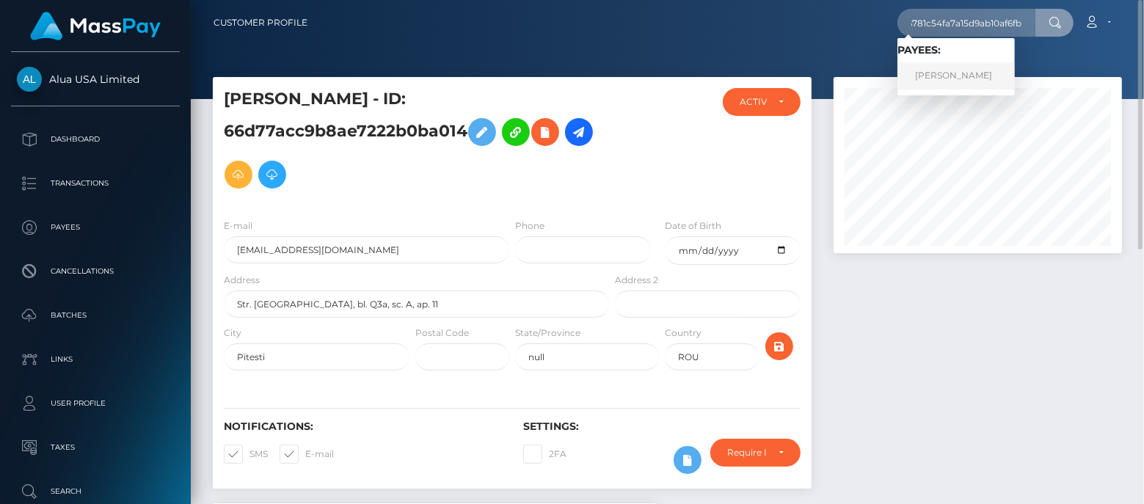
click at [958, 73] on link "Valentina Rodríguez Morales" at bounding box center [955, 75] width 117 height 27
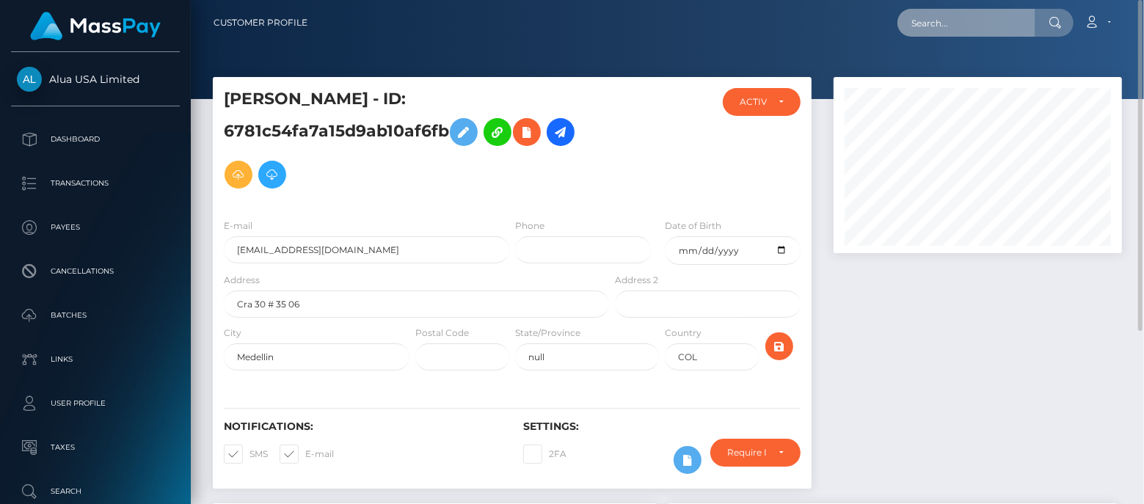
click at [932, 17] on input "text" at bounding box center [966, 23] width 138 height 28
paste input "6859adaea455c50cec00fc0e"
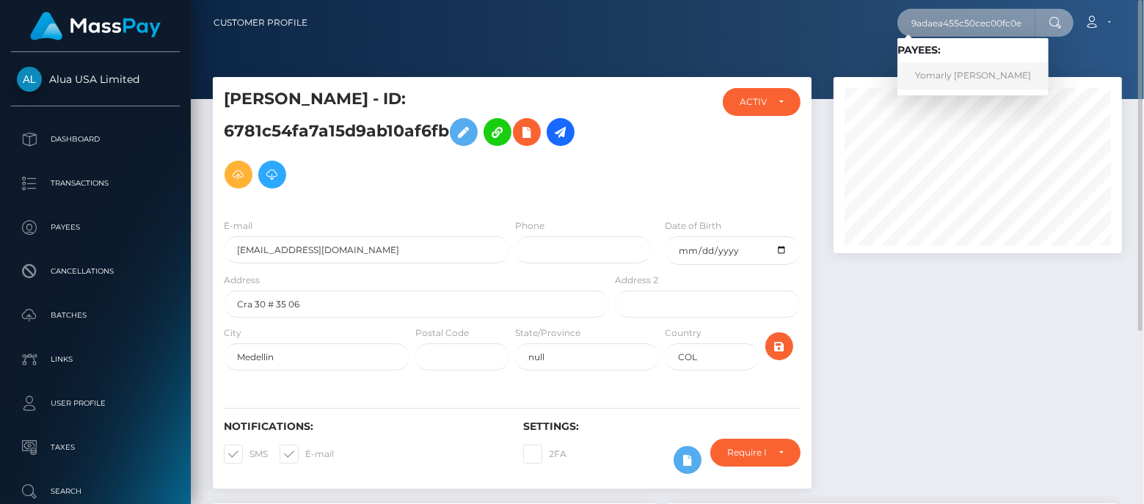
type input "6859adaea455c50cec00fc0e"
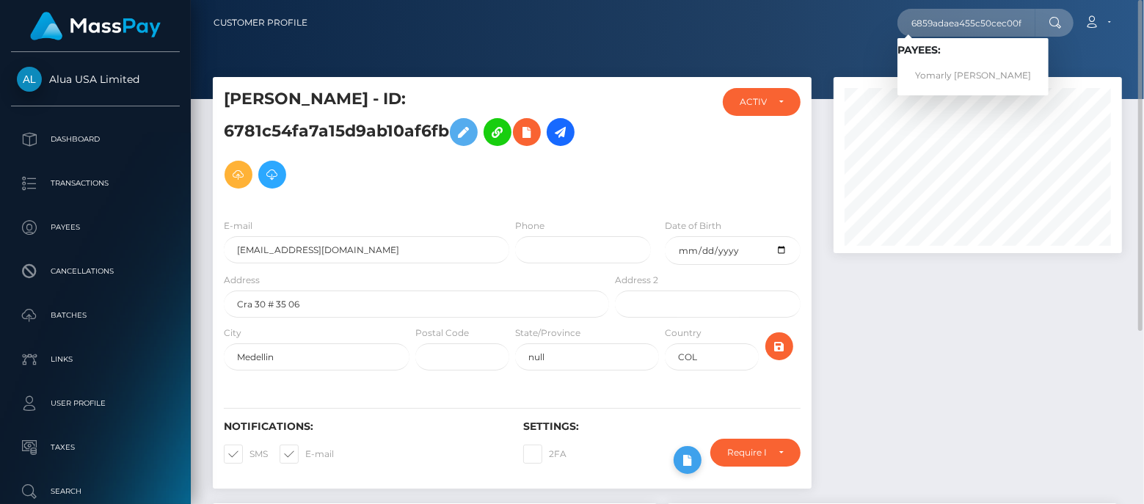
click at [682, 469] on button at bounding box center [688, 460] width 28 height 28
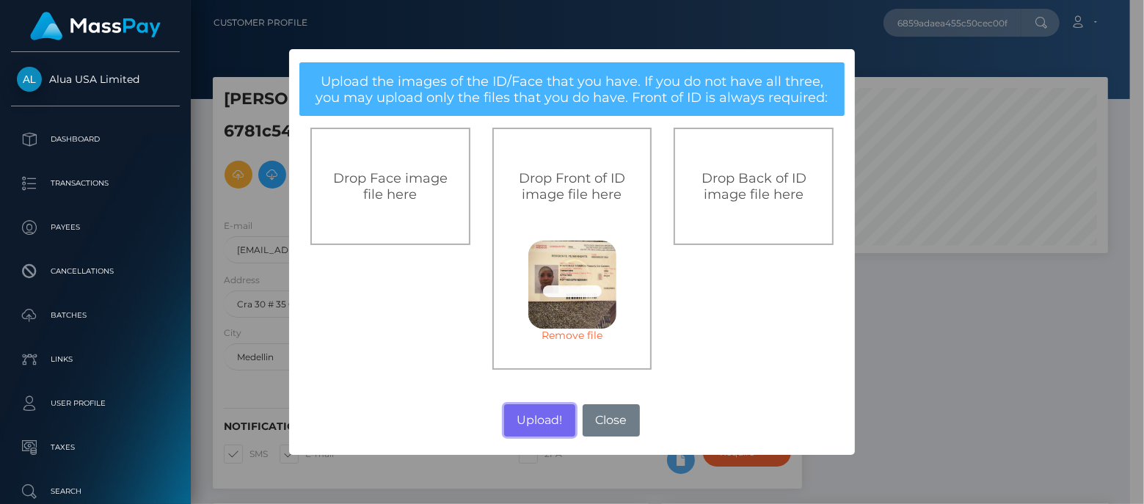
drag, startPoint x: 541, startPoint y: 422, endPoint x: 1098, endPoint y: 502, distance: 561.9
click at [541, 422] on button "Upload!" at bounding box center [539, 420] width 71 height 32
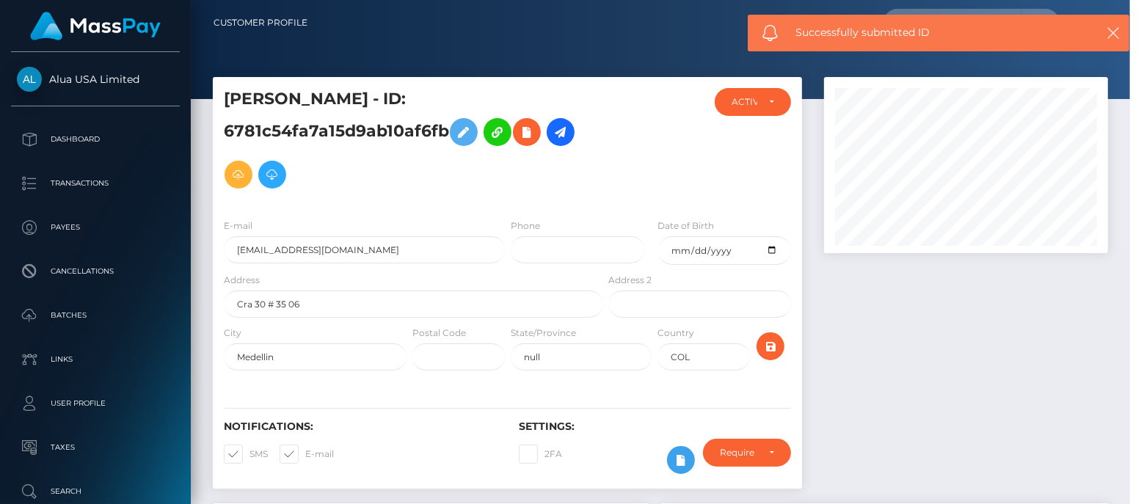
scroll to position [175, 288]
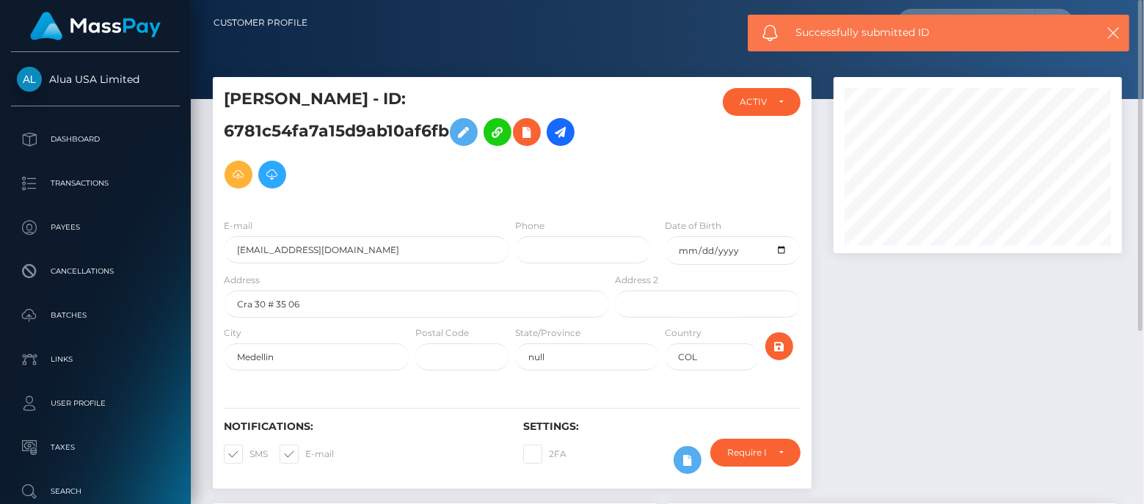
click at [600, 167] on h5 "[PERSON_NAME] - ID: 6781c54fa7a15d9ab10af6fb" at bounding box center [412, 142] width 377 height 108
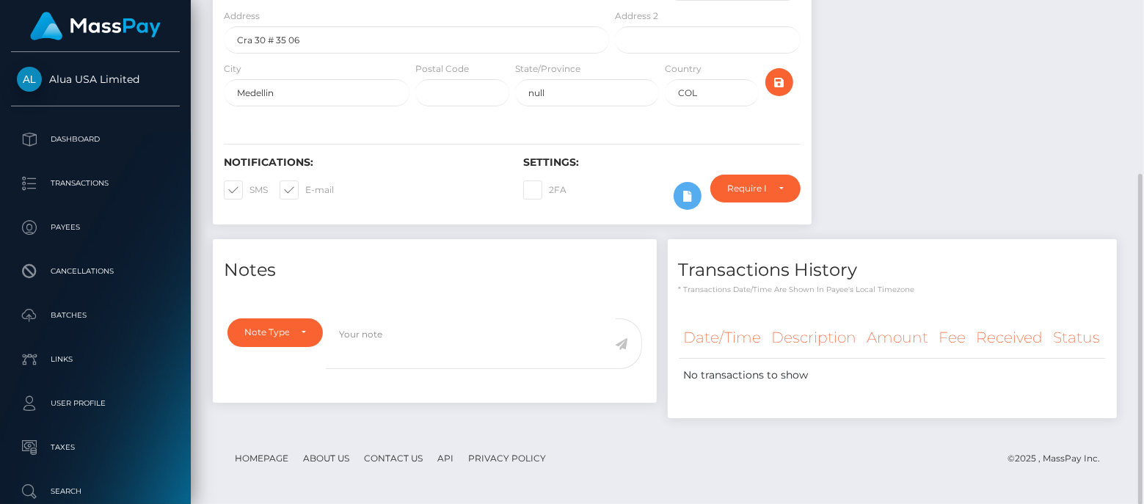
scroll to position [0, 0]
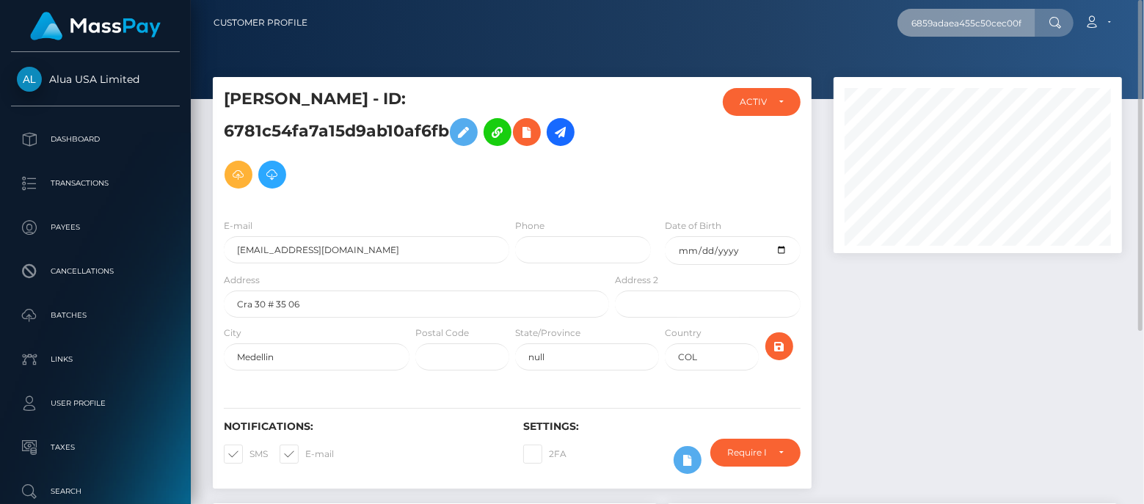
click at [965, 21] on input "6859adaea455c50cec00fc0e" at bounding box center [966, 23] width 138 height 28
click at [952, 32] on input "text" at bounding box center [966, 23] width 138 height 28
paste input "6859adaea455c50cec00fc0e"
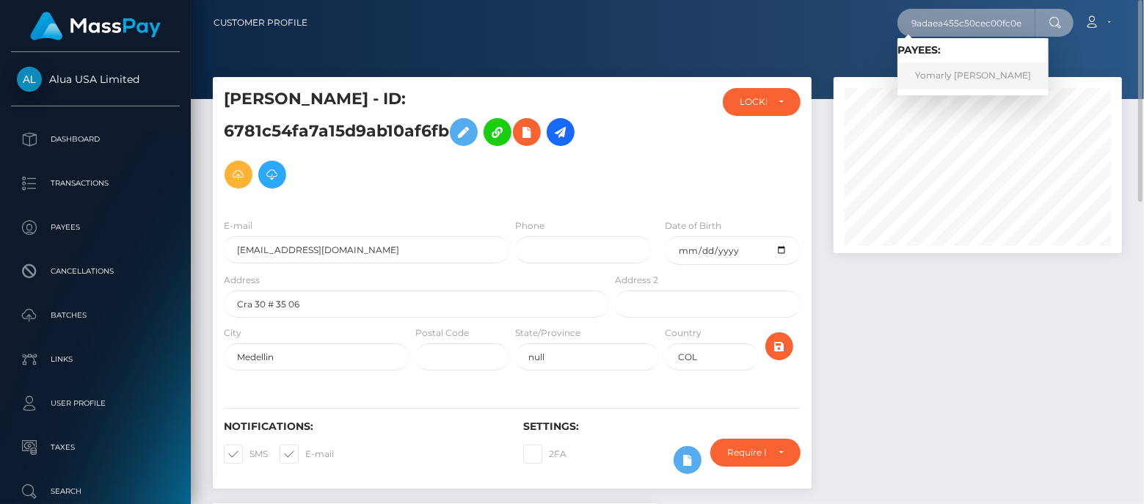
type input "6859adaea455c50cec00fc0e"
click at [955, 84] on link "Yomarly Del Carmen Rodriguez Taberoa" at bounding box center [972, 75] width 151 height 27
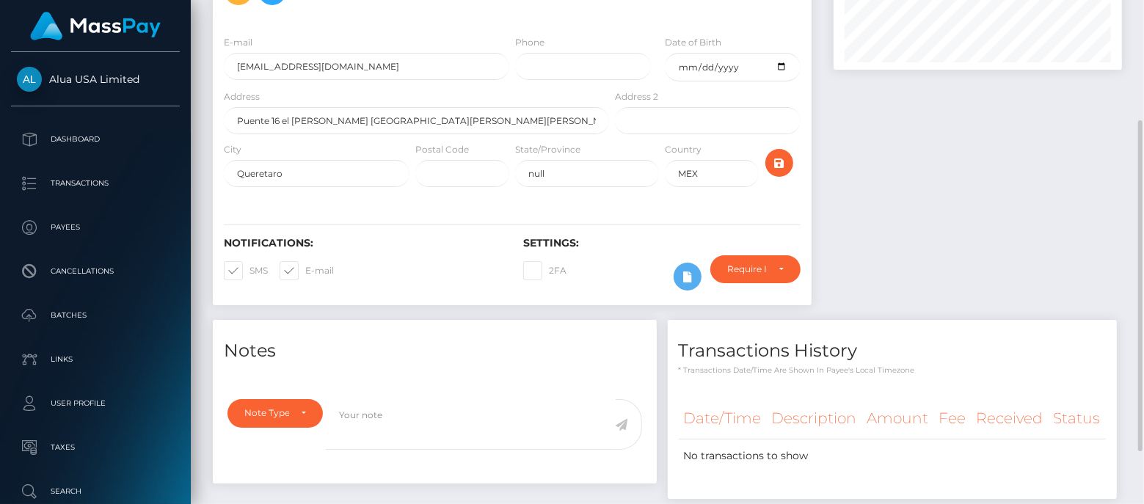
scroll to position [264, 0]
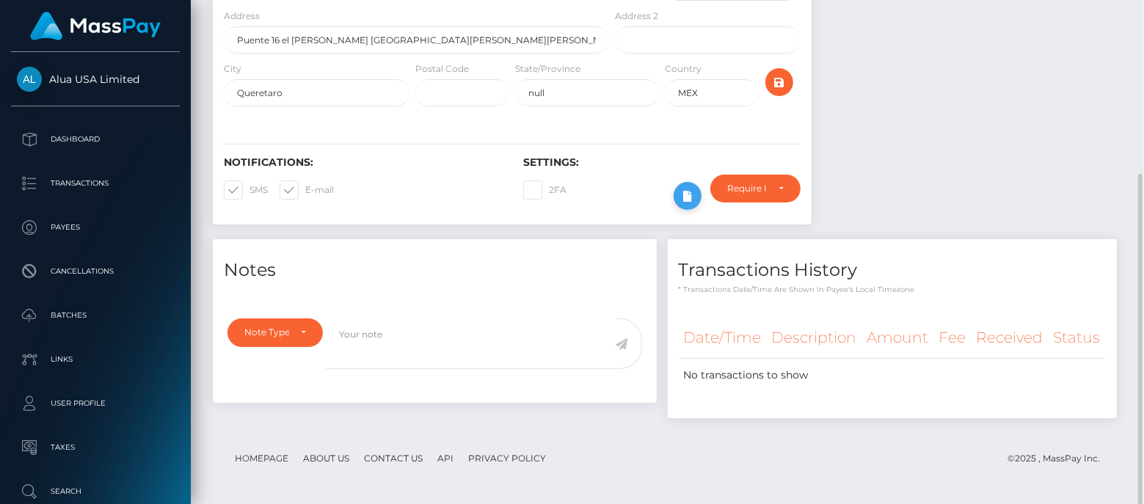
click at [685, 193] on icon at bounding box center [688, 196] width 18 height 18
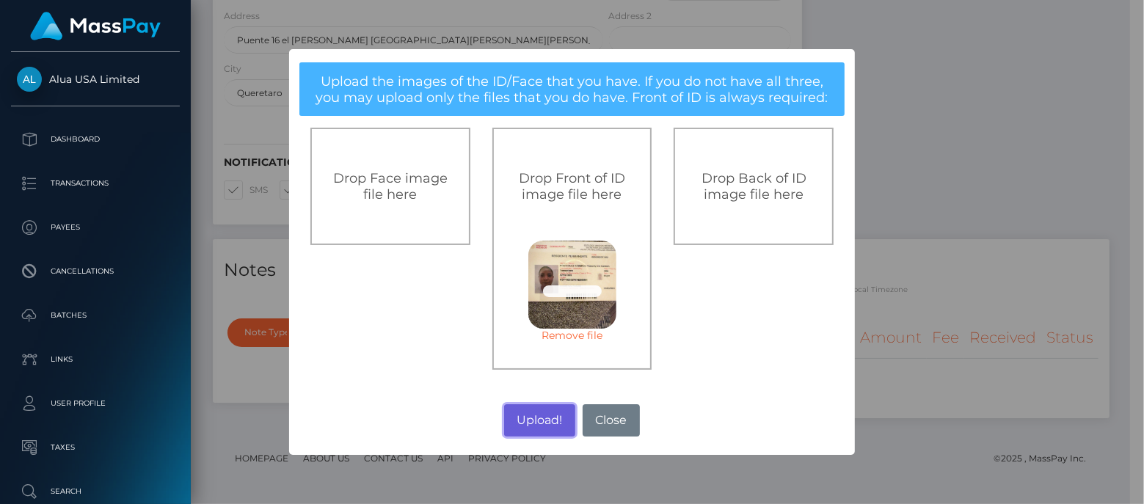
click at [539, 419] on button "Upload!" at bounding box center [539, 420] width 71 height 32
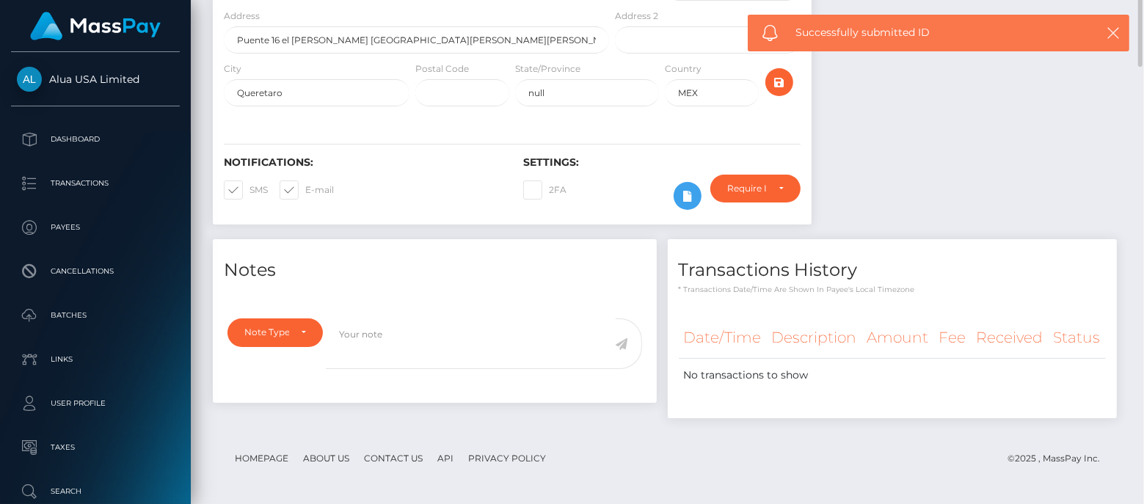
scroll to position [0, 0]
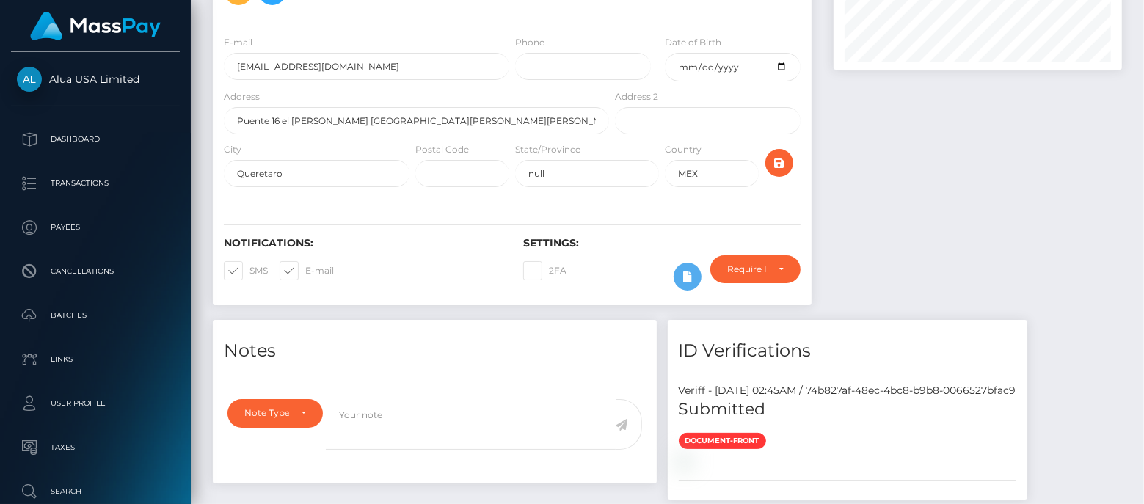
scroll to position [550, 0]
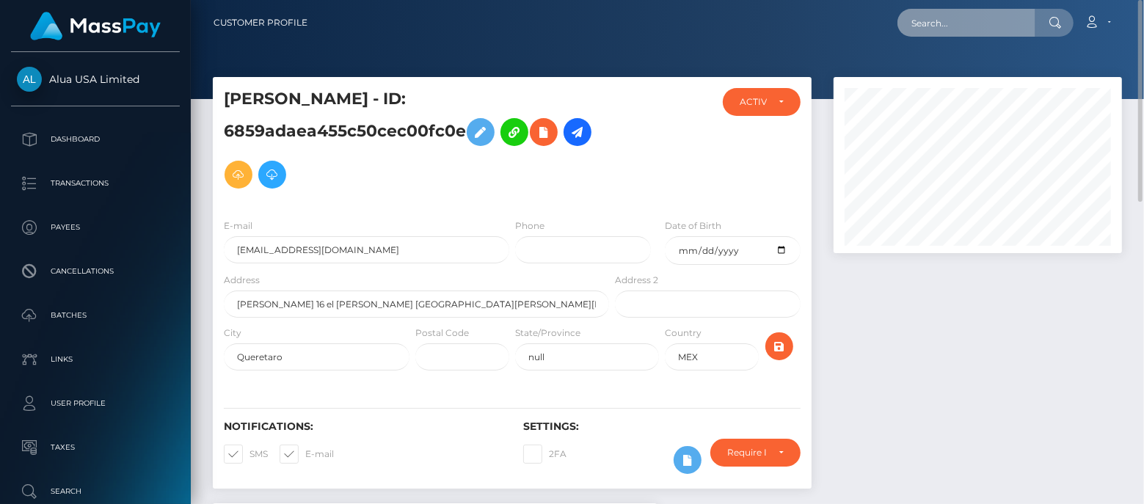
click at [913, 25] on input "text" at bounding box center [966, 23] width 138 height 28
paste input "677c94d0f50f6210770a599c"
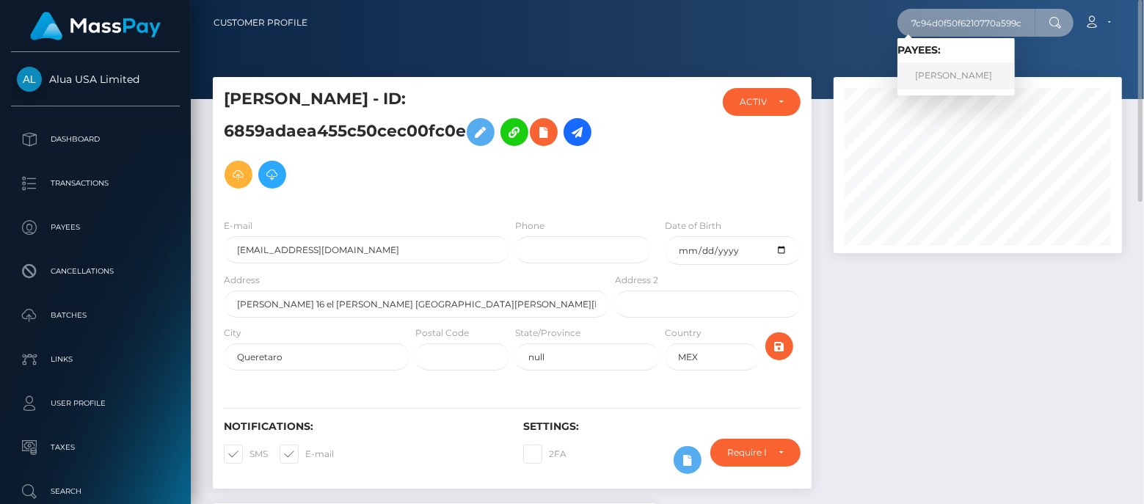
type input "677c94d0f50f6210770a599c"
click at [952, 70] on link "[PERSON_NAME]" at bounding box center [955, 75] width 117 height 27
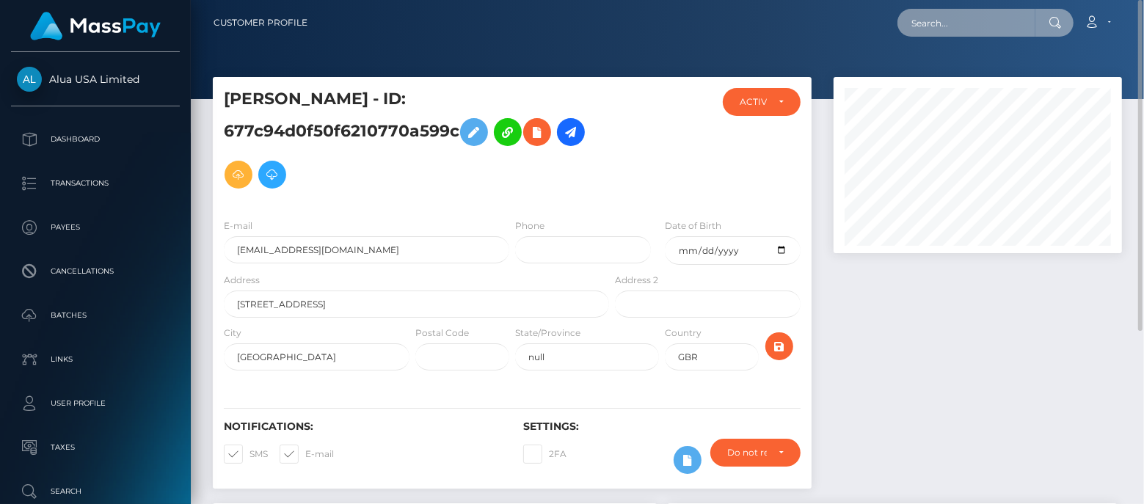
click at [955, 18] on input "text" at bounding box center [966, 23] width 138 height 28
paste input "5b0ce03f406f2346573f6d7b"
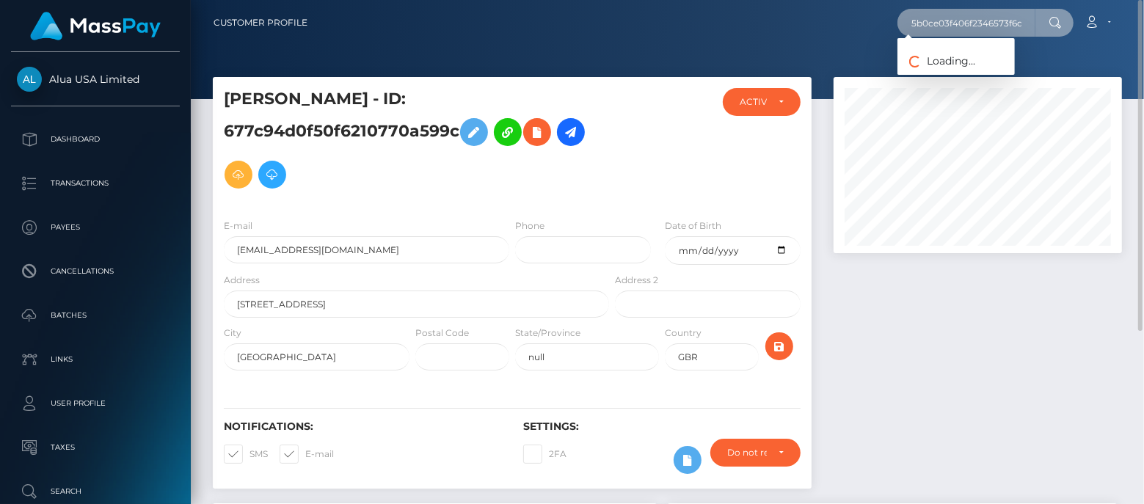
scroll to position [0, 13]
type input "5b0ce03f406f2346573f6d7b"
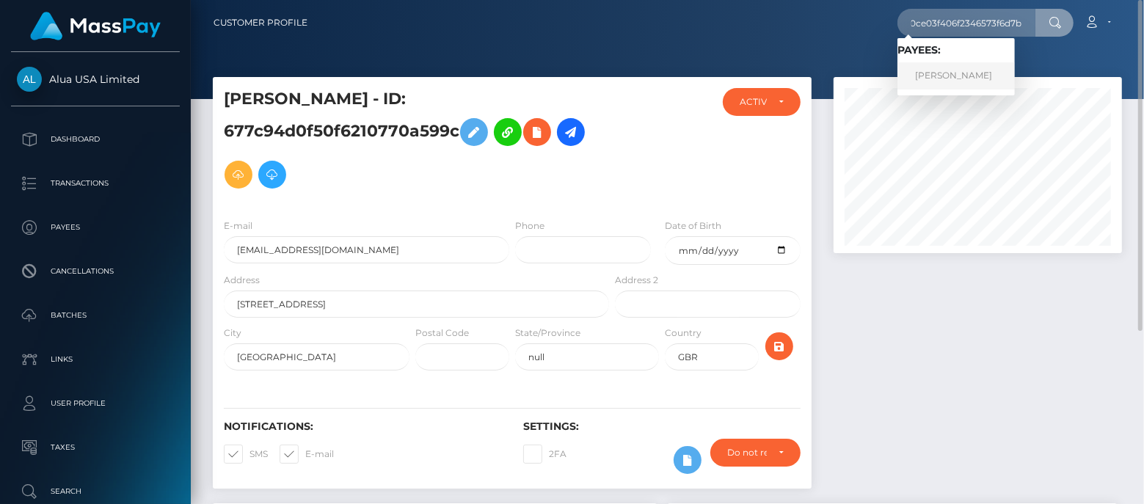
click at [938, 77] on link "[PERSON_NAME]" at bounding box center [955, 75] width 117 height 27
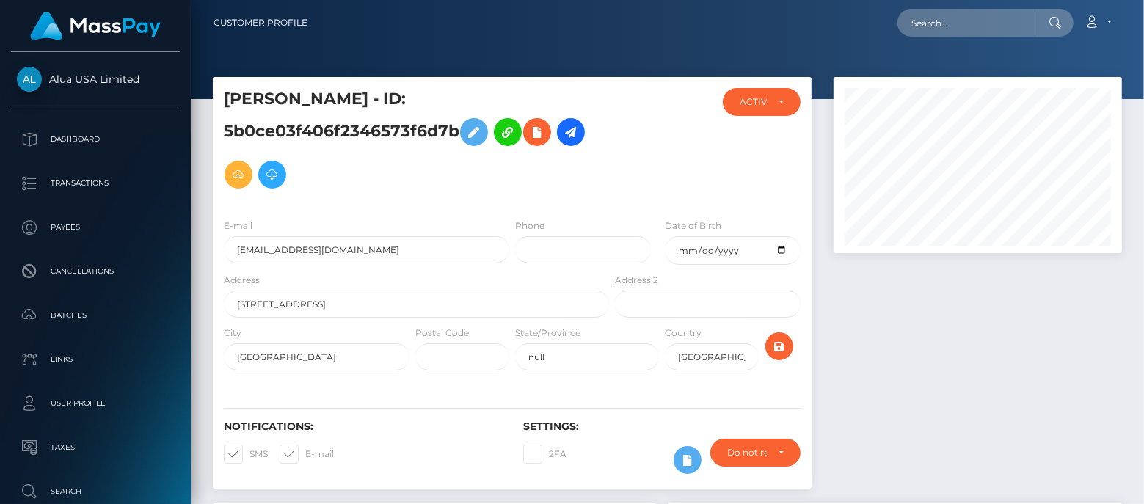
scroll to position [175, 288]
click at [1068, 365] on div at bounding box center [977, 290] width 310 height 426
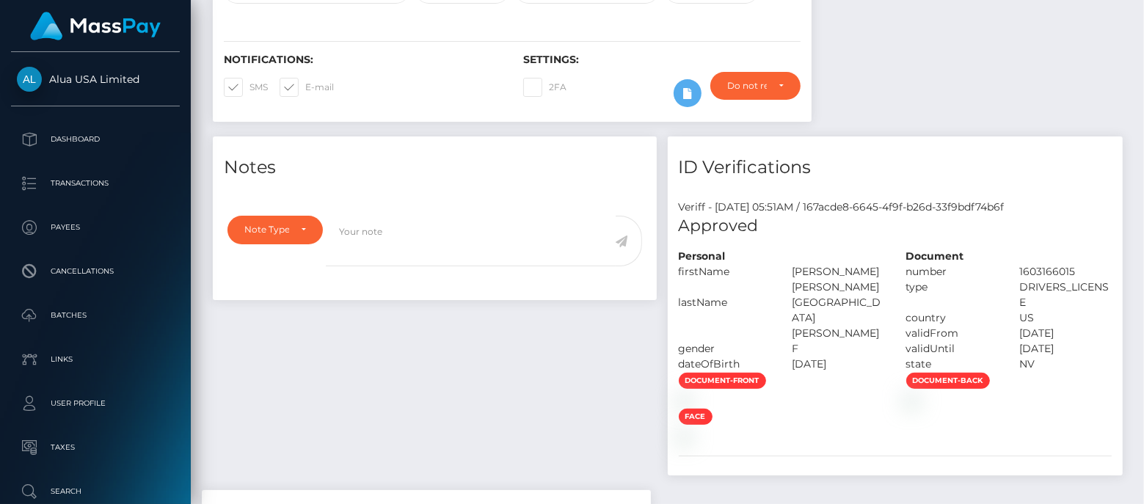
scroll to position [0, 0]
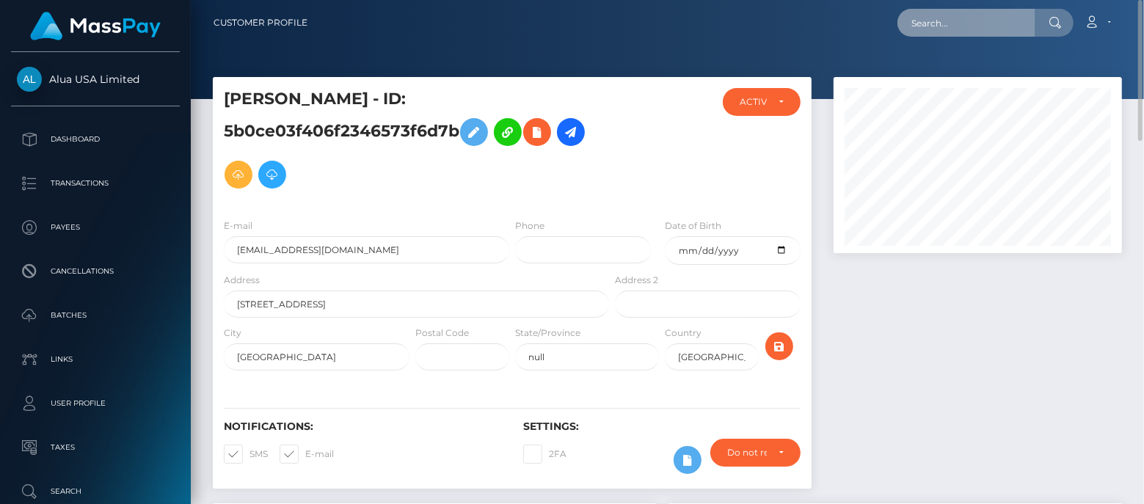
click at [959, 18] on input "text" at bounding box center [966, 23] width 138 height 28
paste input "66d77acc9b8ae7222b0ba014"
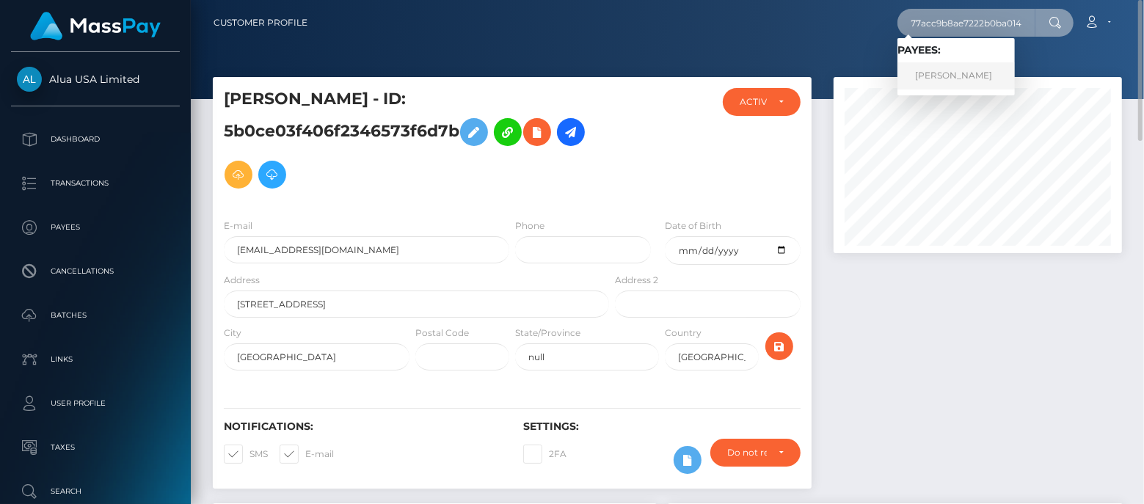
type input "66d77acc9b8ae7222b0ba014"
click at [955, 70] on link "[PERSON_NAME]" at bounding box center [955, 75] width 117 height 27
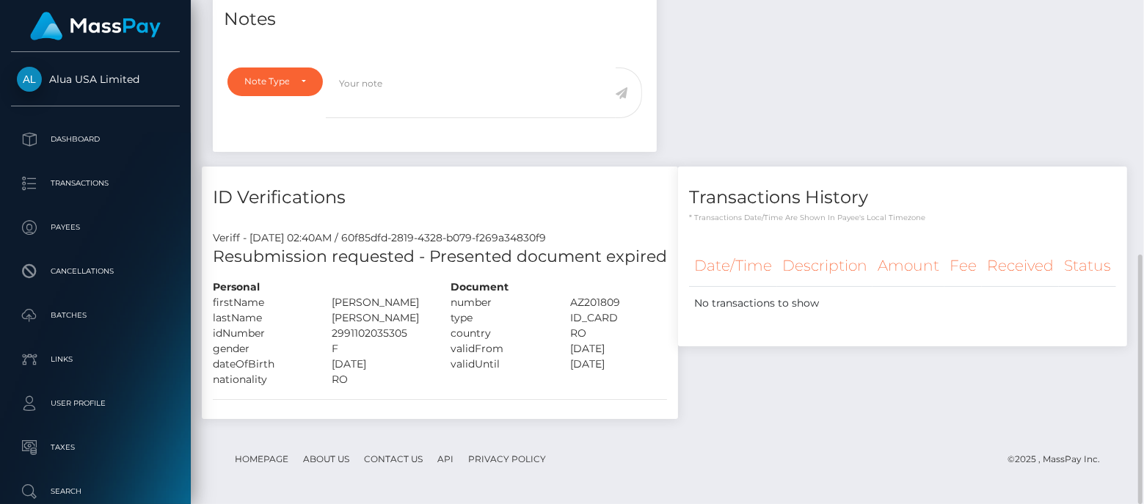
scroll to position [332, 0]
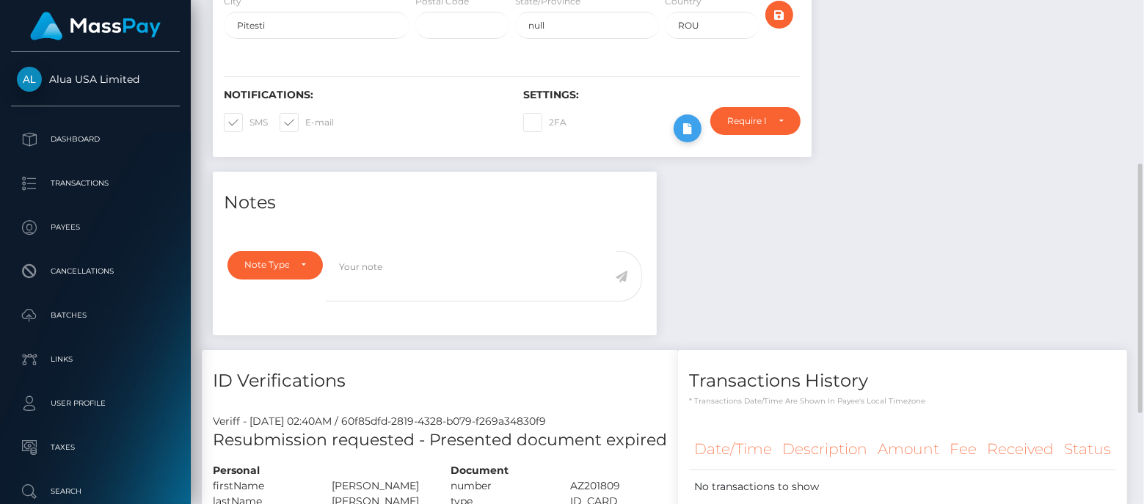
click at [682, 134] on icon at bounding box center [688, 129] width 18 height 18
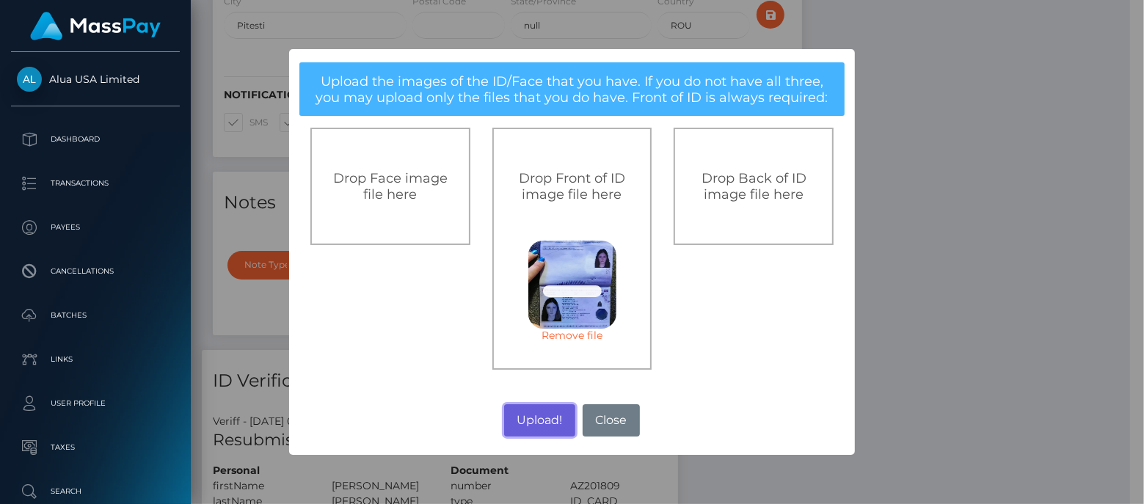
click at [534, 426] on button "Upload!" at bounding box center [539, 420] width 71 height 32
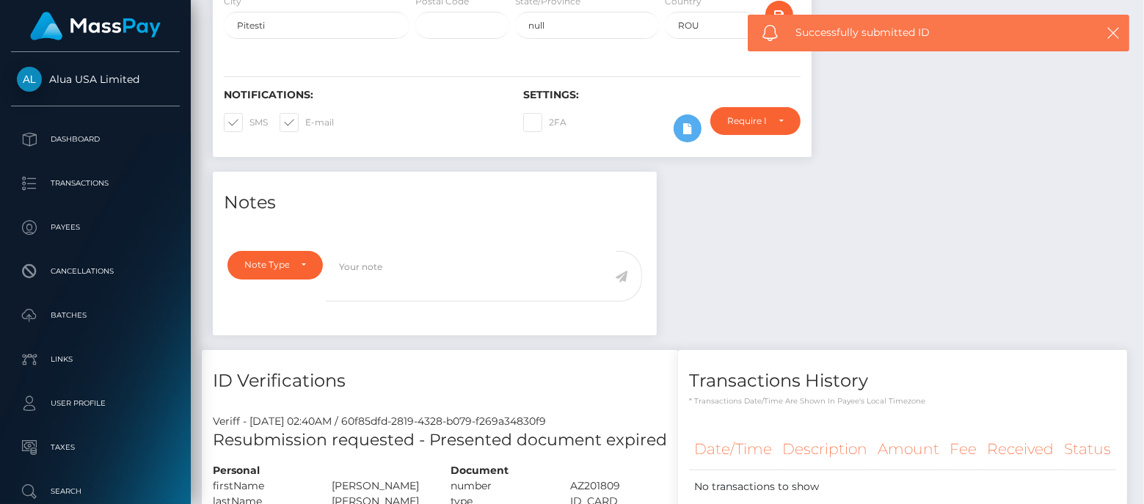
scroll to position [175, 288]
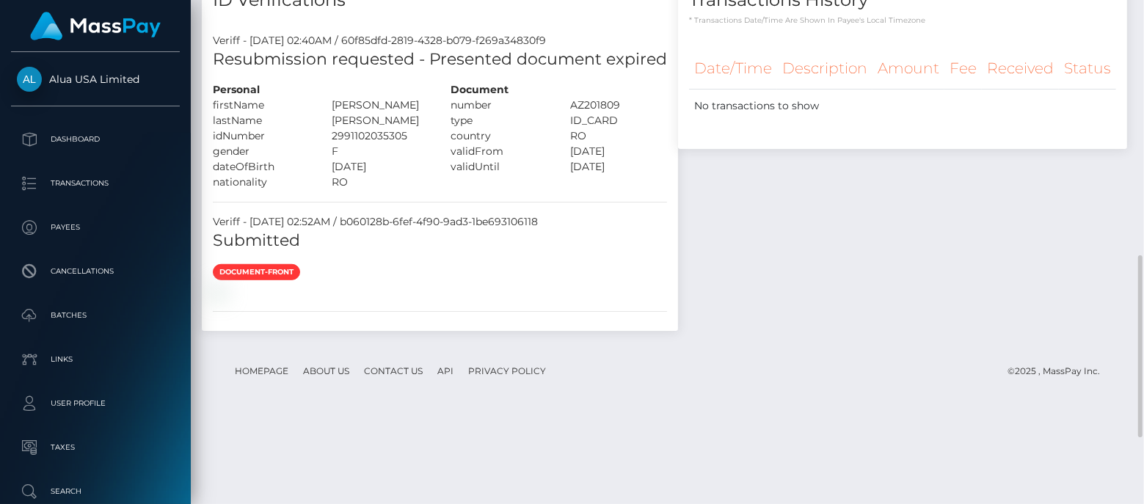
scroll to position [712, 0]
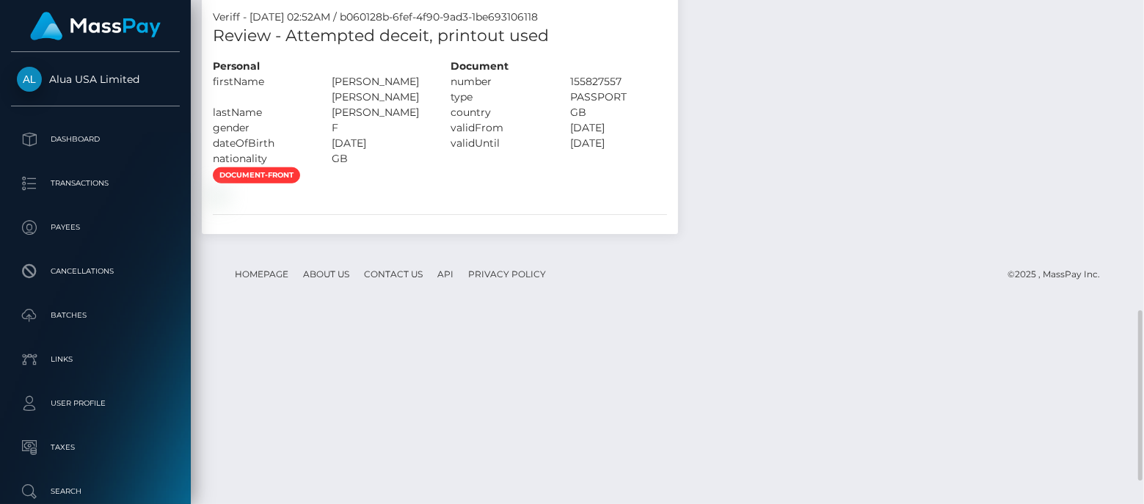
scroll to position [367, 0]
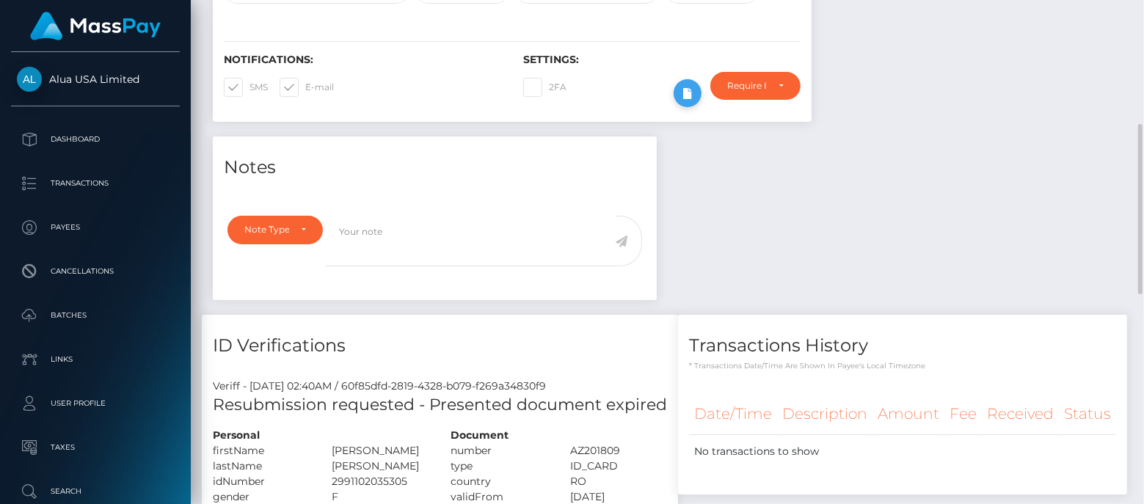
click at [677, 90] on button at bounding box center [688, 93] width 28 height 28
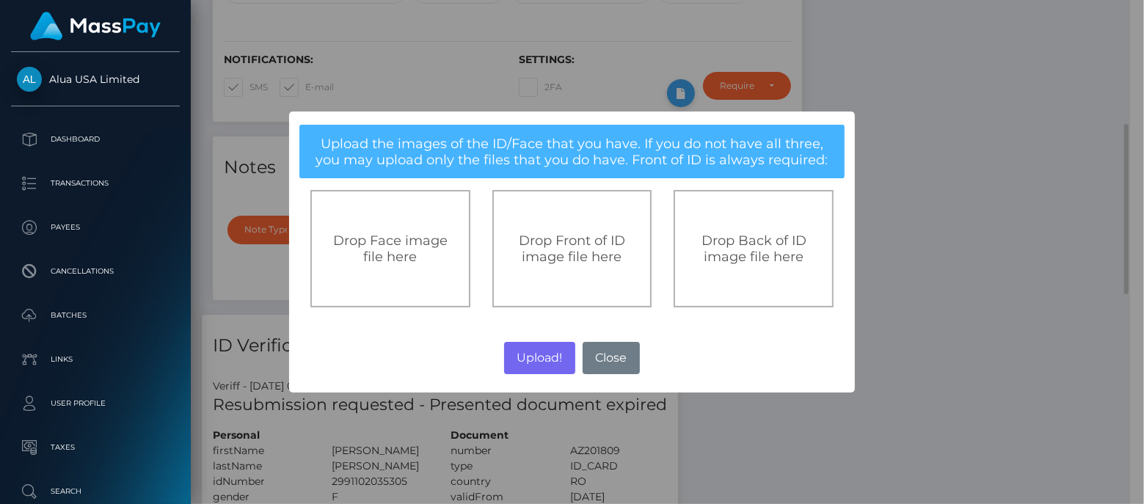
scroll to position [733528, 733421]
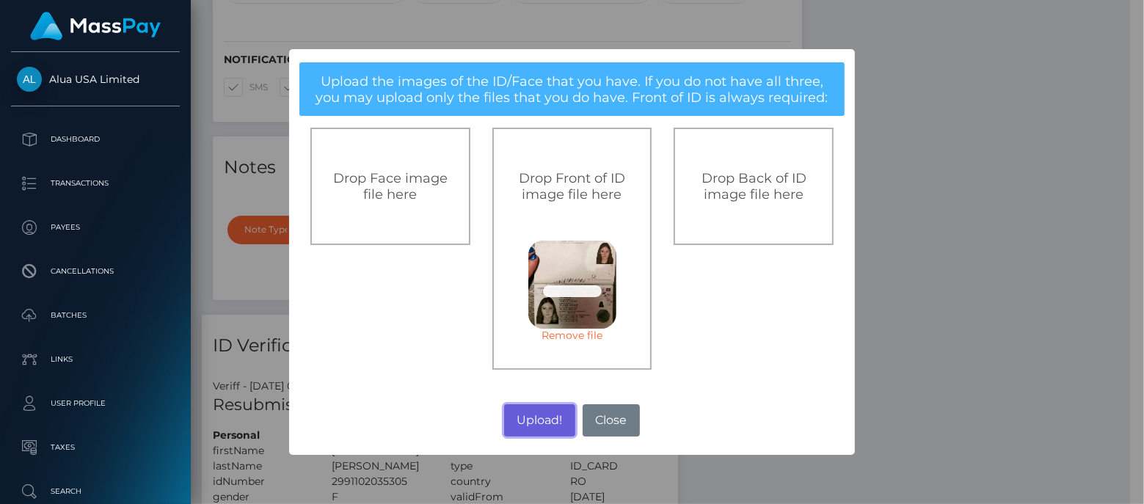
click at [531, 408] on button "Upload!" at bounding box center [539, 420] width 71 height 32
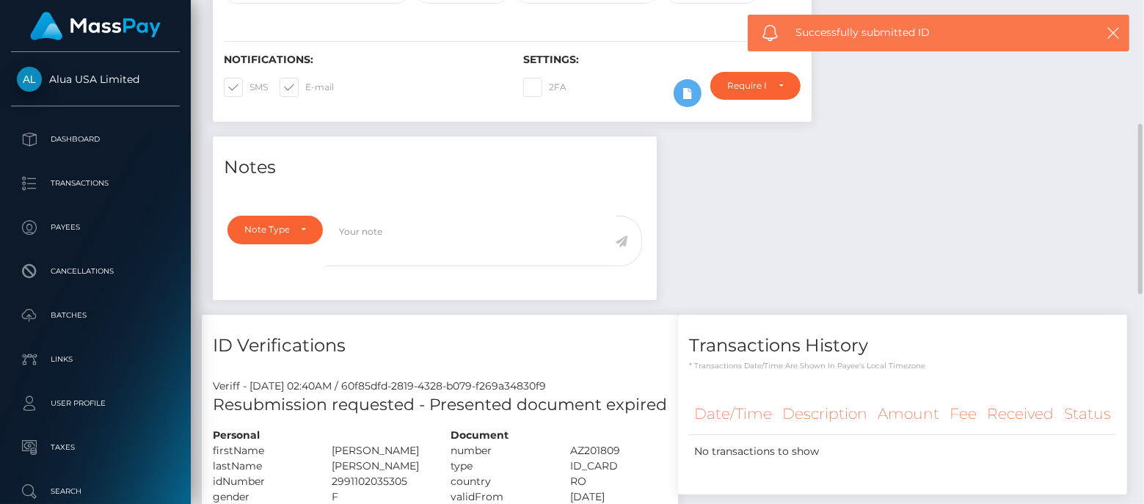
scroll to position [175, 288]
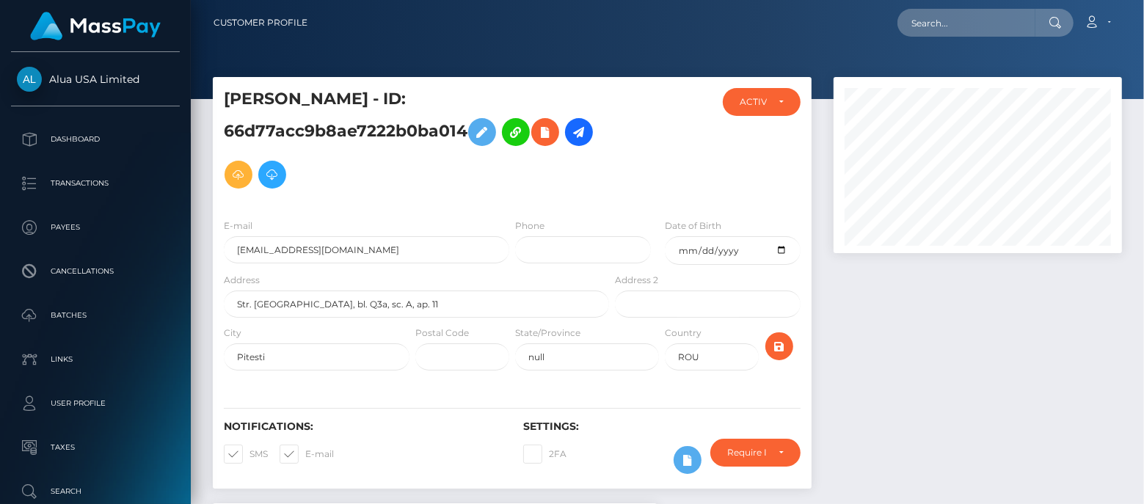
scroll to position [175, 288]
click at [378, 131] on h5 "[PERSON_NAME] - ID: 66d77acc9b8ae7222b0ba014" at bounding box center [412, 142] width 377 height 108
copy h5 "66d77acc9b8ae7222b0ba014"
